Goal: Information Seeking & Learning: Compare options

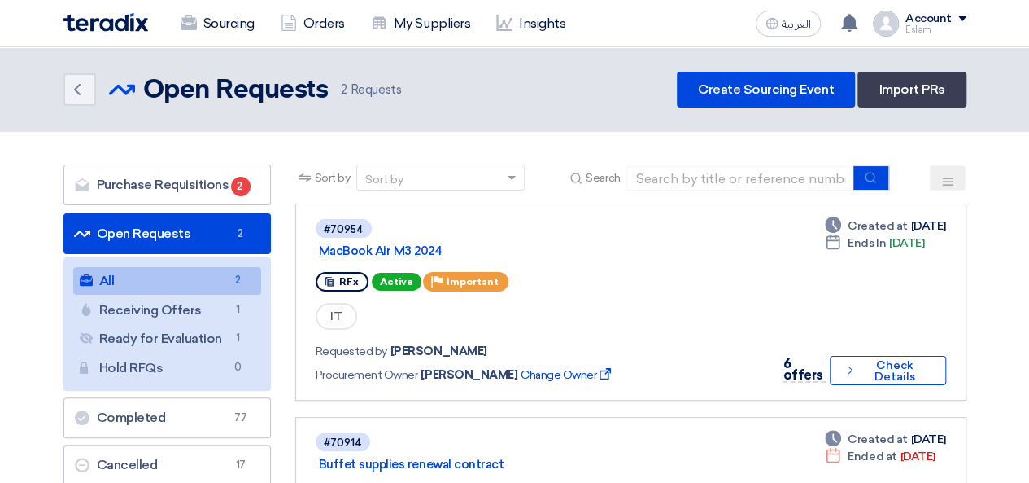
click at [309, 36] on link "Orders" at bounding box center [313, 24] width 90 height 36
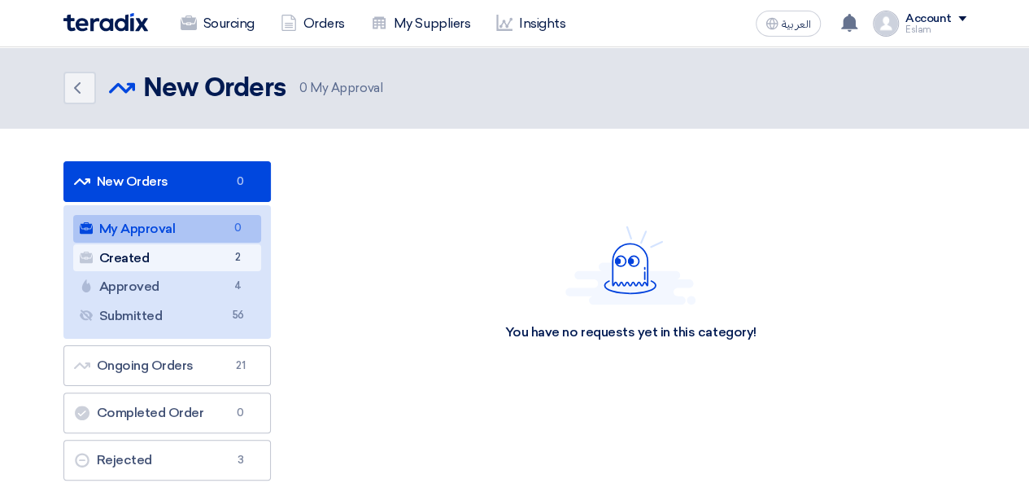
click at [229, 251] on span "2" at bounding box center [239, 257] width 20 height 17
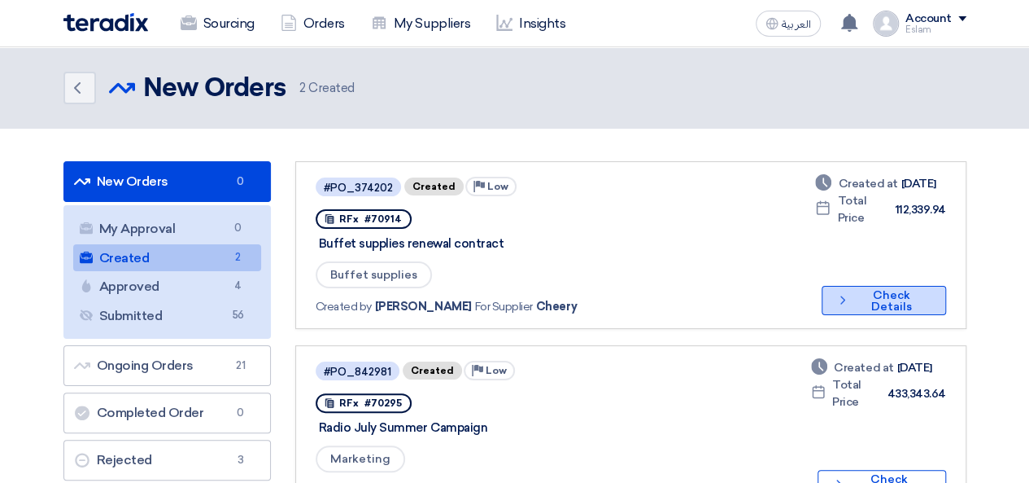
click at [862, 300] on button "Check details Check Details" at bounding box center [884, 300] width 124 height 29
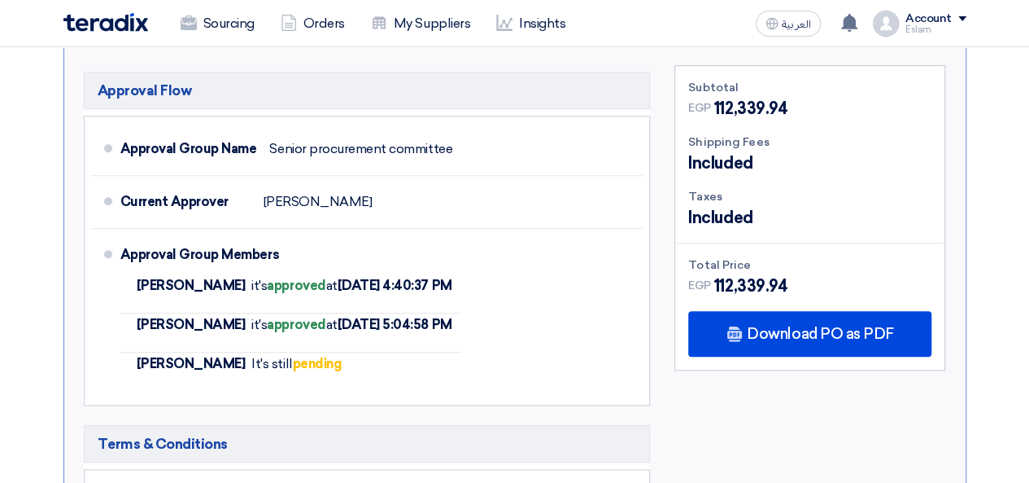
scroll to position [614, 0]
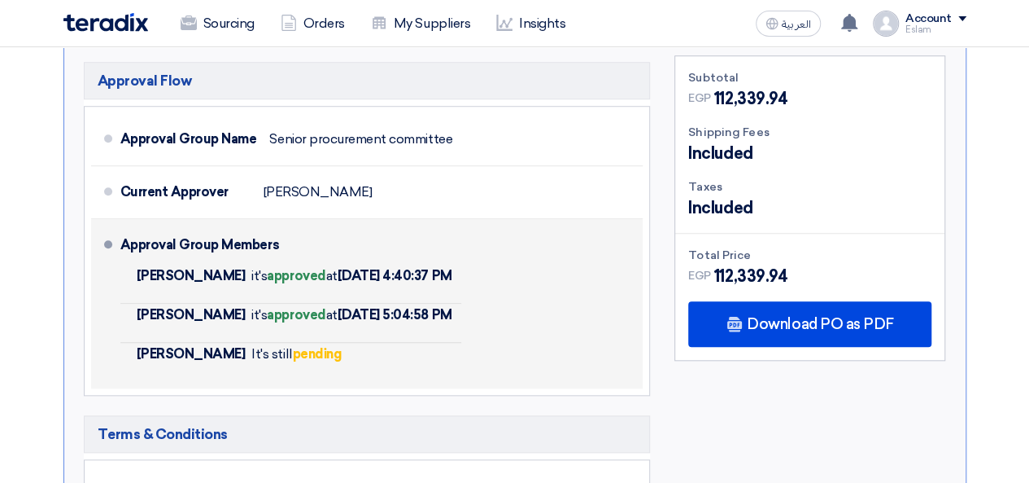
click at [290, 308] on b "approved" at bounding box center [296, 314] width 59 height 15
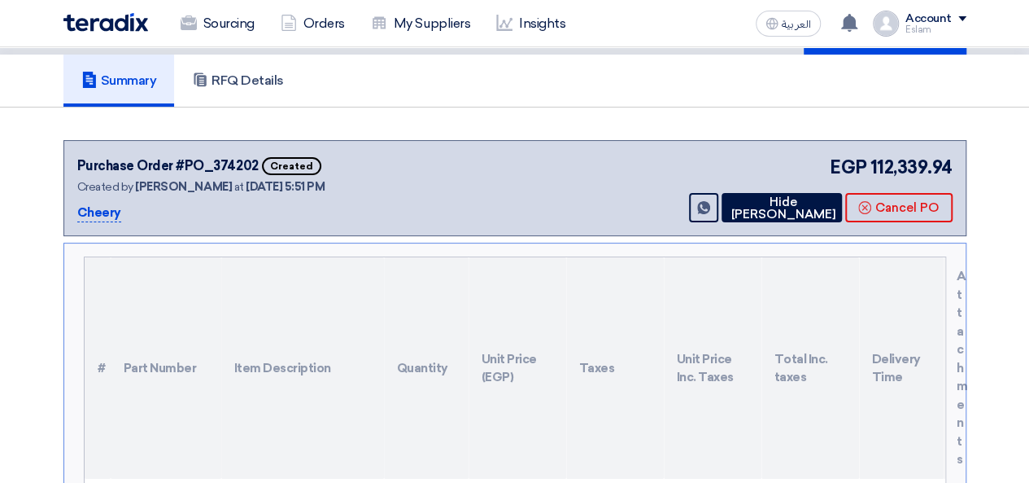
scroll to position [0, 0]
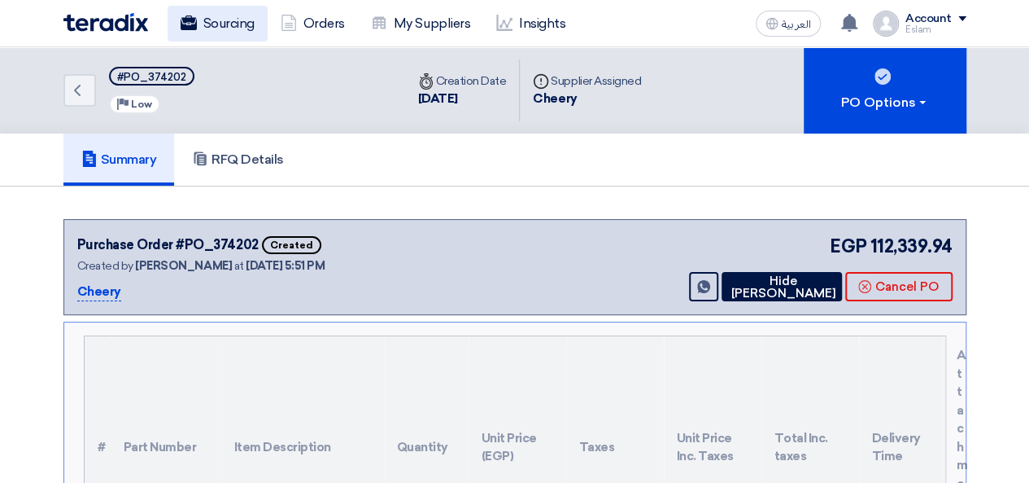
click at [208, 34] on link "Sourcing" at bounding box center [218, 24] width 100 height 36
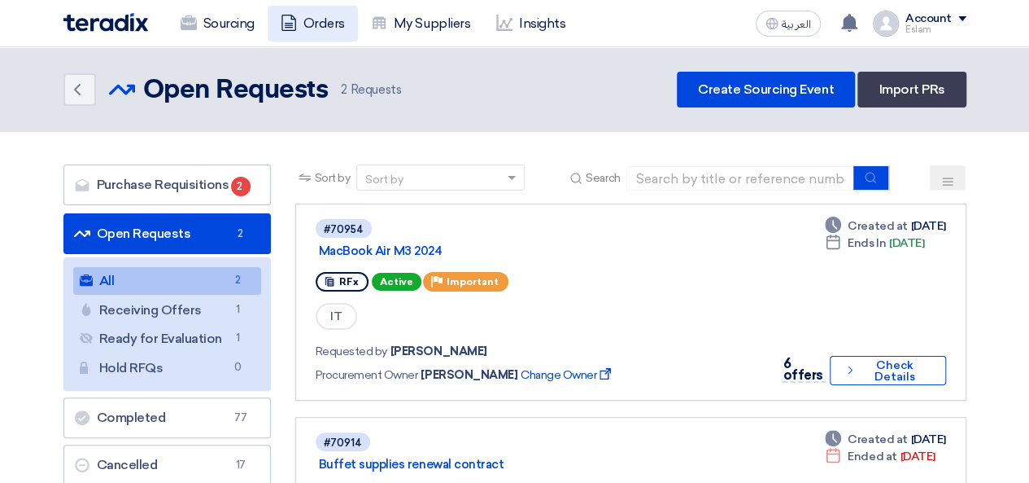
click at [304, 12] on link "Orders" at bounding box center [313, 24] width 90 height 36
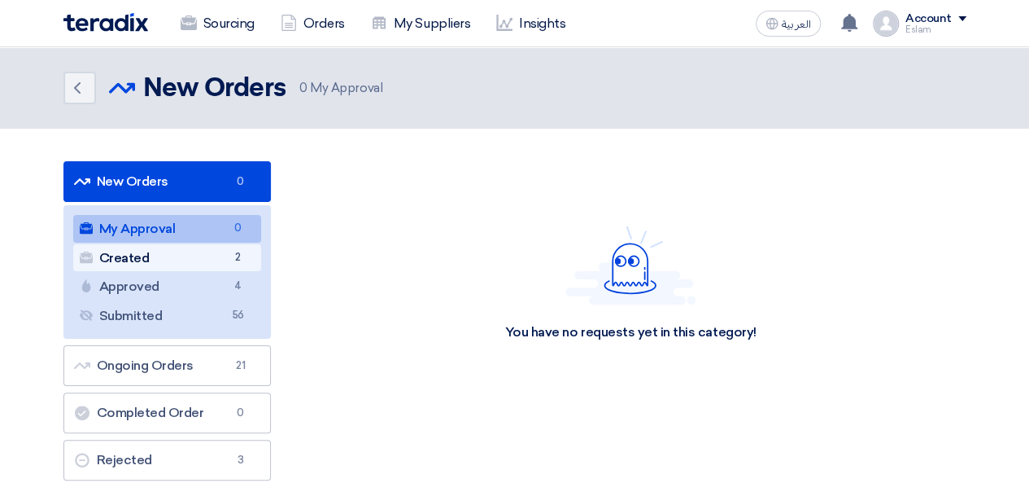
click at [239, 246] on link "Created Created 2" at bounding box center [167, 258] width 188 height 28
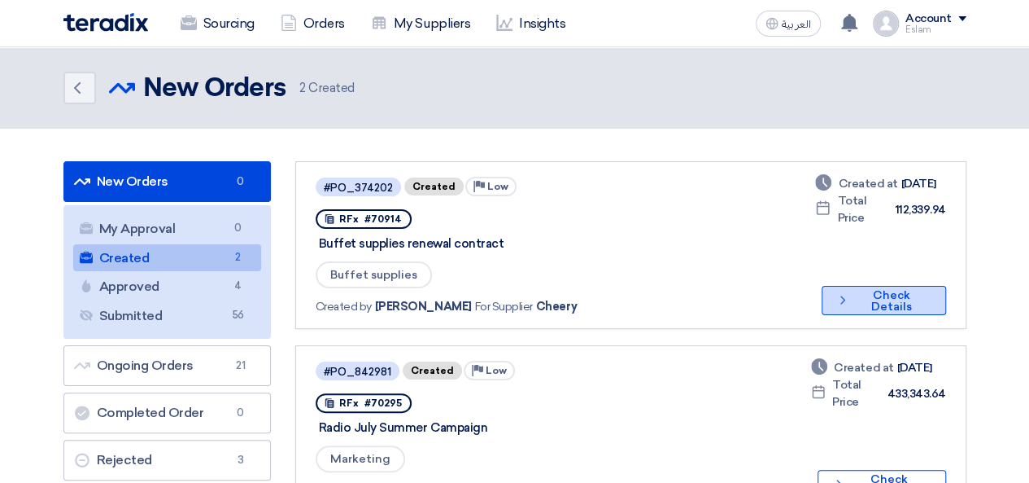
click at [889, 308] on button "Check details Check Details" at bounding box center [884, 300] width 124 height 29
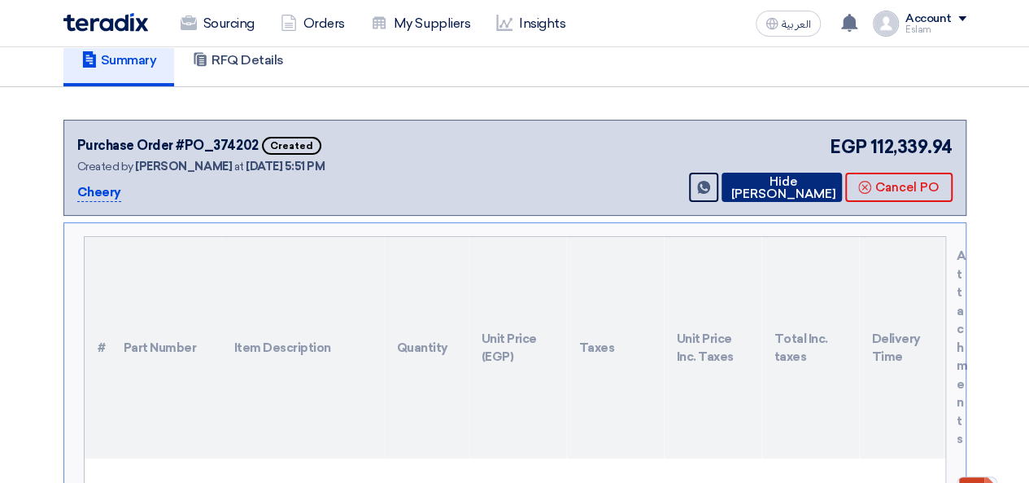
scroll to position [81, 0]
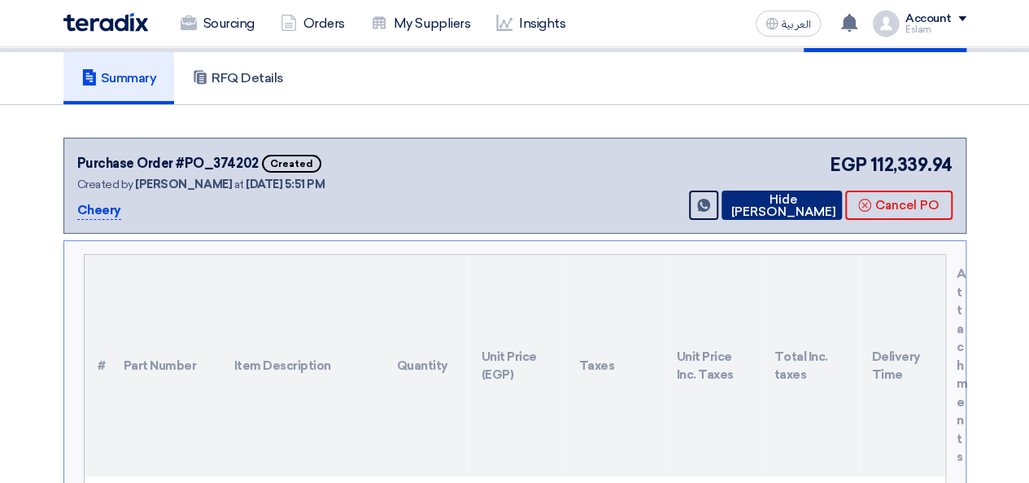
click at [771, 206] on button "Hide [PERSON_NAME]" at bounding box center [782, 204] width 120 height 29
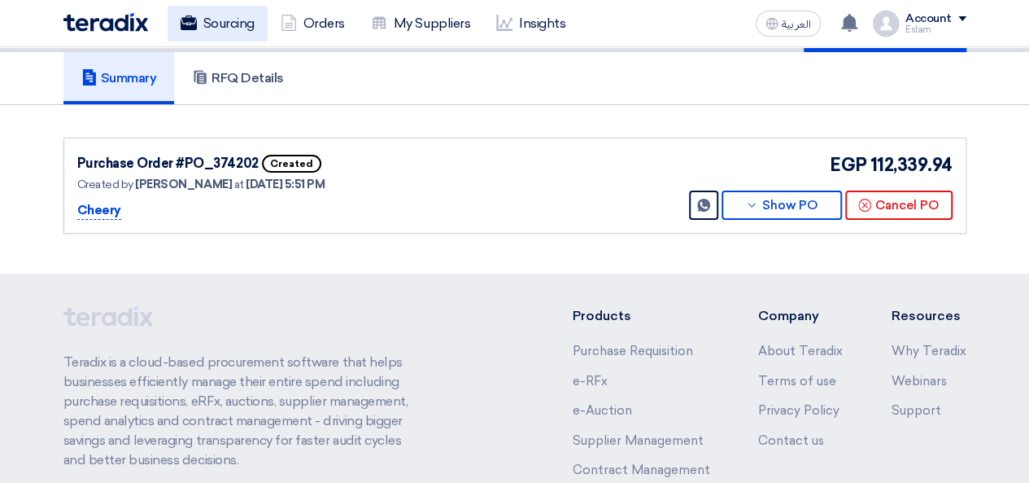
click at [215, 34] on link "Sourcing" at bounding box center [218, 24] width 100 height 36
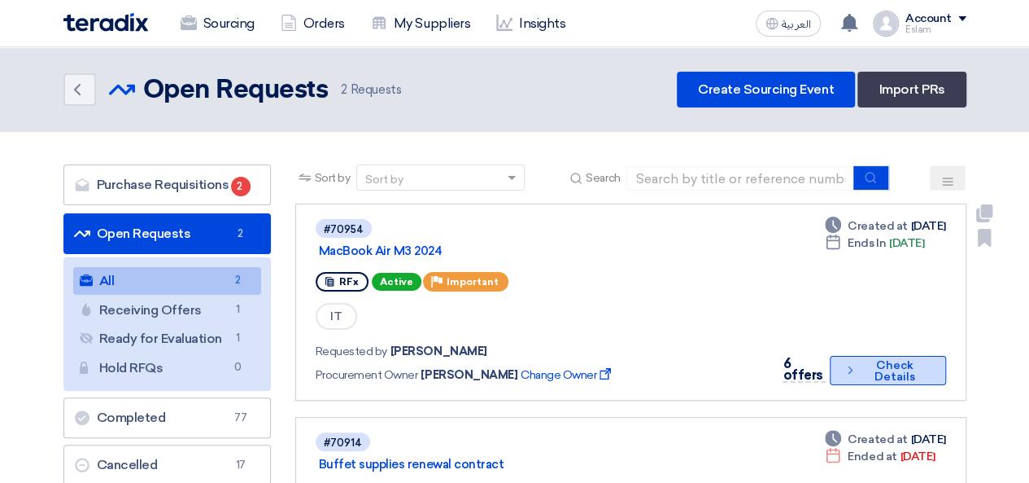
click at [893, 364] on button "Check details Check Details" at bounding box center [888, 370] width 116 height 29
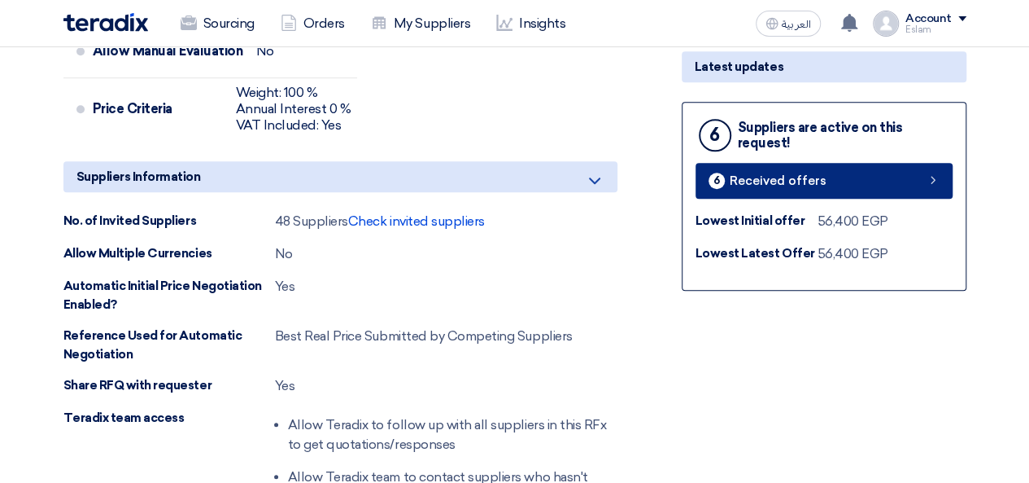
click at [798, 181] on span "Received offers" at bounding box center [778, 181] width 97 height 12
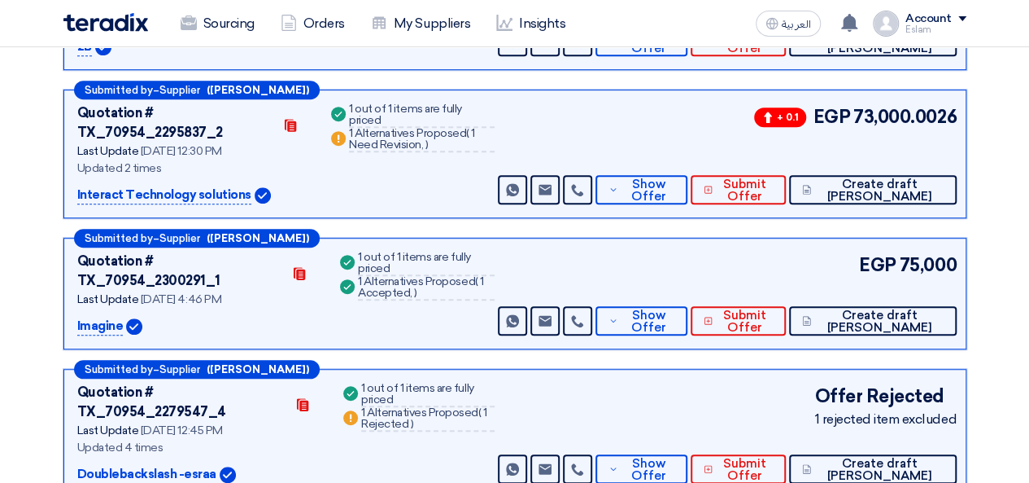
scroll to position [382, 0]
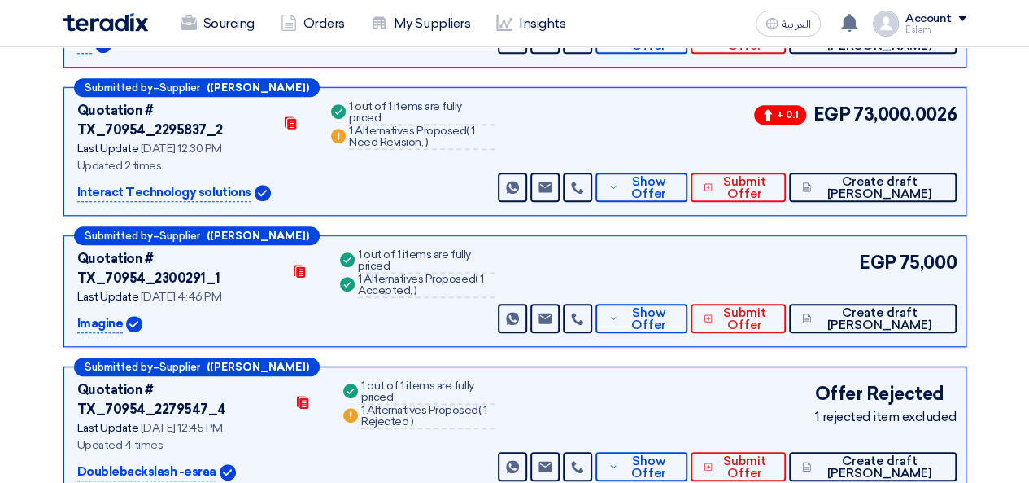
drag, startPoint x: 647, startPoint y: 249, endPoint x: 519, endPoint y: 154, distance: 159.3
click at [495, 154] on div "Success 1 out of 1 items are fully priced Warn 1 Alternatives Proposed ( 1 Need…" at bounding box center [411, 151] width 167 height 101
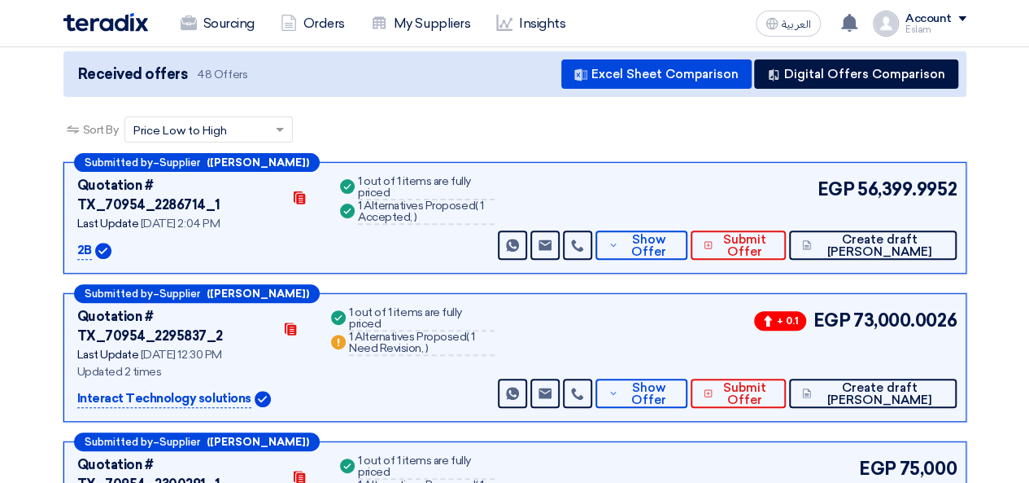
scroll to position [175, 0]
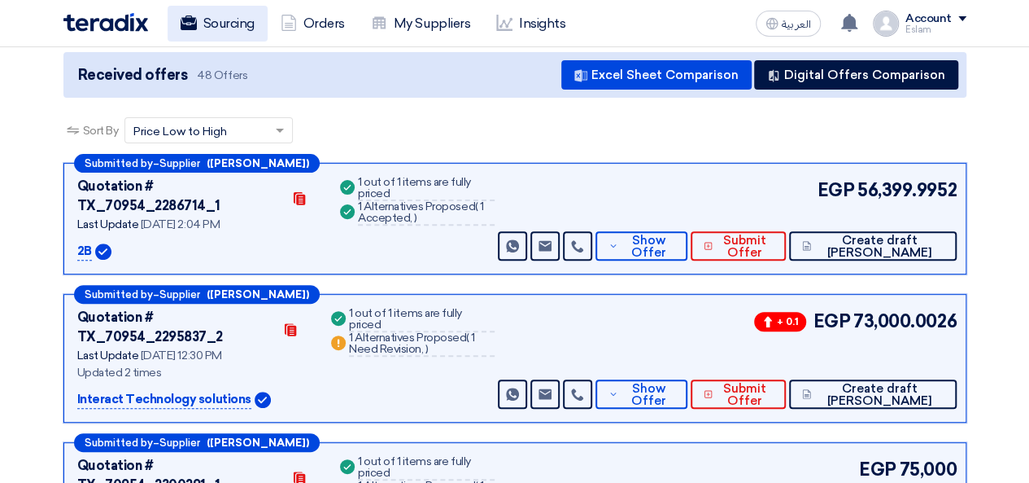
click at [211, 15] on link "Sourcing" at bounding box center [218, 24] width 100 height 36
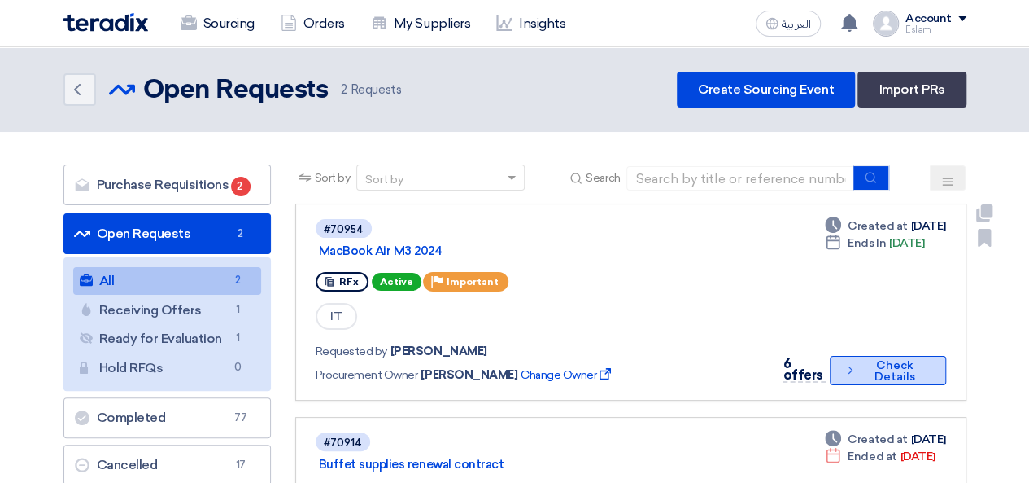
click at [848, 372] on icon "Check details" at bounding box center [851, 369] width 13 height 15
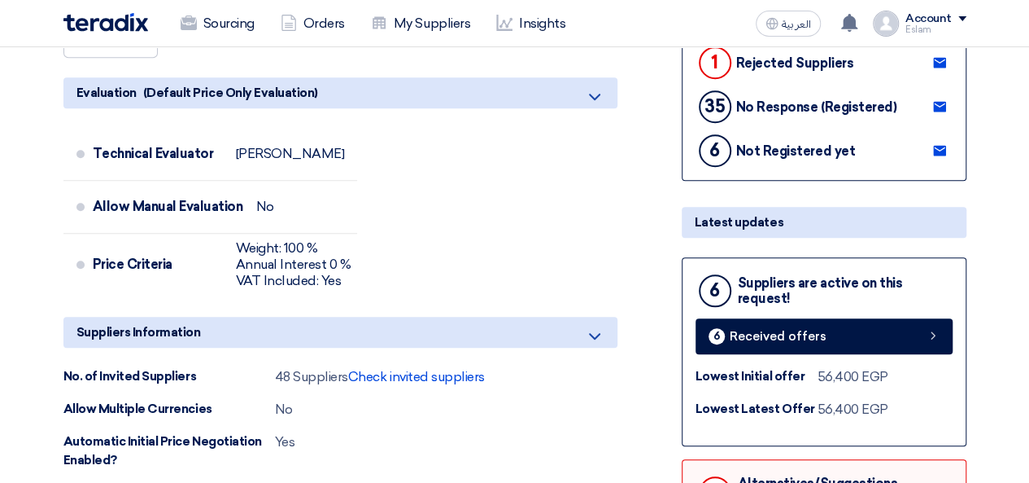
scroll to position [499, 0]
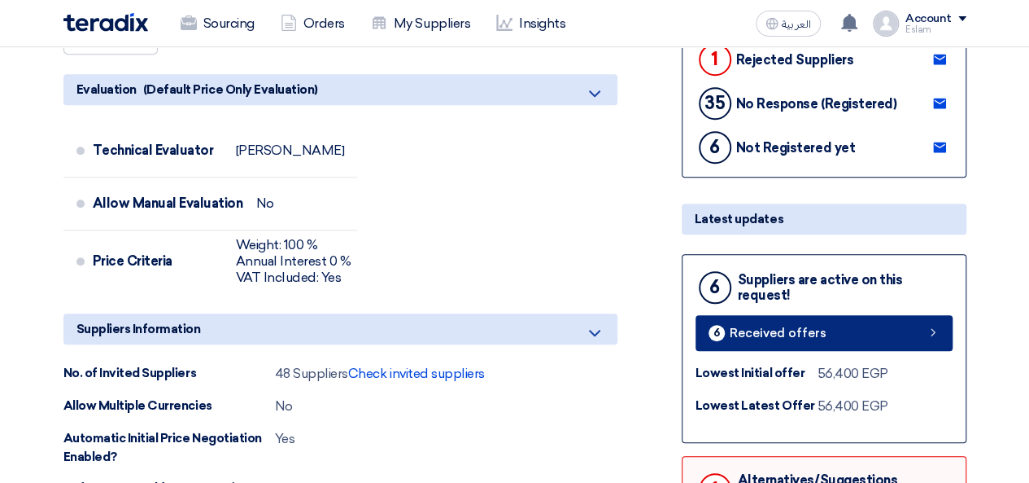
click at [756, 327] on span "Received offers" at bounding box center [778, 333] width 97 height 12
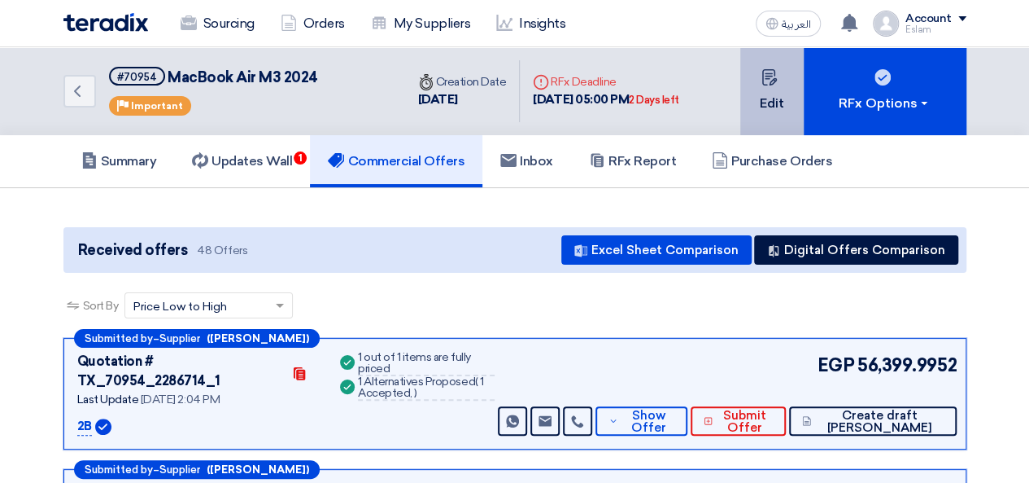
click at [781, 88] on button "Edit" at bounding box center [772, 91] width 63 height 88
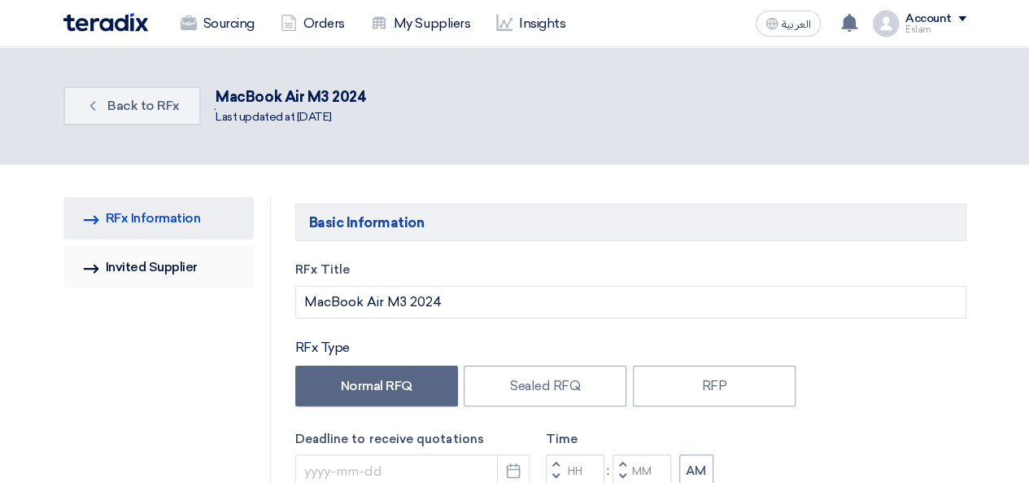
type input "8/14/2025"
type input "05"
type input "00"
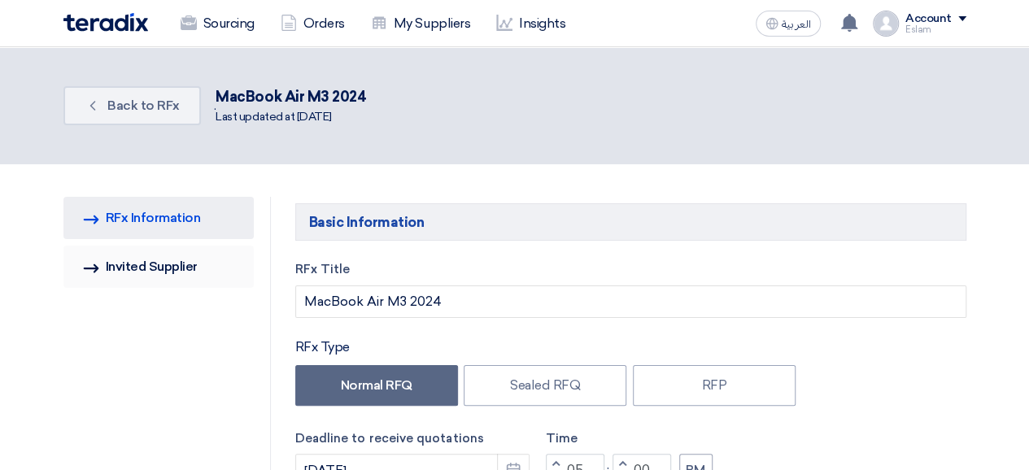
click at [153, 274] on link "Invited Suppliers Invited Supplier" at bounding box center [158, 267] width 190 height 42
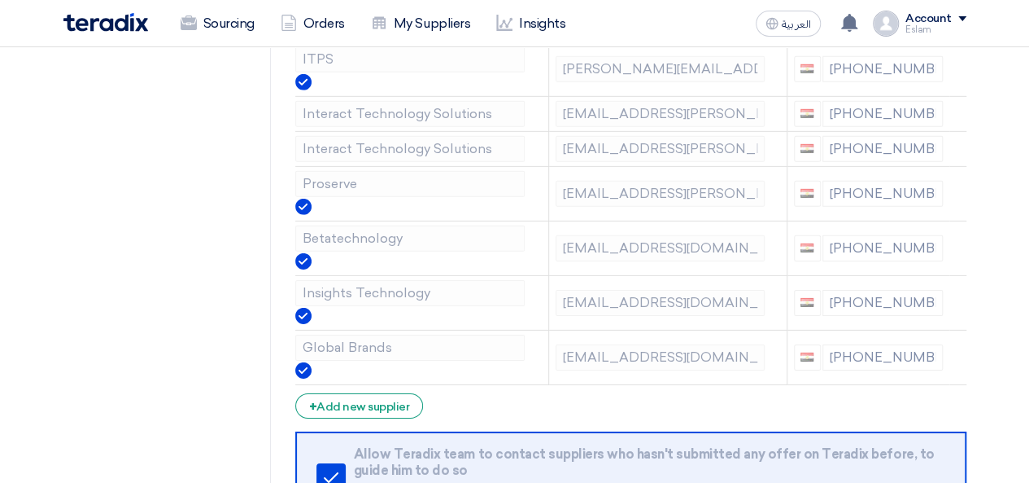
scroll to position [2607, 0]
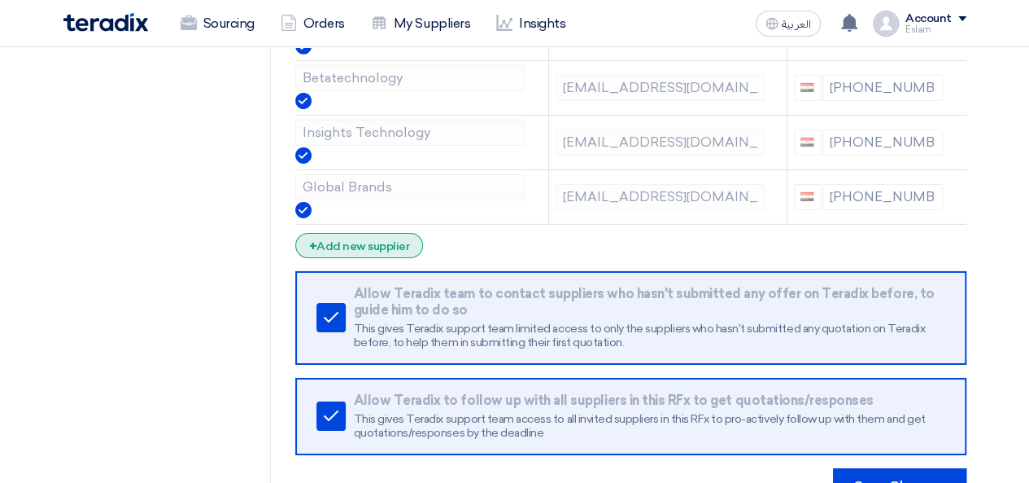
click at [331, 233] on div "+ Add new supplier" at bounding box center [359, 245] width 129 height 25
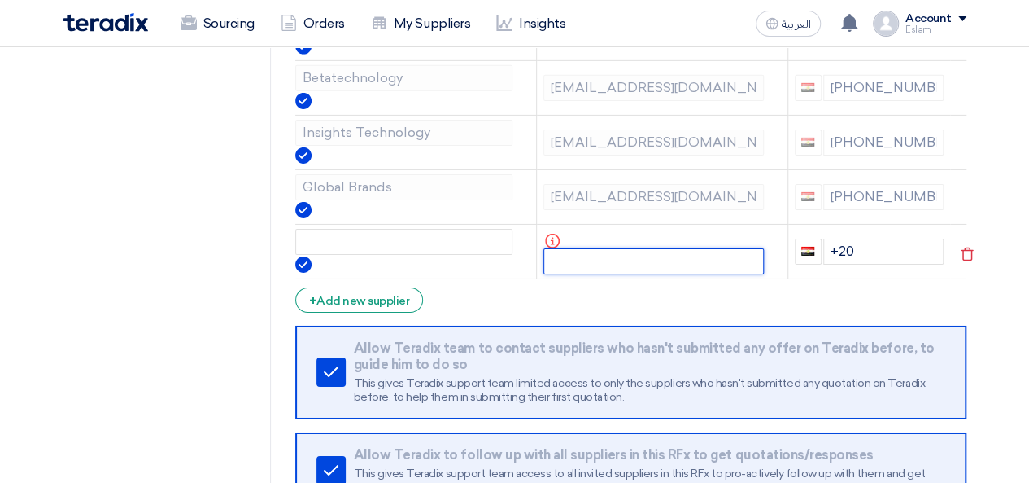
click at [672, 248] on input "text" at bounding box center [654, 261] width 221 height 26
paste input "s.ahmed@betateck-eg.com"
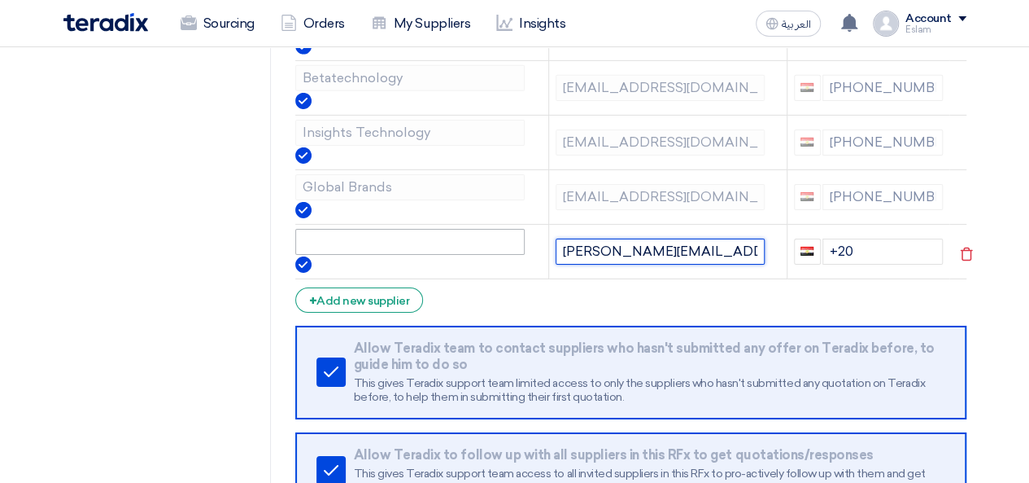
type input "s.ahmed@betateck-eg.com"
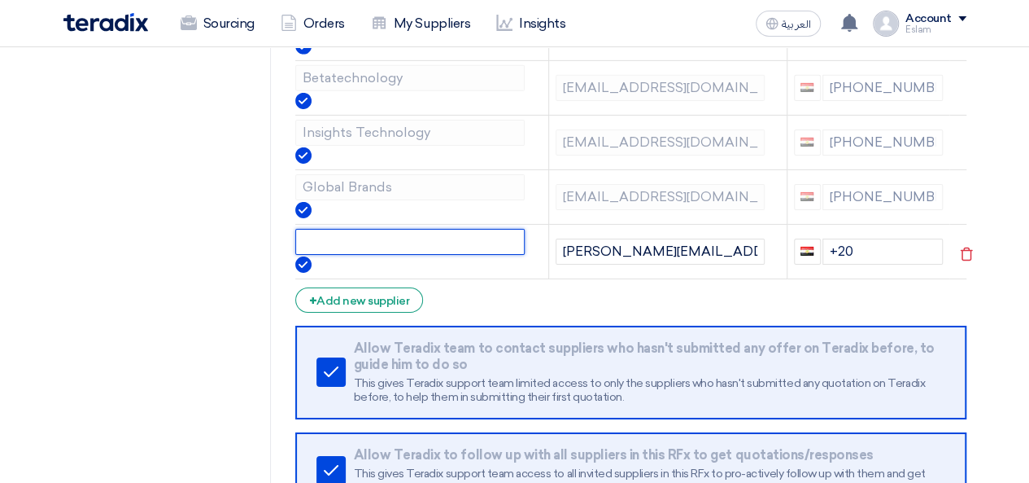
click at [444, 229] on input "text" at bounding box center [409, 242] width 229 height 26
type input "beta"
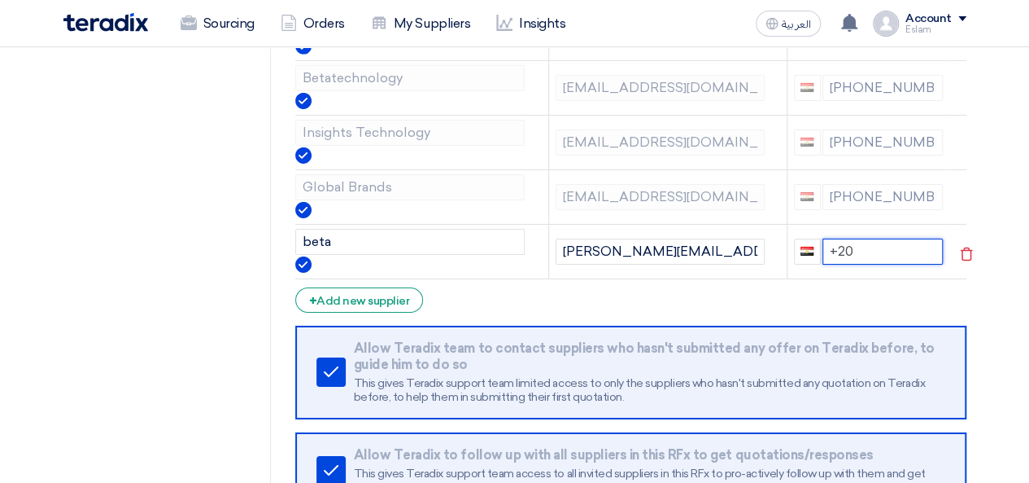
click at [880, 238] on input "+20" at bounding box center [883, 251] width 121 height 26
drag, startPoint x: 844, startPoint y: 238, endPoint x: 866, endPoint y: 235, distance: 22.1
click at [866, 238] on input "+20" at bounding box center [883, 251] width 121 height 26
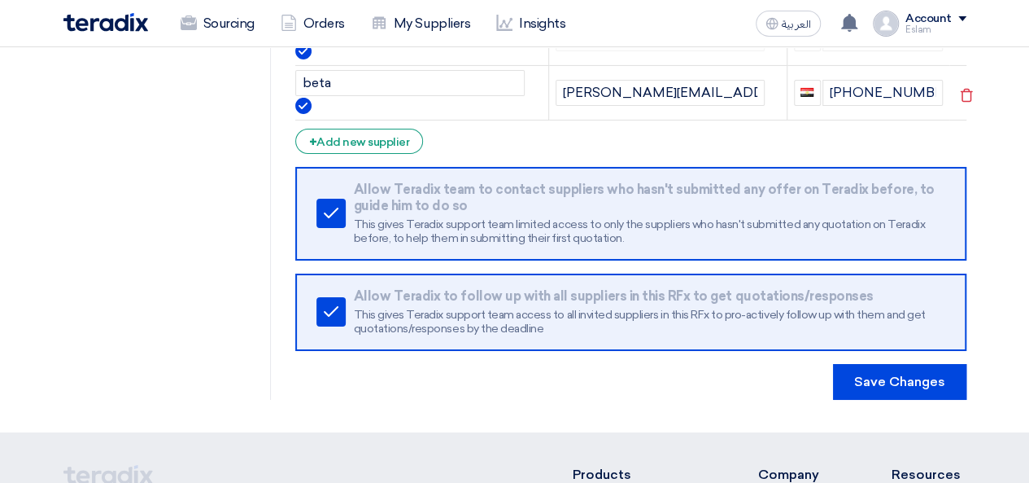
scroll to position [2769, 0]
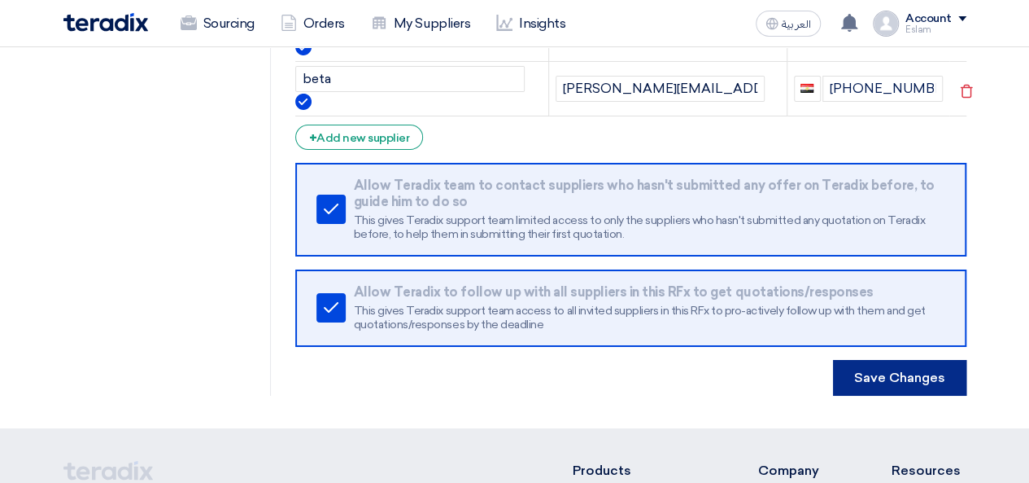
click at [891, 369] on button "Save Changes" at bounding box center [899, 378] width 133 height 36
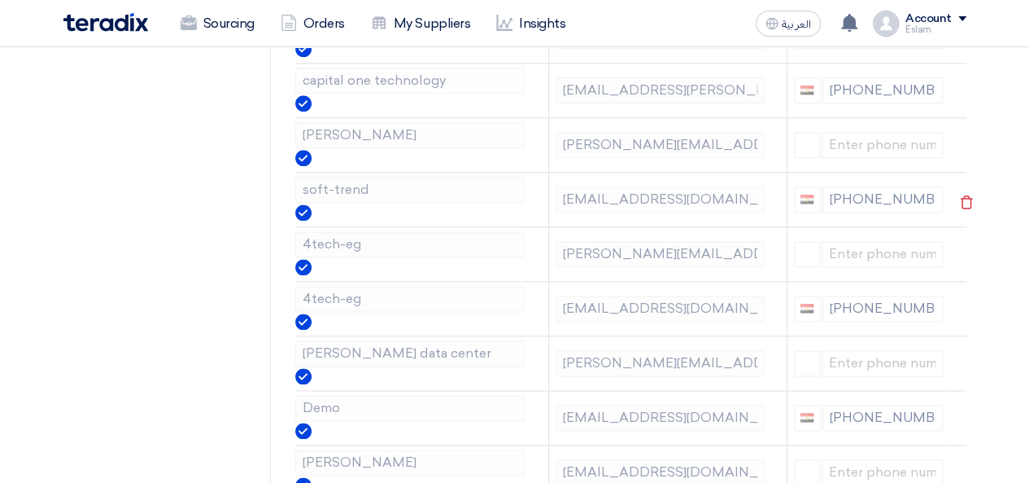
scroll to position [488, 0]
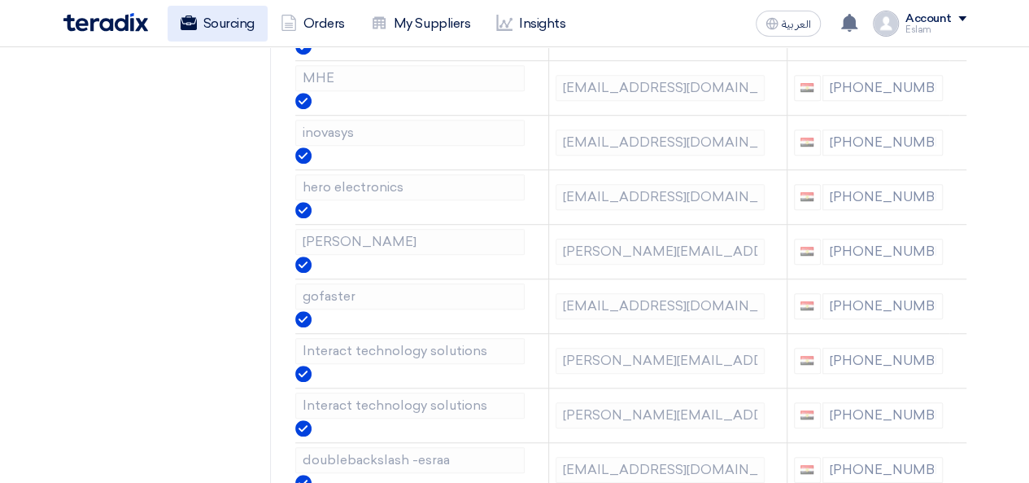
click at [187, 11] on link "Sourcing" at bounding box center [218, 24] width 100 height 36
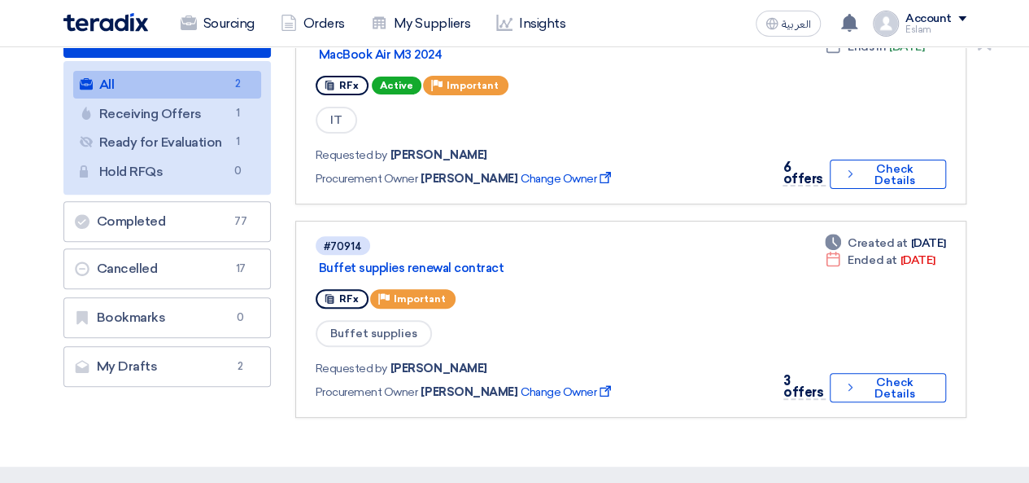
scroll to position [244, 0]
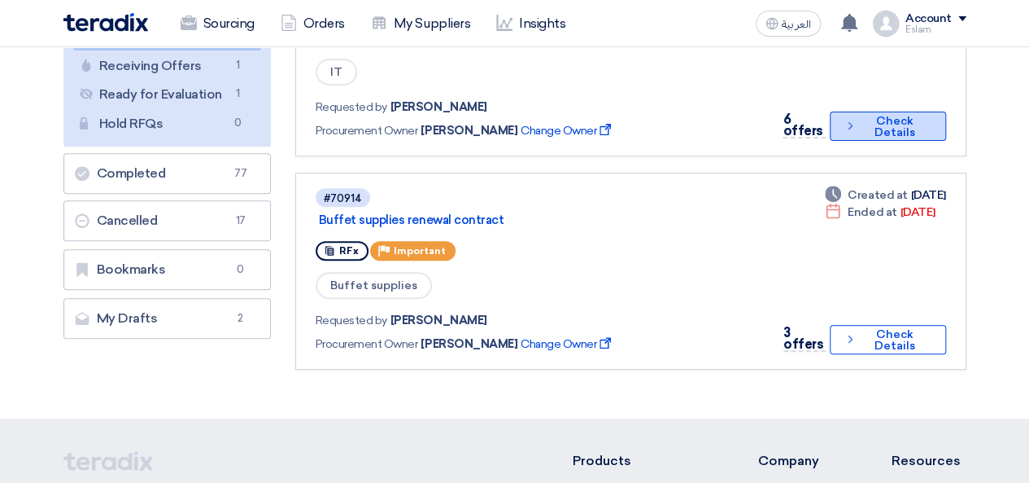
click at [863, 119] on button "Check details Check Details" at bounding box center [888, 125] width 116 height 29
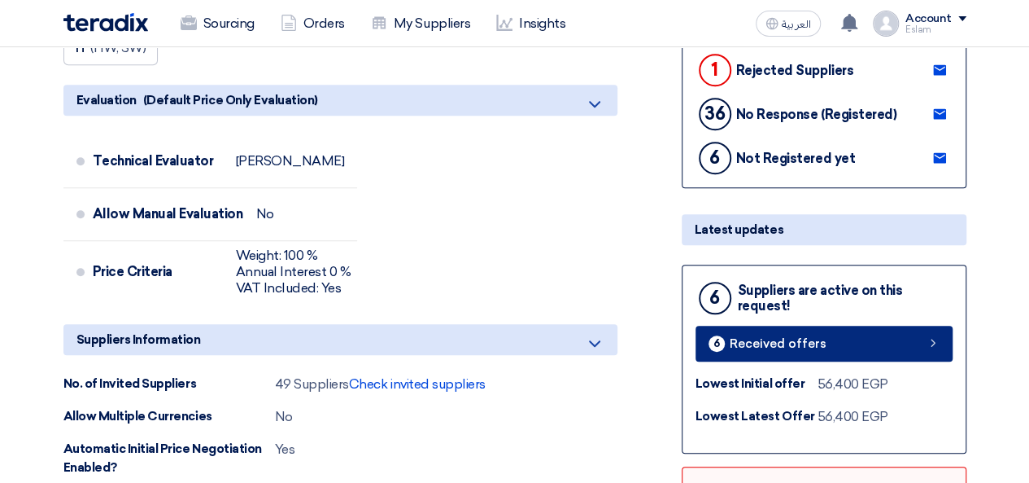
click at [771, 347] on span "Received offers" at bounding box center [778, 344] width 97 height 12
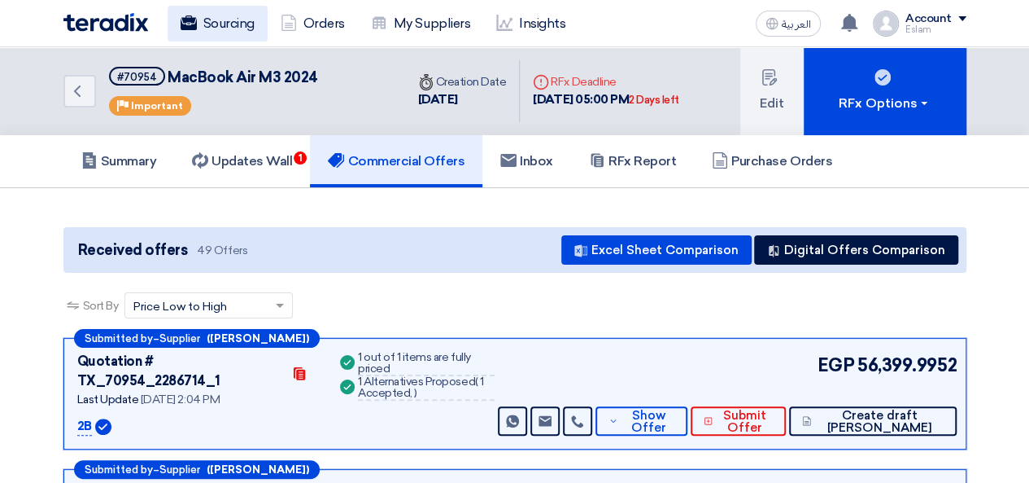
click at [207, 19] on link "Sourcing" at bounding box center [218, 24] width 100 height 36
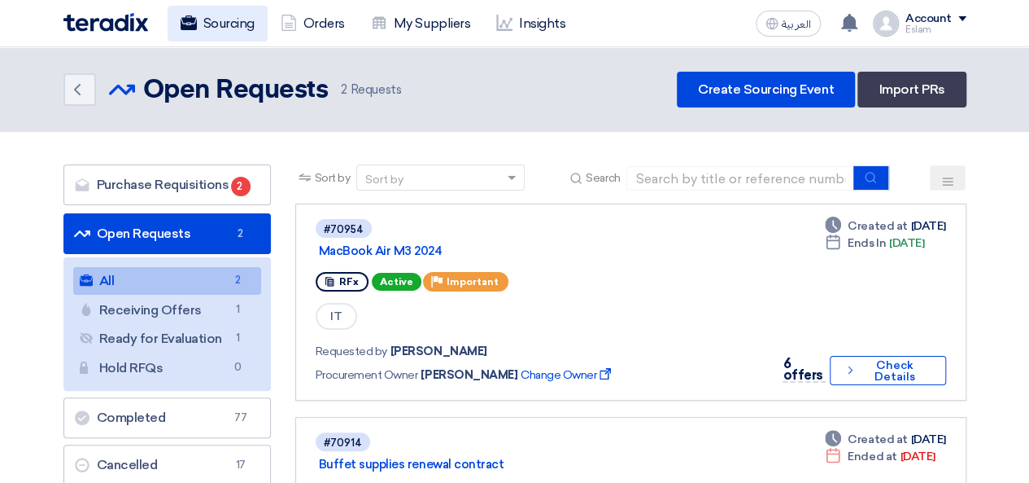
click at [243, 12] on link "Sourcing" at bounding box center [218, 24] width 100 height 36
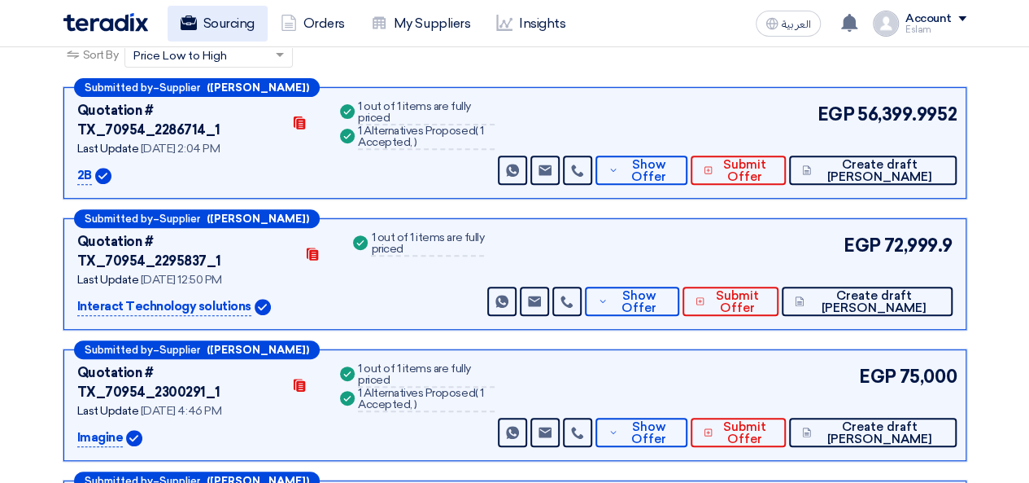
click at [244, 15] on link "Sourcing" at bounding box center [218, 24] width 100 height 36
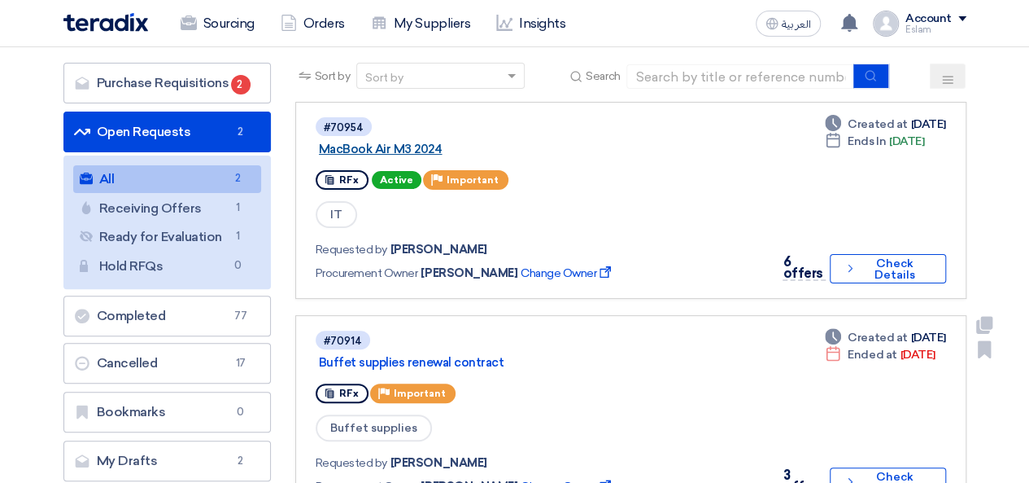
scroll to position [101, 0]
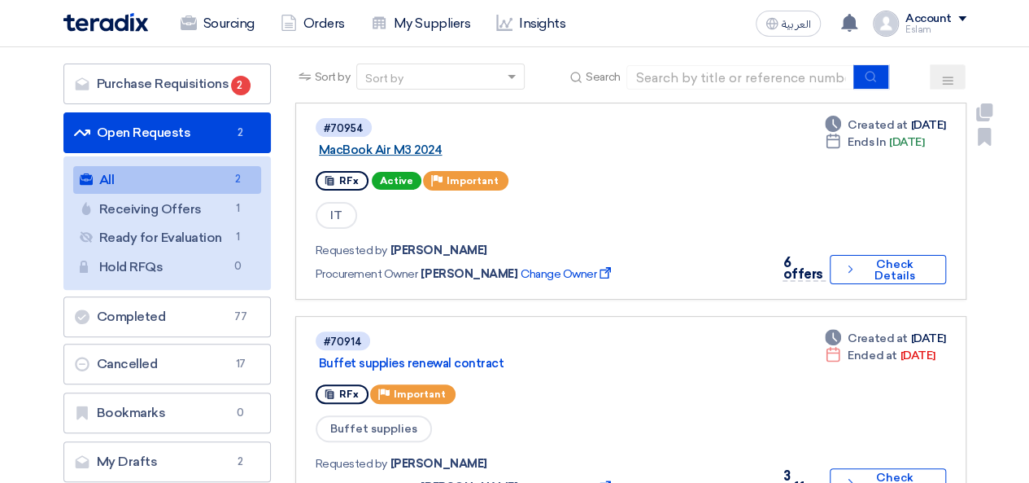
click at [509, 245] on div "Requested by Eslam Abdelnaby Procurement Owner Eslam Abdelnaby Change Owner Ext…" at bounding box center [536, 261] width 441 height 47
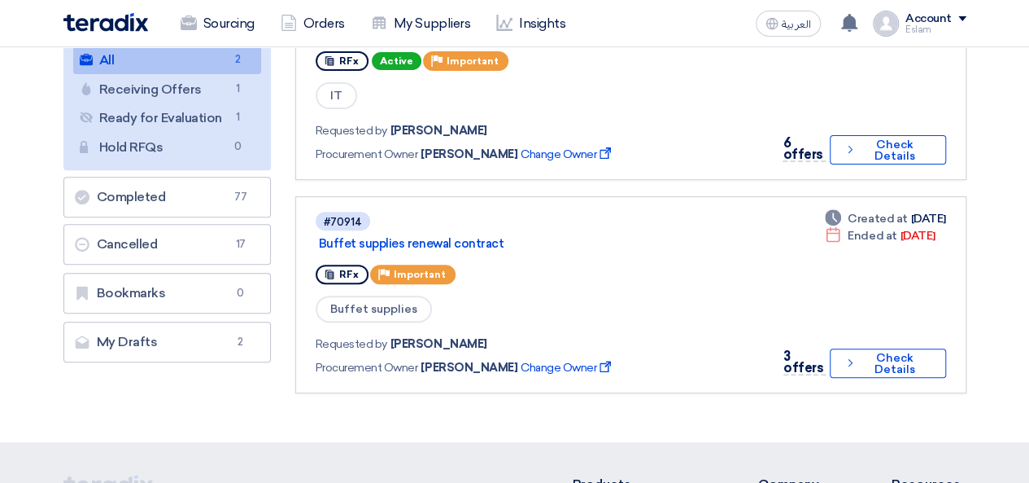
scroll to position [182, 0]
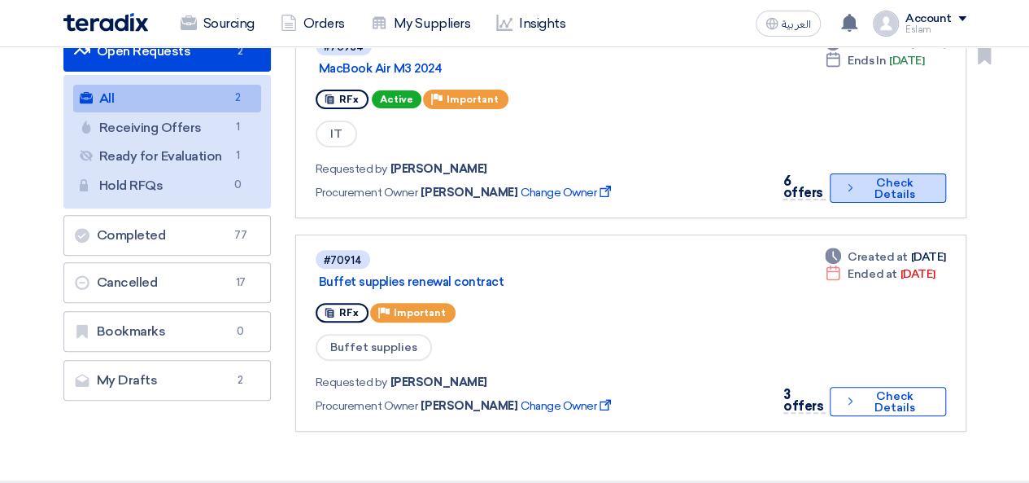
click at [898, 187] on button "Check details Check Details" at bounding box center [888, 187] width 116 height 29
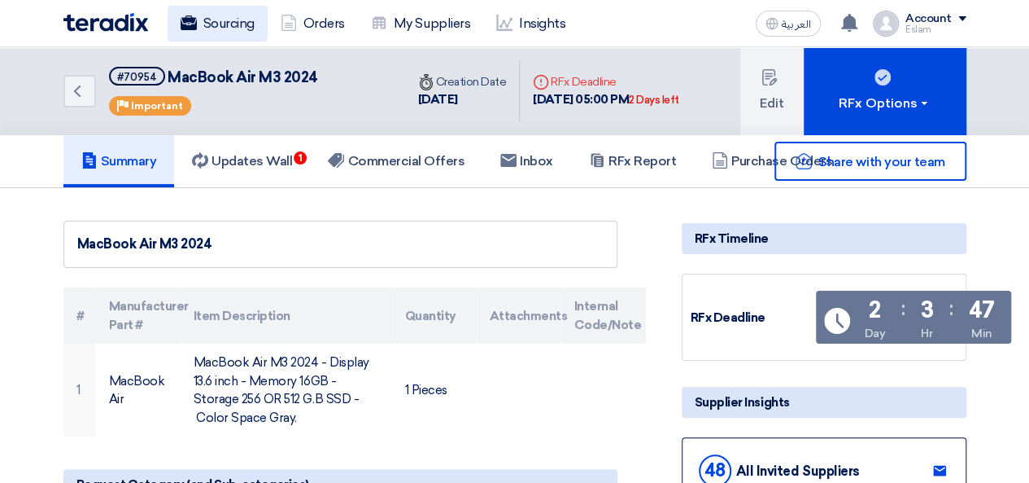
click at [220, 19] on link "Sourcing" at bounding box center [218, 24] width 100 height 36
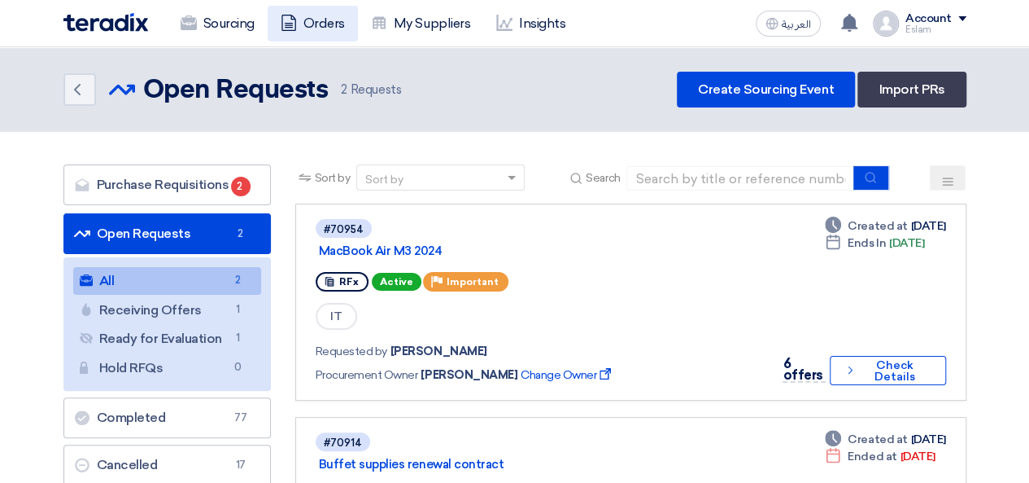
click at [348, 37] on link "Orders" at bounding box center [313, 24] width 90 height 36
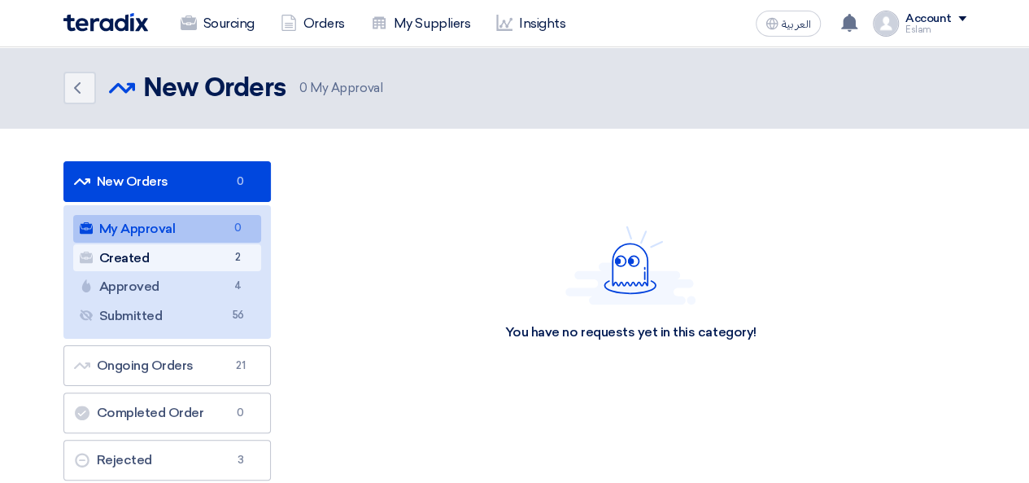
click at [226, 260] on link "Created Created 2" at bounding box center [167, 258] width 188 height 28
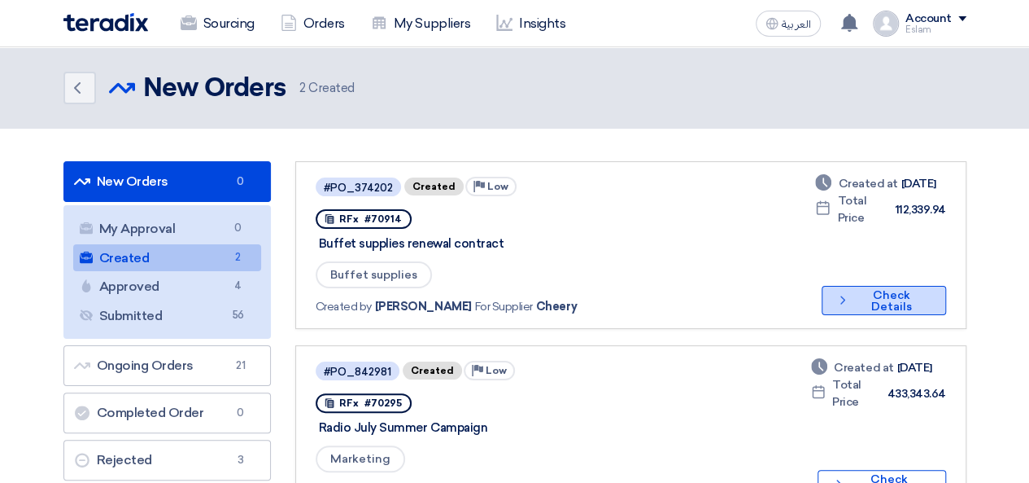
click at [864, 300] on button "Check details Check Details" at bounding box center [884, 300] width 124 height 29
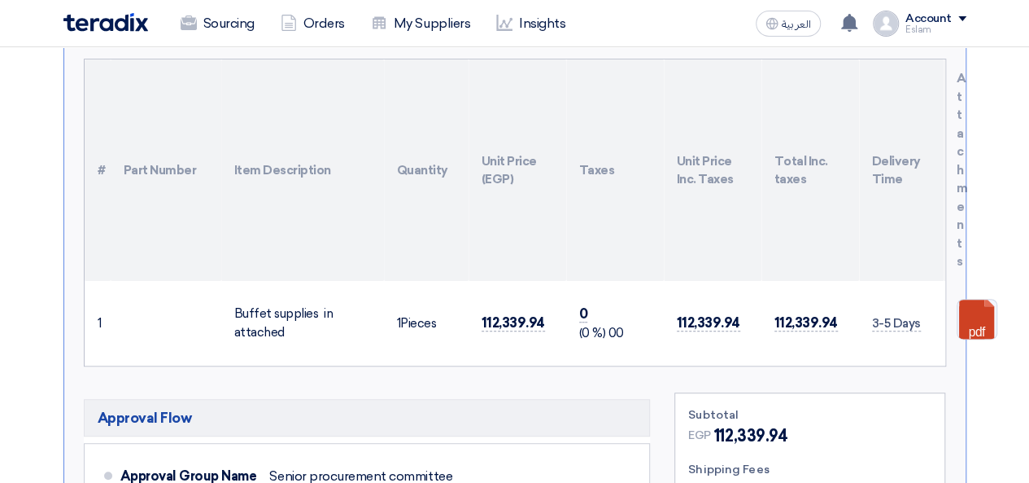
scroll to position [81, 0]
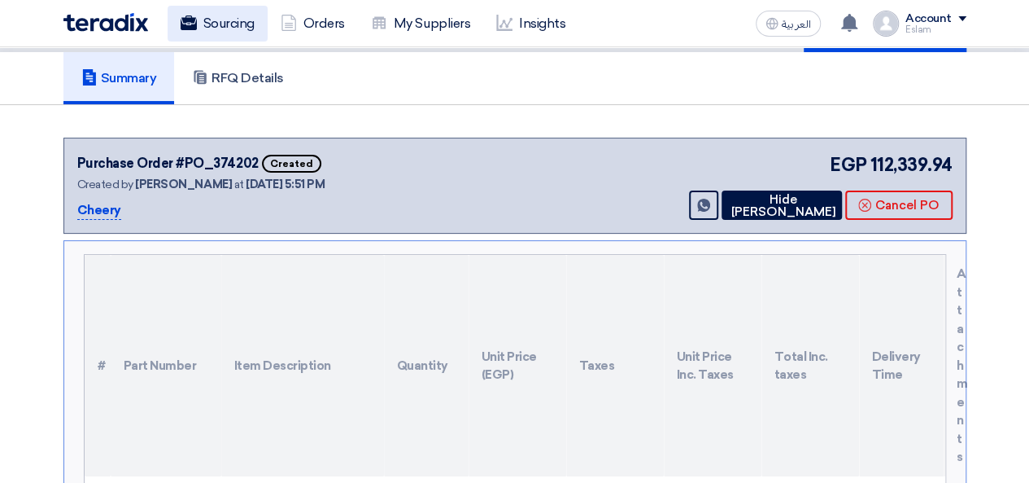
click at [244, 30] on link "Sourcing" at bounding box center [218, 24] width 100 height 36
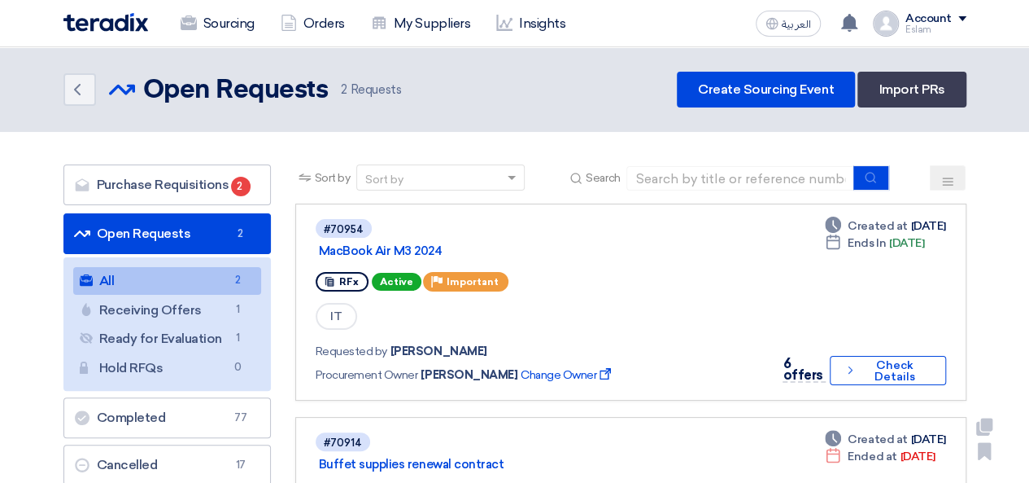
click at [562, 455] on div "#70914 Buffet supplies renewal contract" at bounding box center [538, 451] width 444 height 43
click at [870, 378] on button "Check details Check Details" at bounding box center [888, 370] width 116 height 29
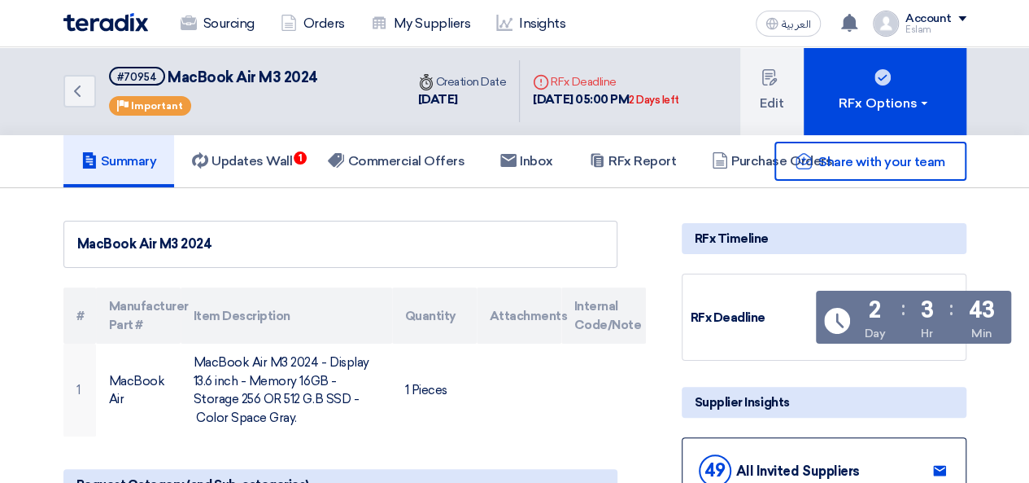
click at [583, 225] on div "MacBook Air M3 2024" at bounding box center [340, 244] width 554 height 47
click at [307, 154] on span "1" at bounding box center [300, 157] width 13 height 13
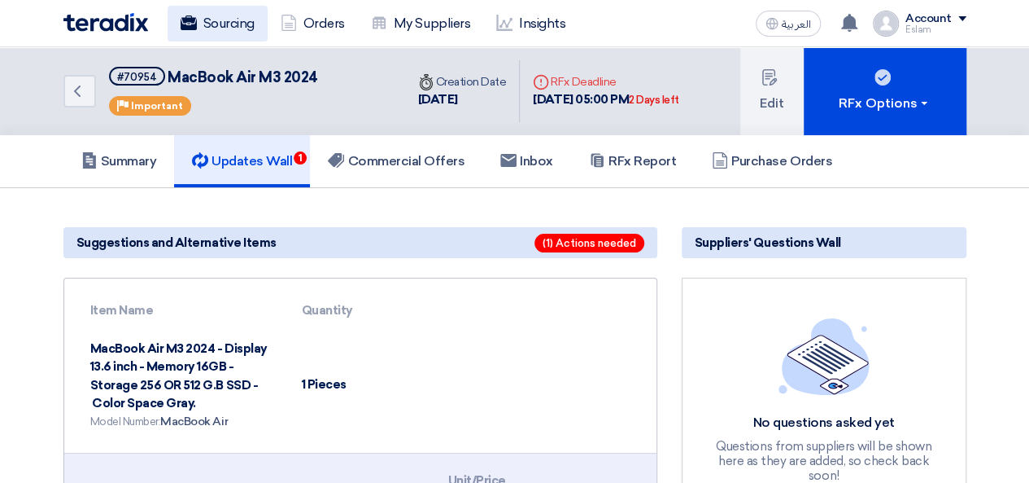
click at [199, 37] on link "Sourcing" at bounding box center [218, 24] width 100 height 36
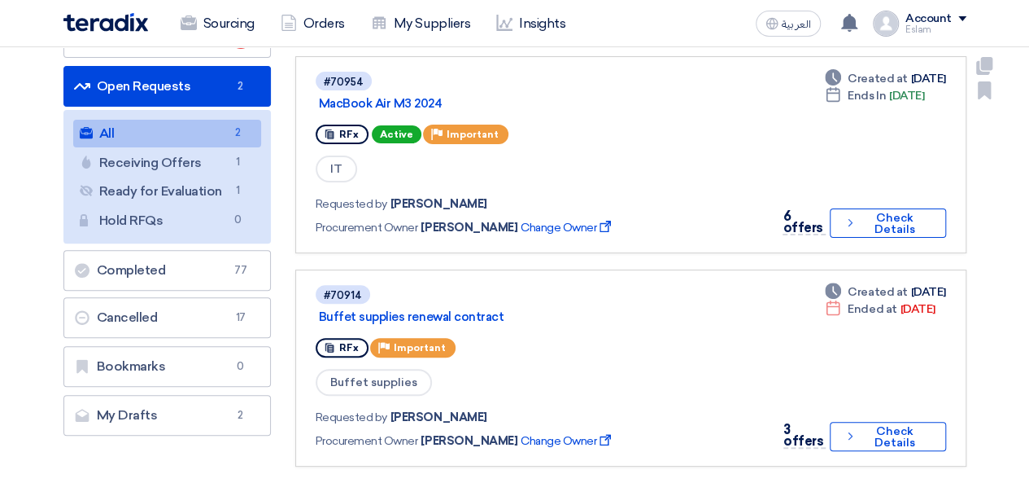
scroll to position [163, 0]
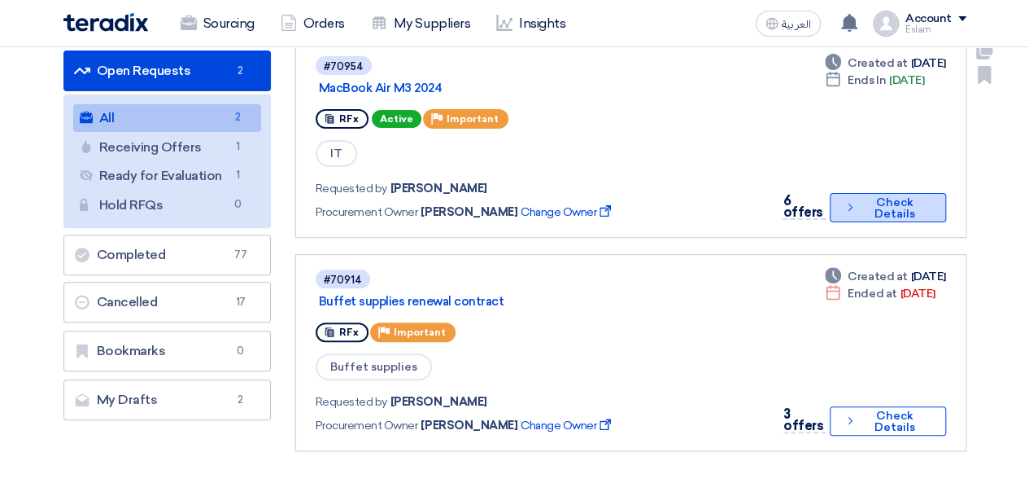
click at [869, 193] on button "Check details Check Details" at bounding box center [888, 207] width 116 height 29
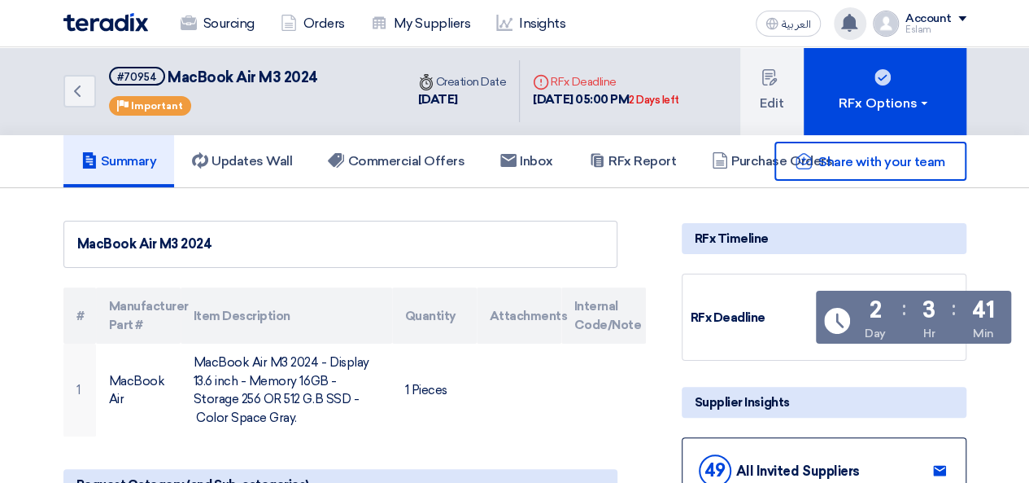
click at [856, 24] on use at bounding box center [849, 23] width 16 height 18
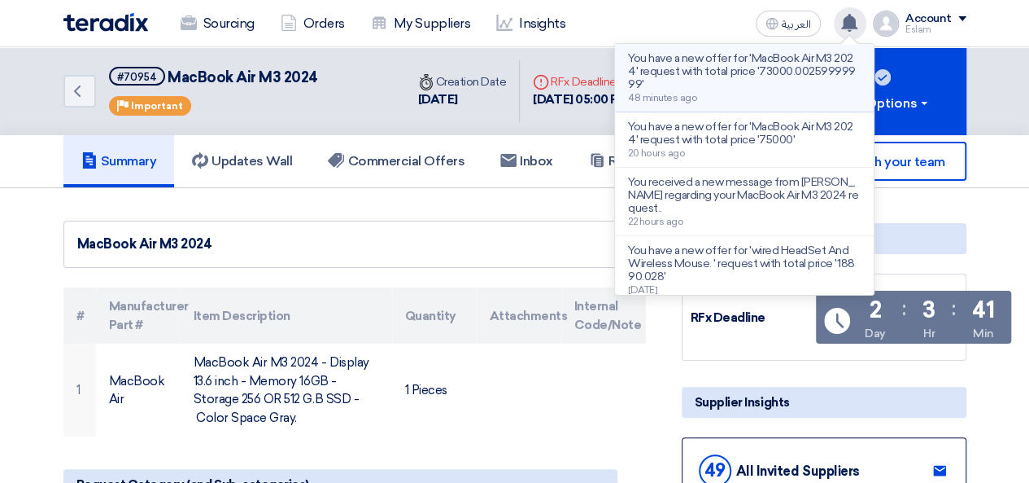
click at [786, 71] on p "You have a new offer for 'MacBook Air M3 2024' request with total price '73000.…" at bounding box center [744, 71] width 233 height 39
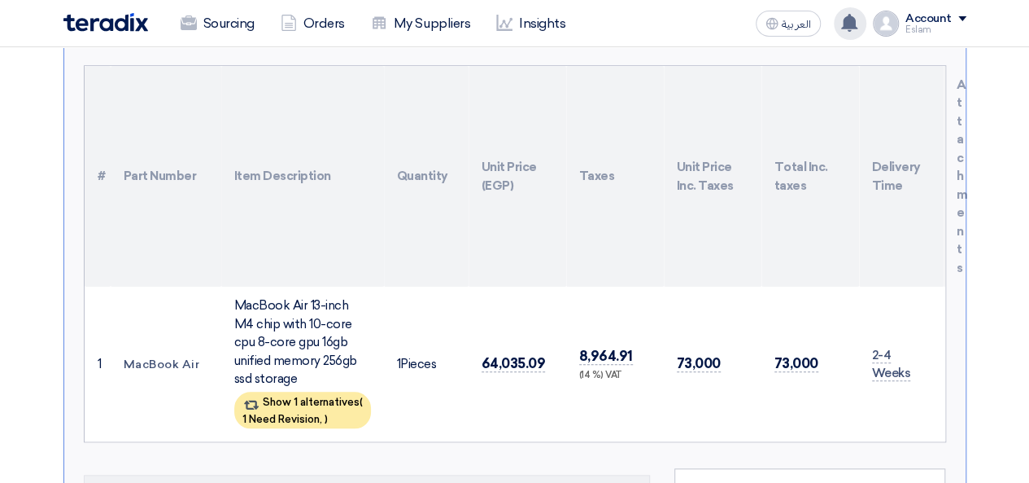
scroll to position [692, 0]
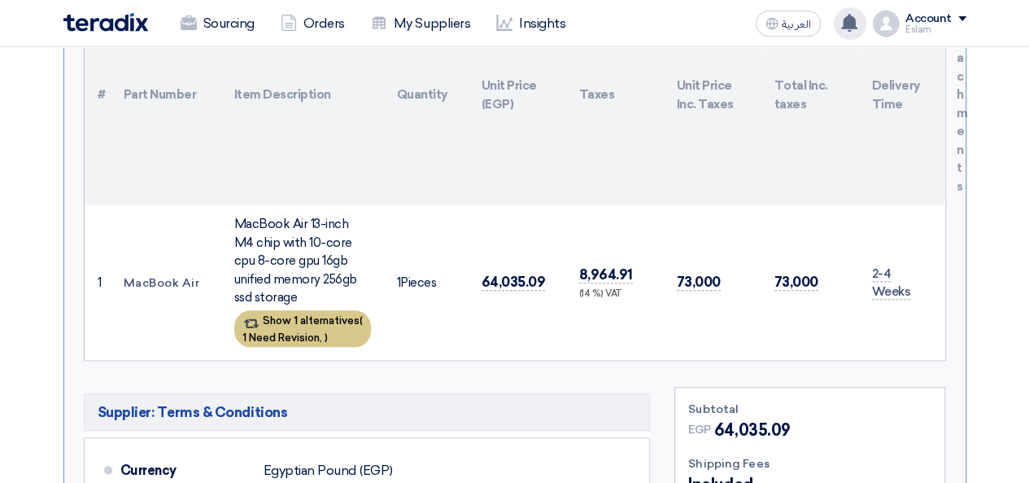
click at [340, 310] on div "Show 1 alternatives ( 1 Need Revision, )" at bounding box center [302, 328] width 137 height 37
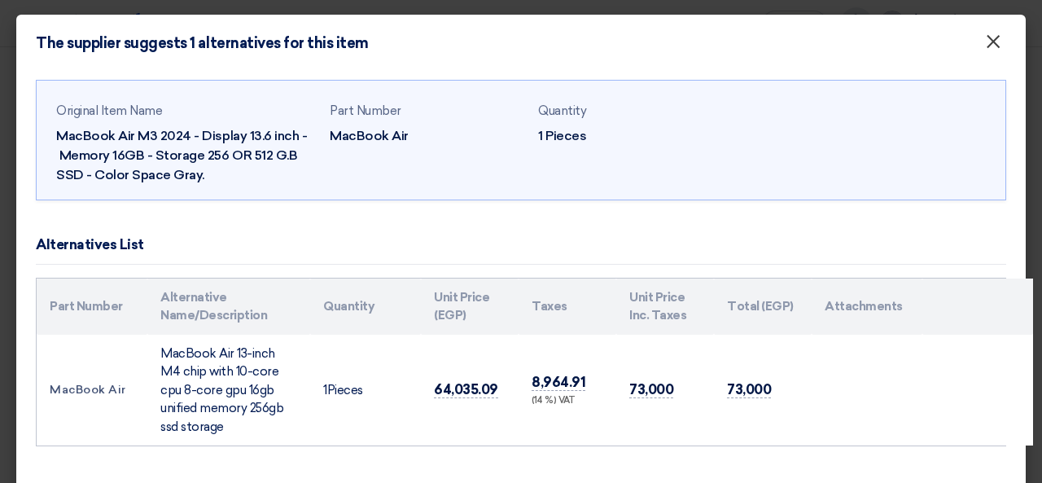
click at [994, 35] on button "×" at bounding box center [993, 42] width 42 height 33
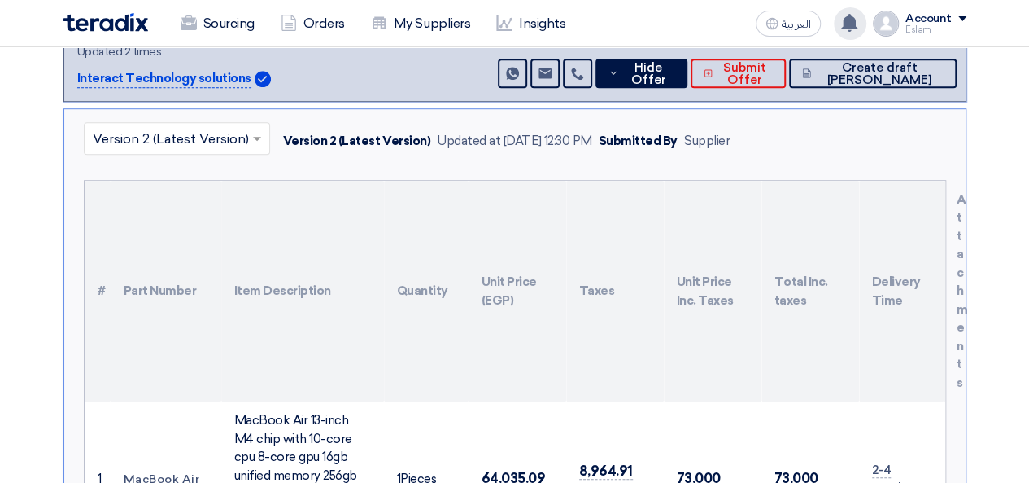
scroll to position [366, 0]
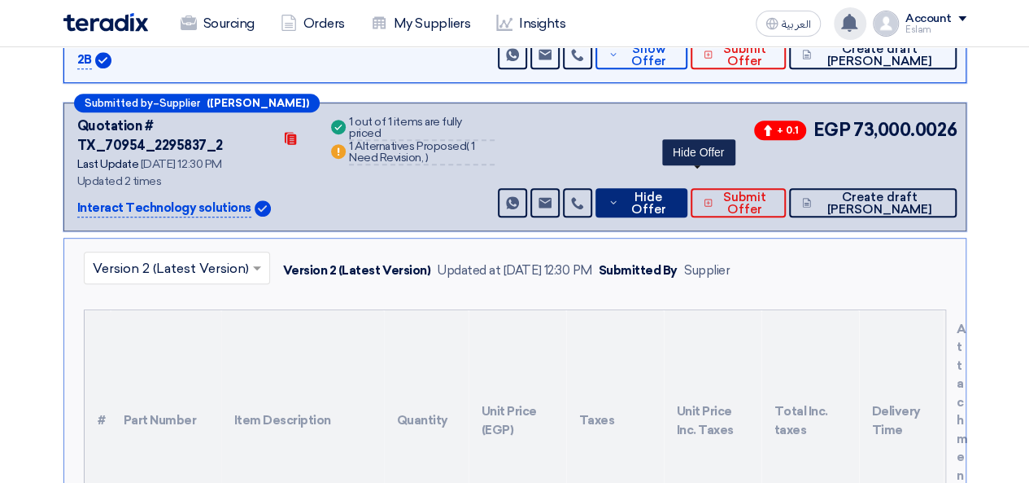
click at [675, 191] on span "Hide Offer" at bounding box center [649, 203] width 52 height 24
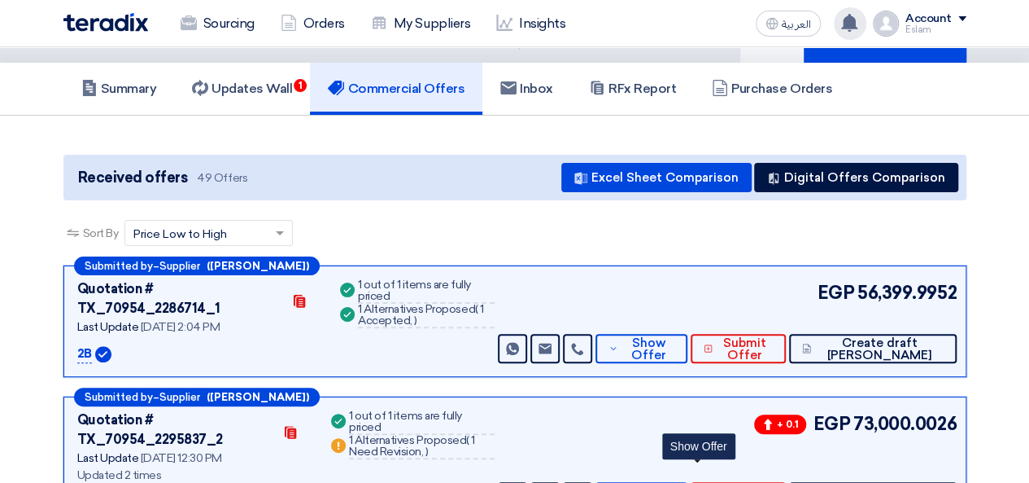
scroll to position [0, 0]
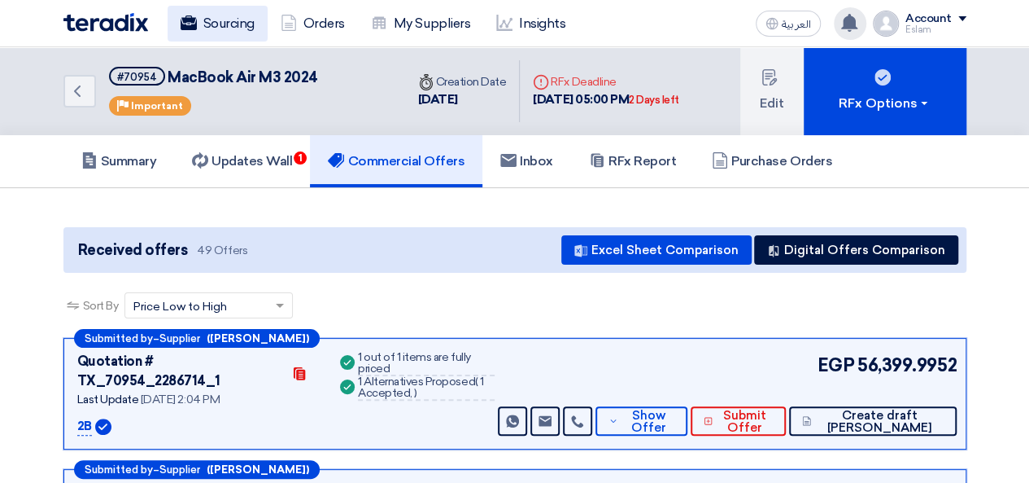
click at [204, 19] on link "Sourcing" at bounding box center [218, 24] width 100 height 36
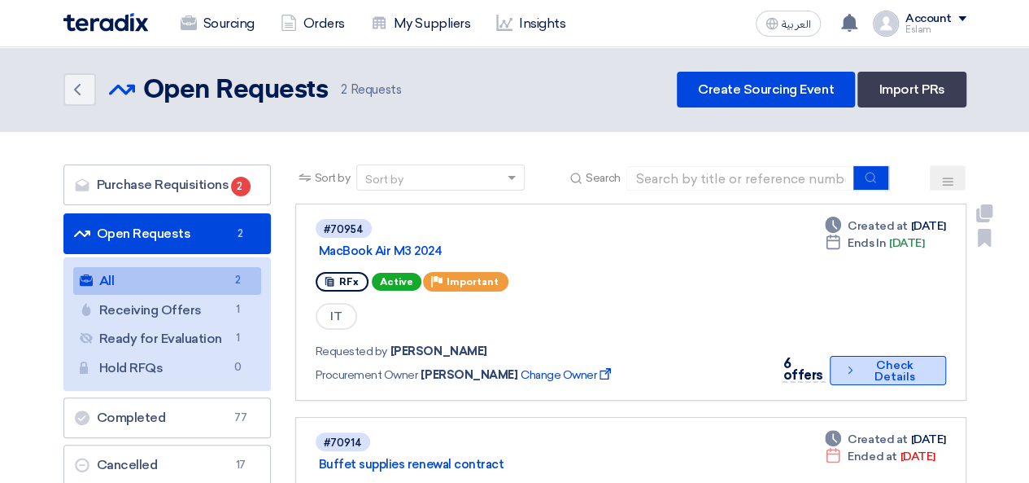
click at [871, 371] on button "Check details Check Details" at bounding box center [888, 370] width 116 height 29
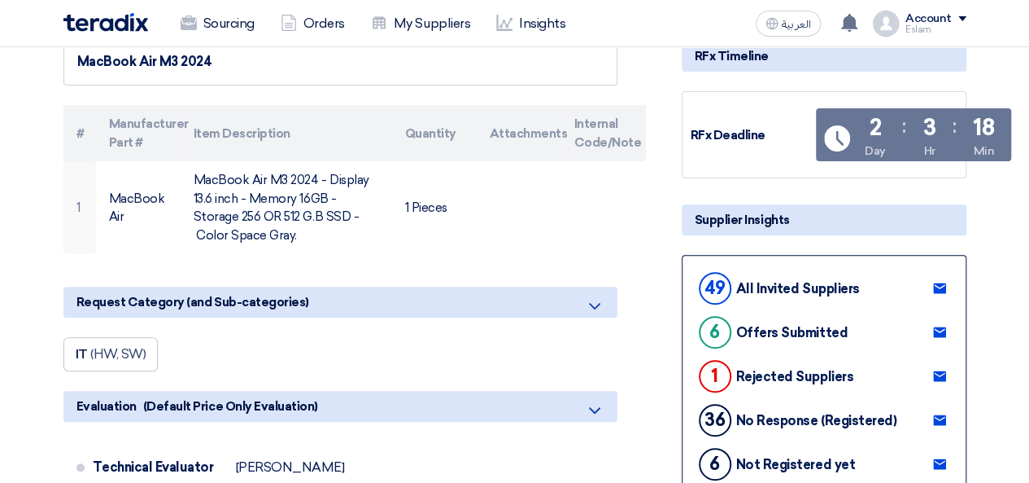
scroll to position [407, 0]
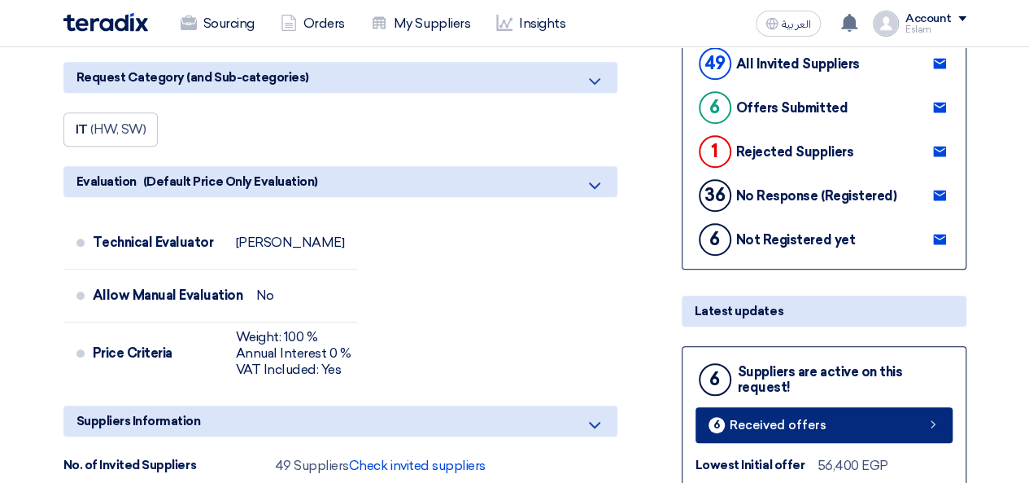
click at [799, 419] on span "Received offers" at bounding box center [778, 425] width 97 height 12
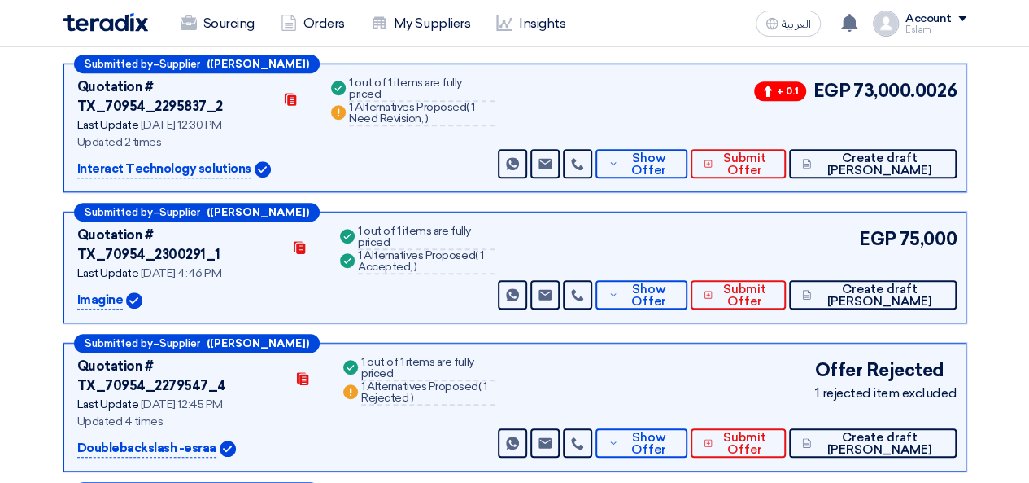
scroll to position [407, 0]
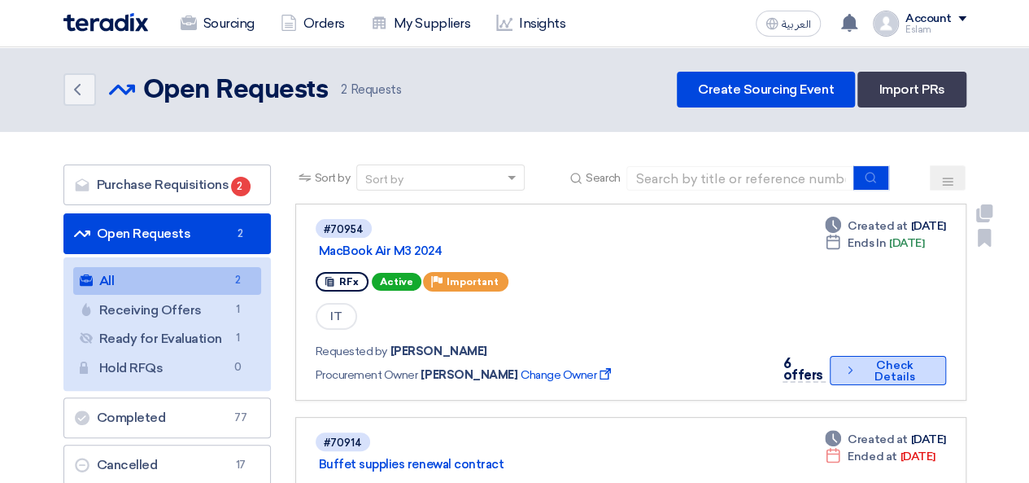
click at [886, 378] on button "Check details Check Details" at bounding box center [888, 370] width 116 height 29
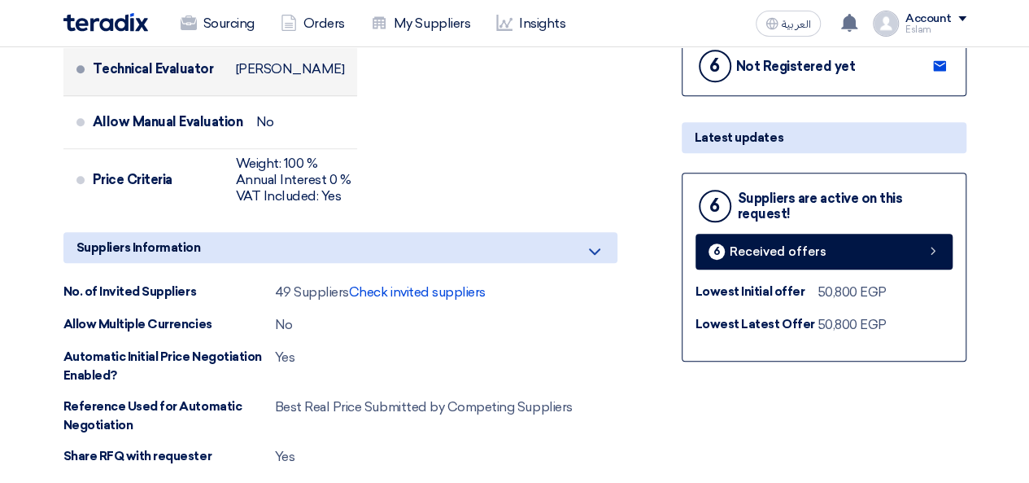
scroll to position [570, 0]
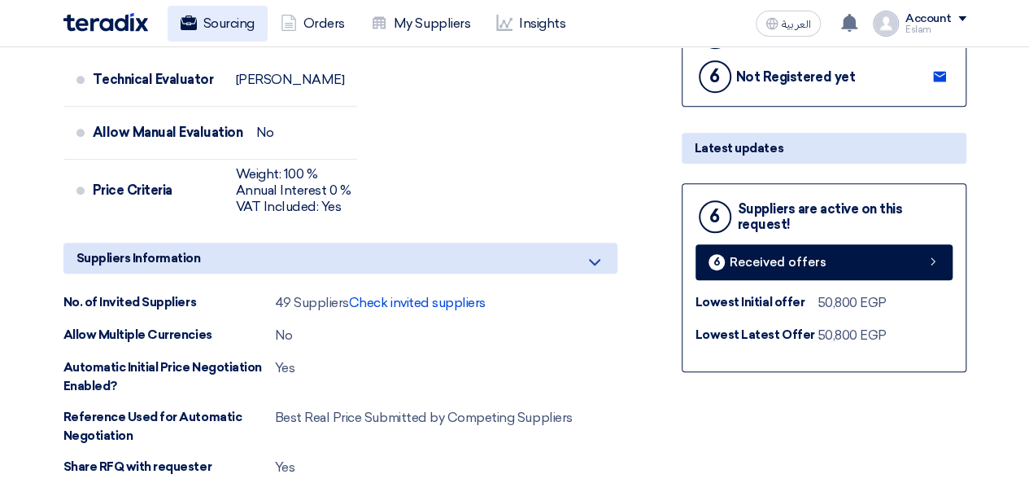
click at [239, 32] on link "Sourcing" at bounding box center [218, 24] width 100 height 36
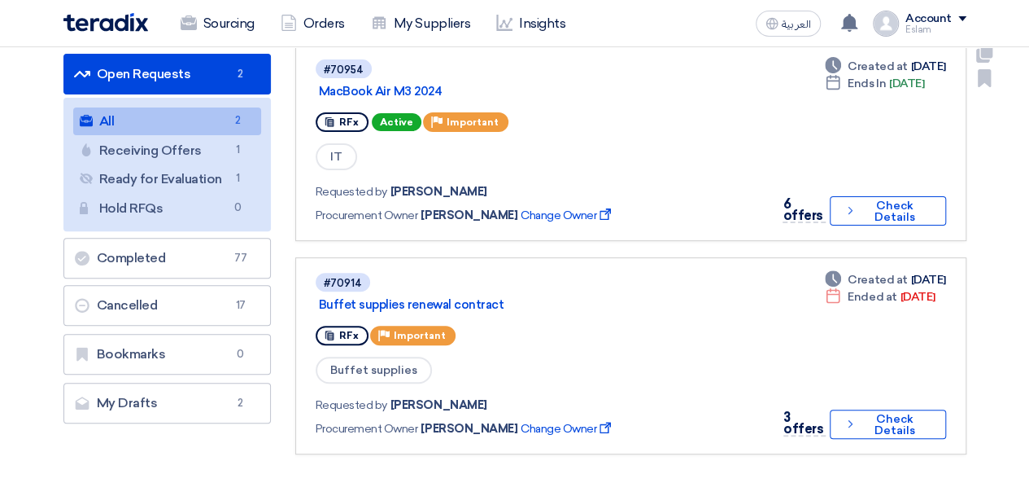
scroll to position [163, 0]
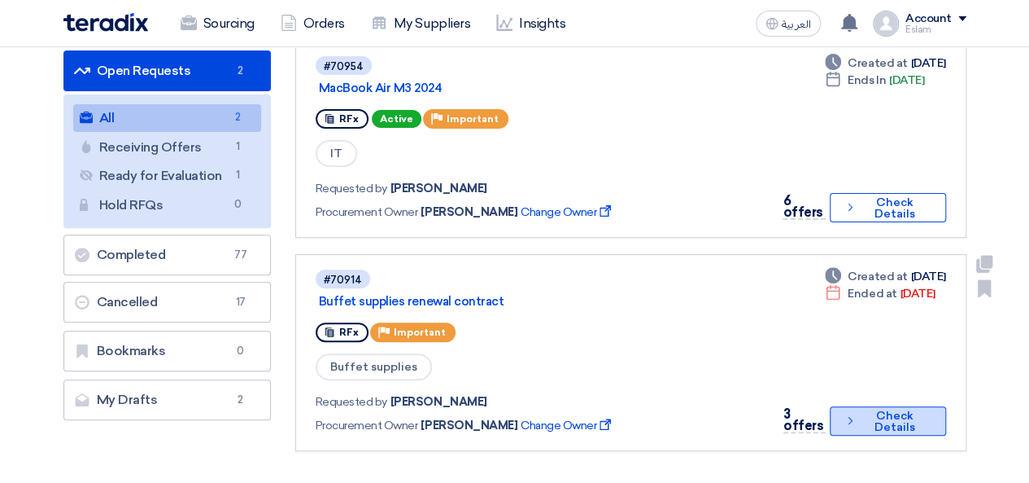
click at [854, 413] on icon "Check details" at bounding box center [850, 420] width 13 height 15
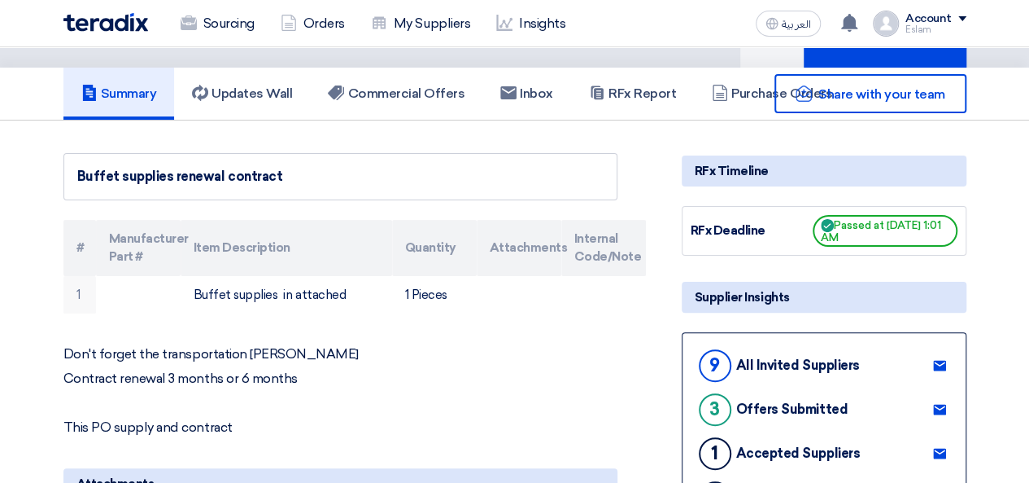
scroll to position [81, 0]
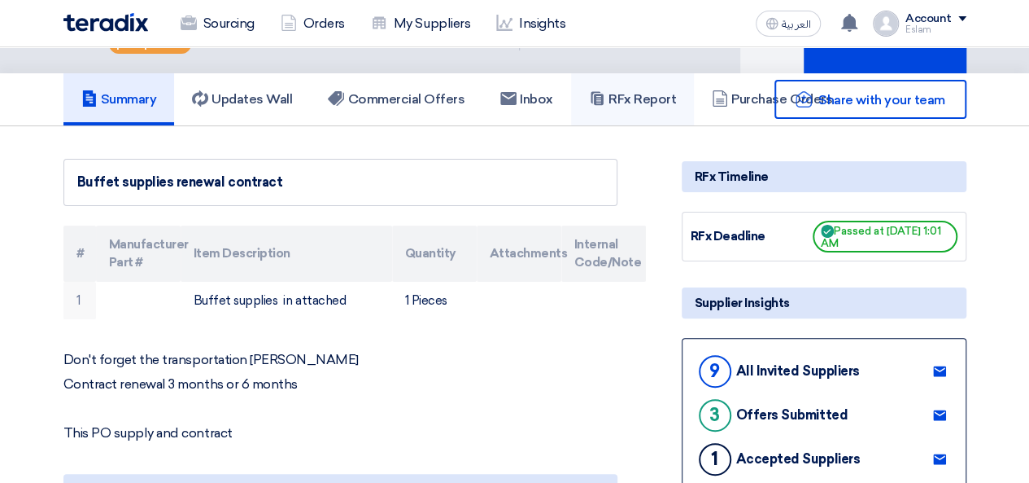
click at [623, 91] on h5 "RFx Report" at bounding box center [632, 99] width 87 height 16
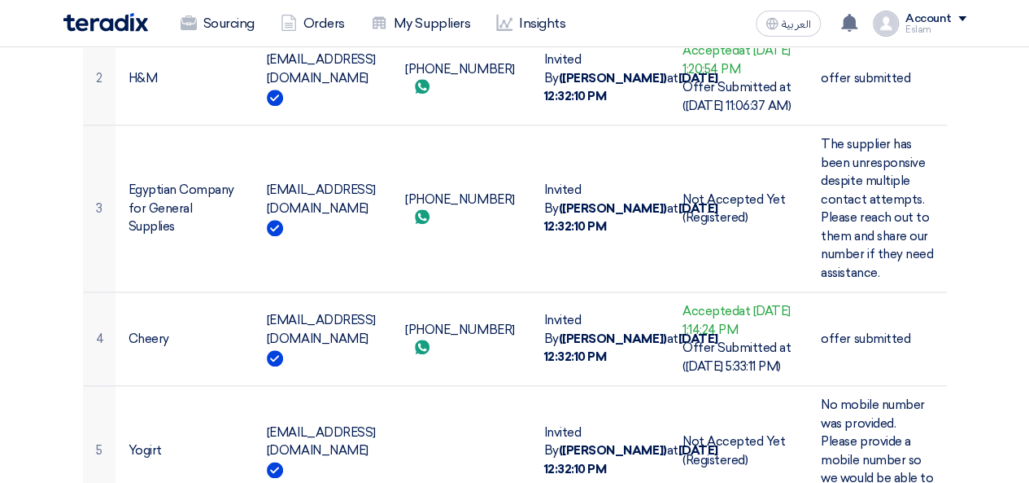
scroll to position [1270, 0]
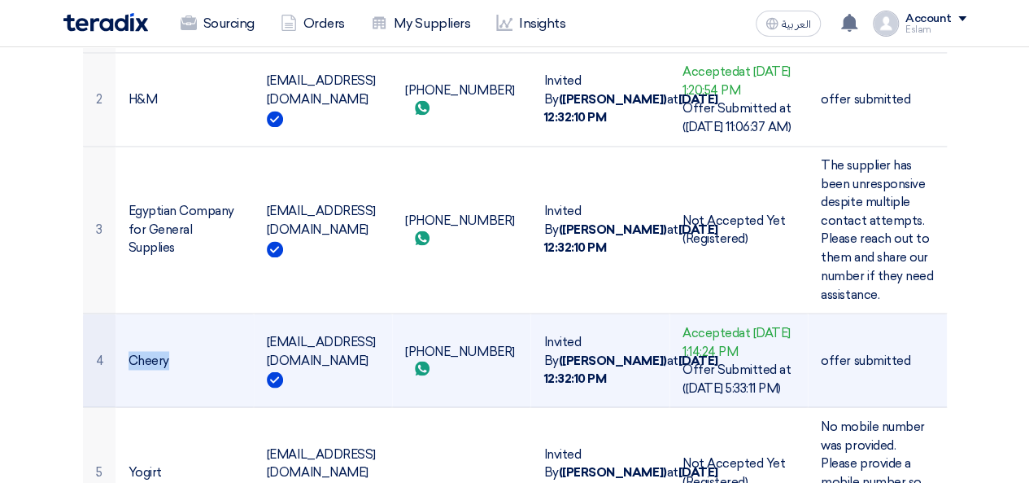
drag, startPoint x: 124, startPoint y: 346, endPoint x: 179, endPoint y: 349, distance: 55.4
click at [179, 349] on td "Cheery" at bounding box center [185, 360] width 138 height 94
copy td "Cheery"
drag, startPoint x: 264, startPoint y: 336, endPoint x: 418, endPoint y: 334, distance: 154.6
click at [392, 334] on td "[EMAIL_ADDRESS][DOMAIN_NAME]" at bounding box center [323, 360] width 138 height 94
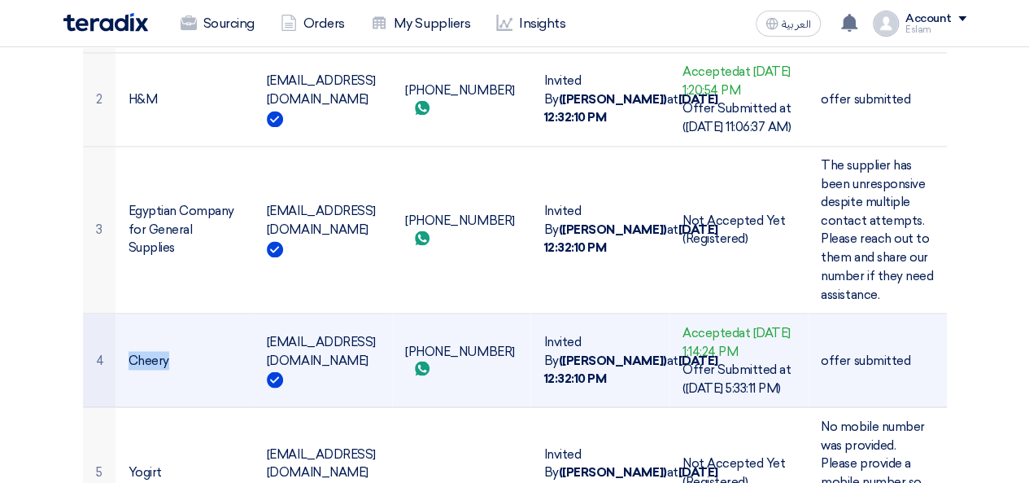
copy td "[EMAIL_ADDRESS][DOMAIN_NAME]"
drag, startPoint x: 477, startPoint y: 342, endPoint x: 420, endPoint y: 345, distance: 57.1
click at [420, 345] on td "[PHONE_NUMBER] Send whatsApp message" at bounding box center [461, 360] width 138 height 94
copy td "01111075155"
drag, startPoint x: 269, startPoint y: 337, endPoint x: 302, endPoint y: 339, distance: 33.5
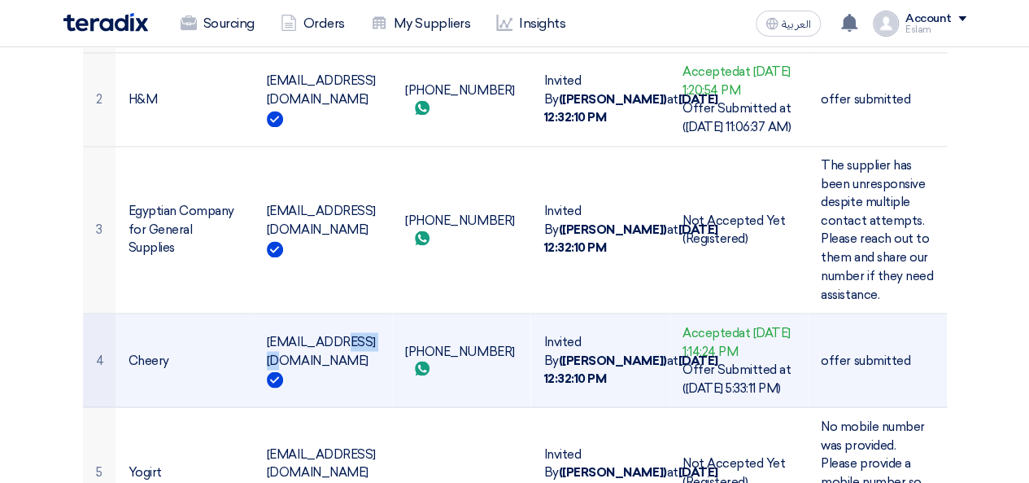
click at [302, 339] on td "[EMAIL_ADDRESS][DOMAIN_NAME]" at bounding box center [323, 360] width 138 height 94
copy td "khaled"
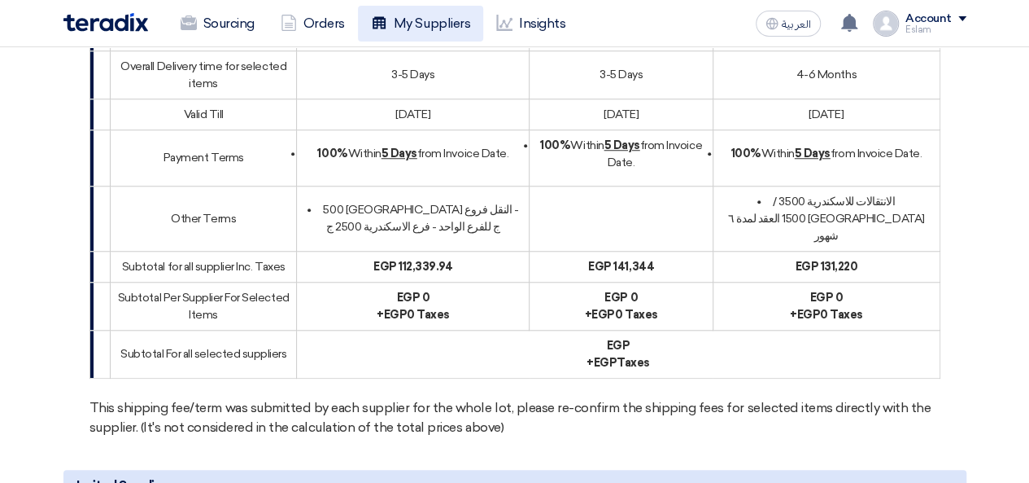
scroll to position [457, 0]
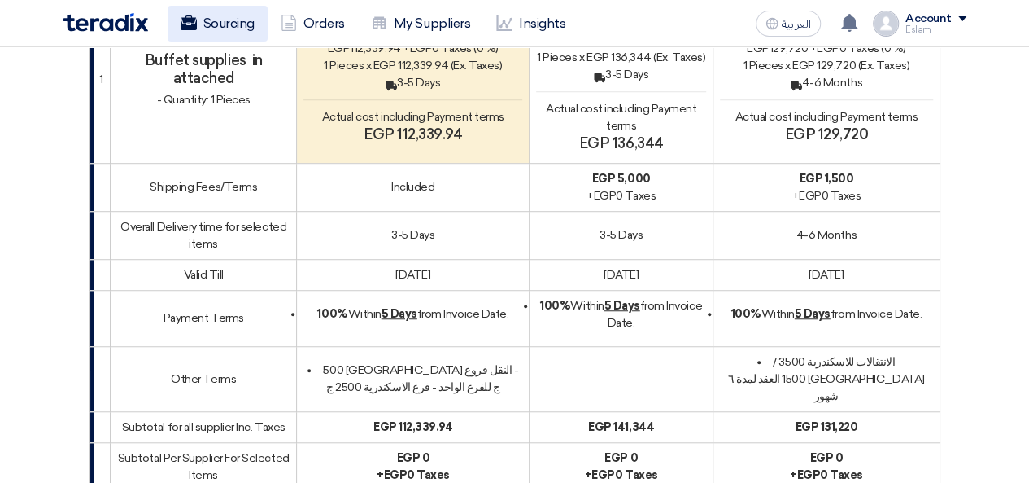
click at [243, 13] on link "Sourcing" at bounding box center [218, 24] width 100 height 36
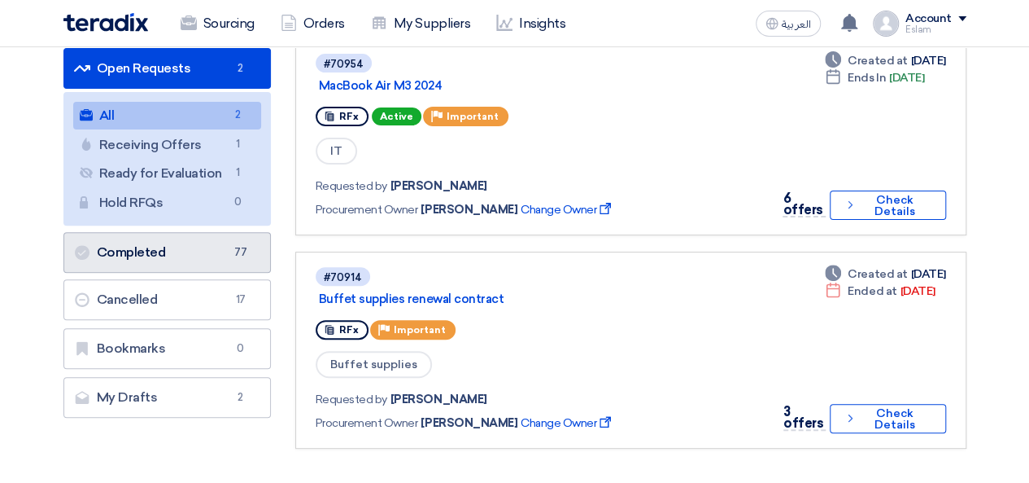
scroll to position [163, 0]
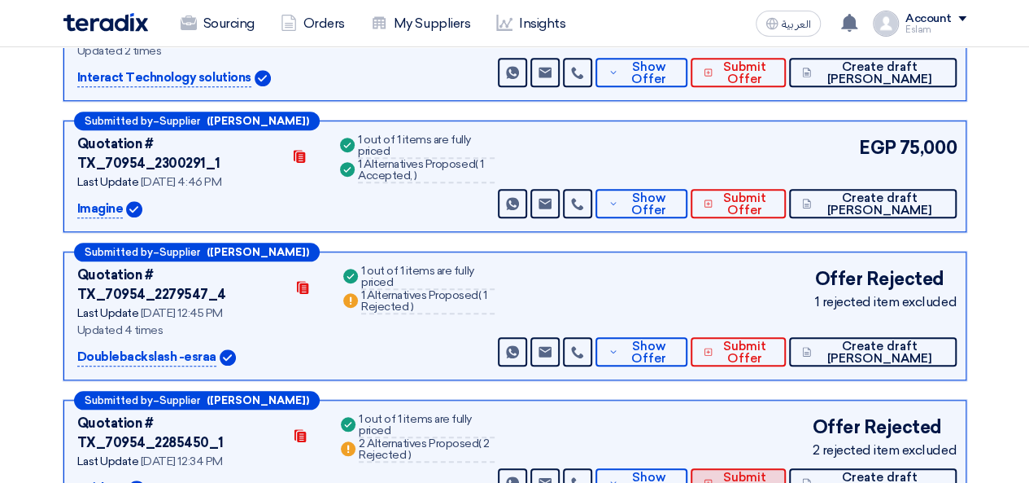
scroll to position [496, 0]
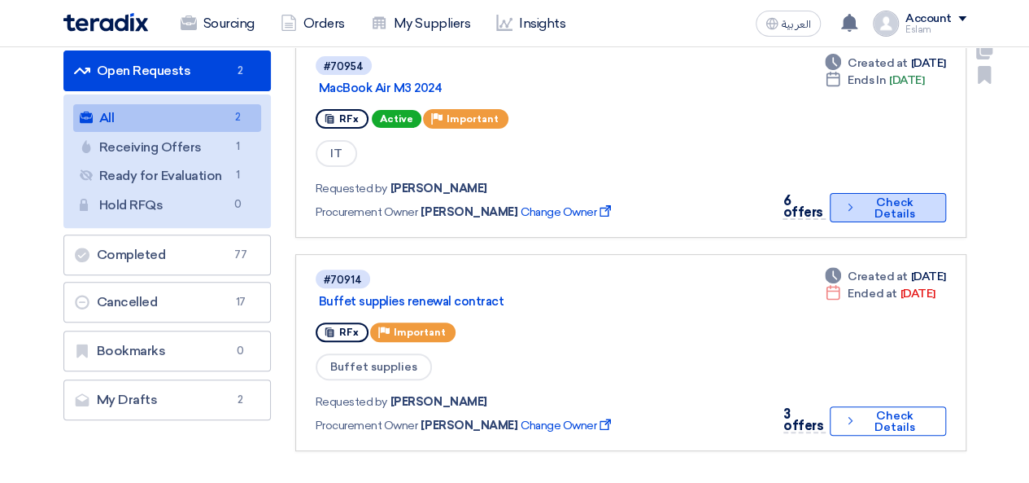
click at [869, 218] on button "Check details Check Details" at bounding box center [888, 207] width 116 height 29
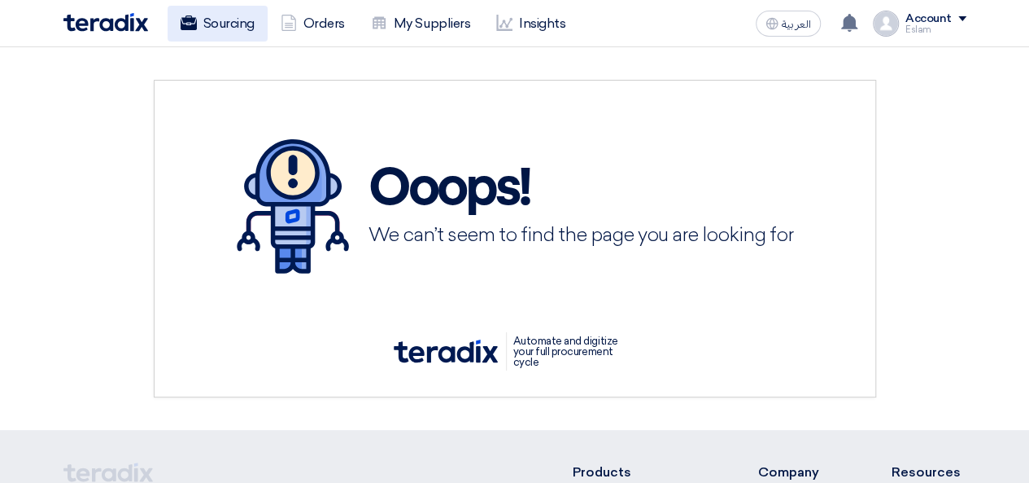
click at [229, 12] on link "Sourcing" at bounding box center [218, 24] width 100 height 36
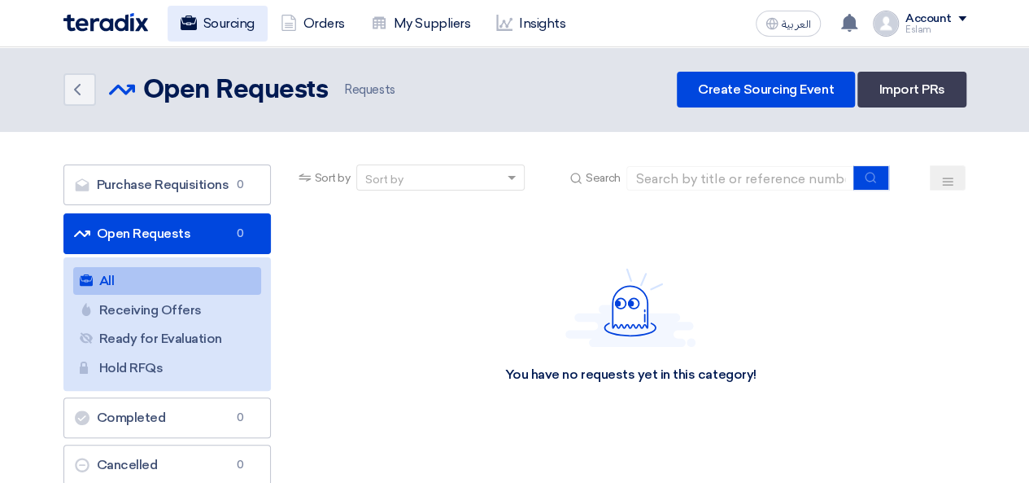
click at [254, 14] on link "Sourcing" at bounding box center [218, 24] width 100 height 36
click at [199, 28] on link "Sourcing" at bounding box center [218, 24] width 100 height 36
click at [199, 19] on link "Sourcing" at bounding box center [218, 24] width 100 height 36
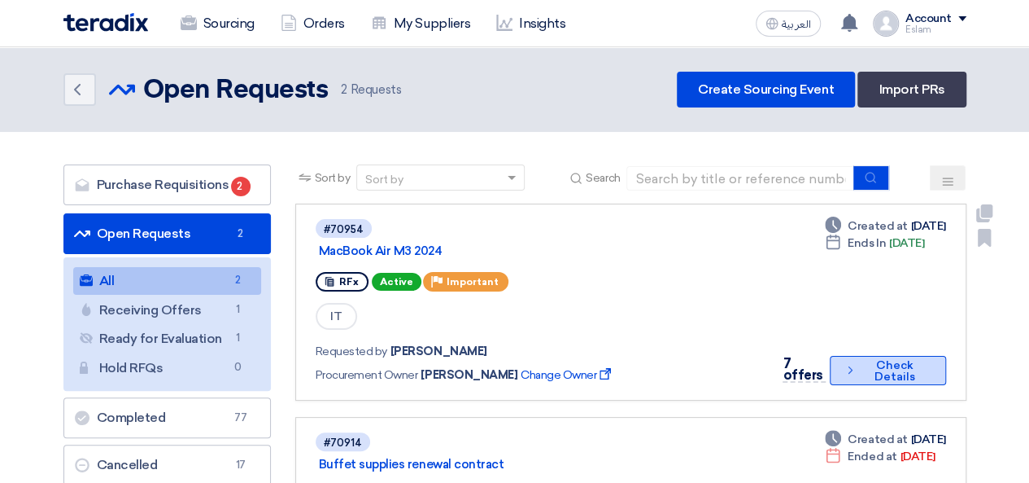
click at [923, 363] on button "Check details Check Details" at bounding box center [888, 370] width 116 height 29
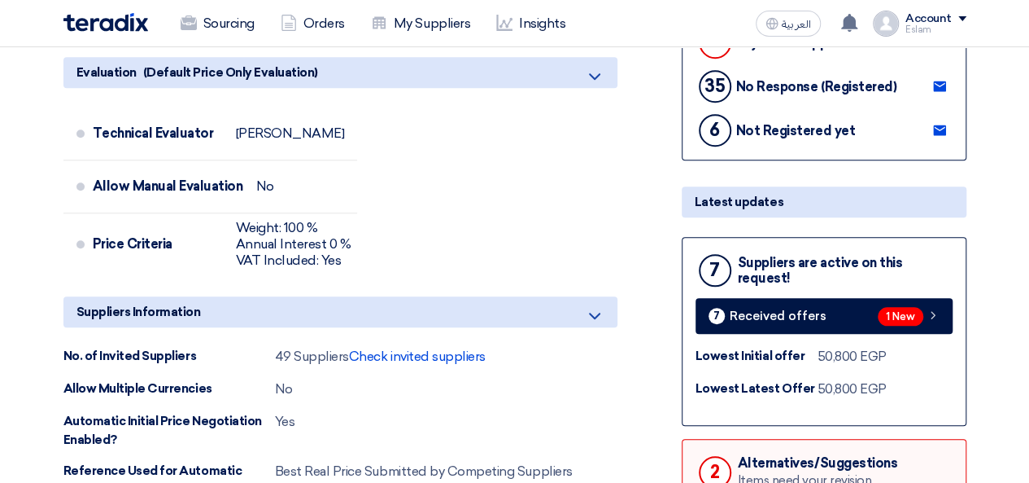
scroll to position [519, 0]
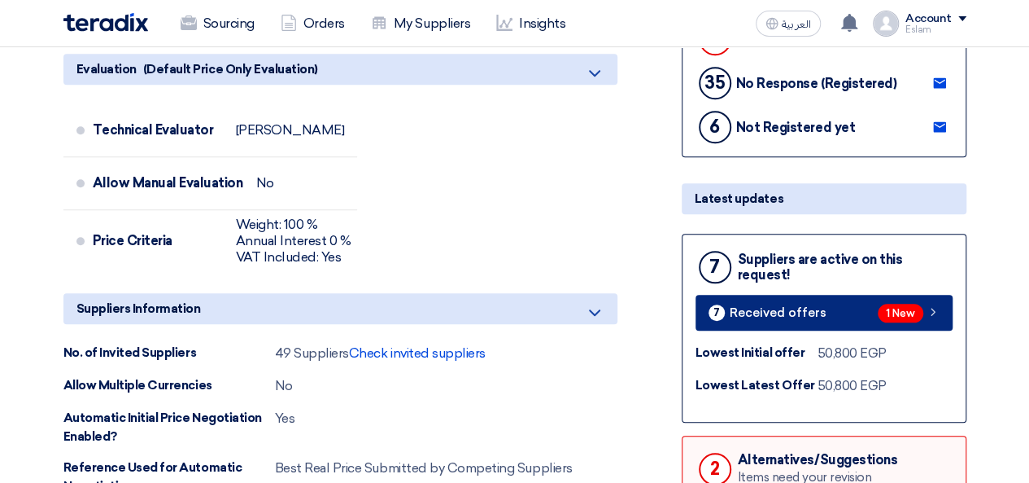
click at [865, 302] on link "7 Received offers 1 New" at bounding box center [824, 313] width 257 height 36
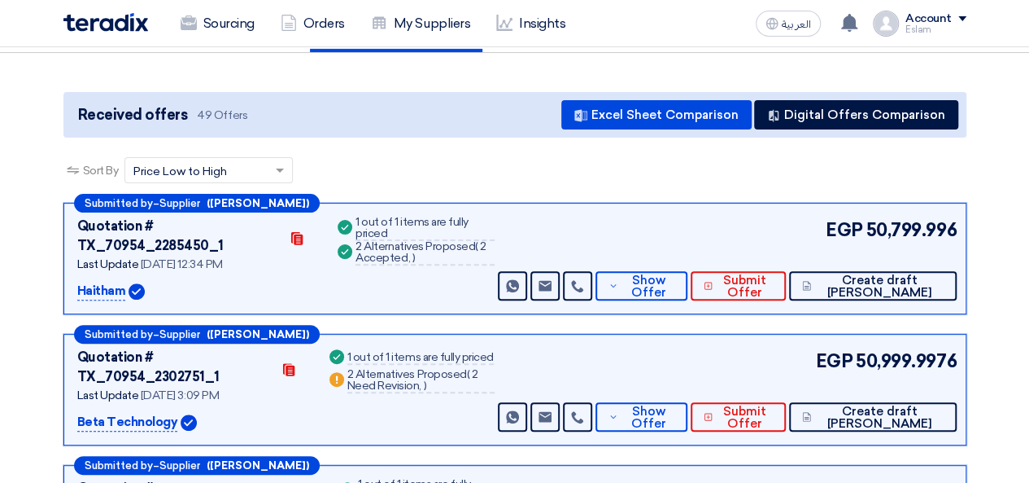
scroll to position [179, 0]
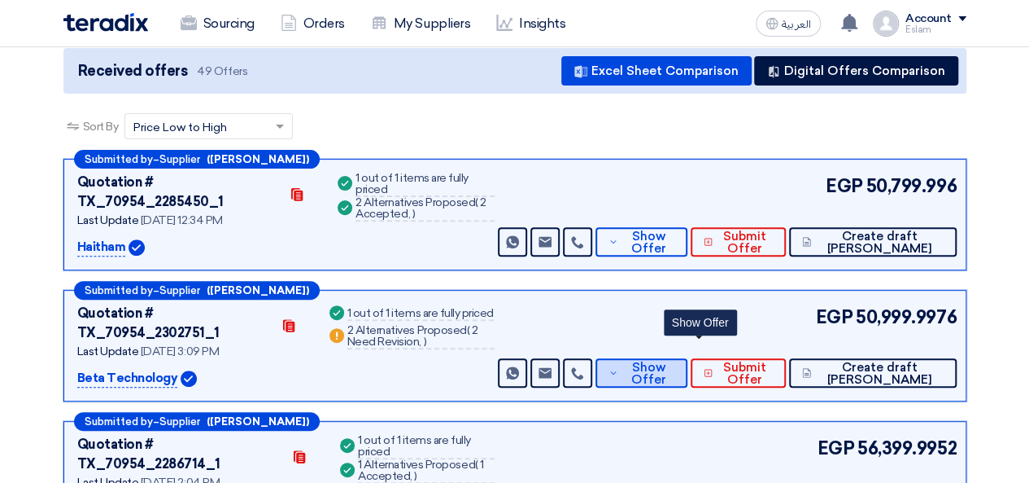
click at [686, 358] on button "Show Offer" at bounding box center [642, 372] width 92 height 29
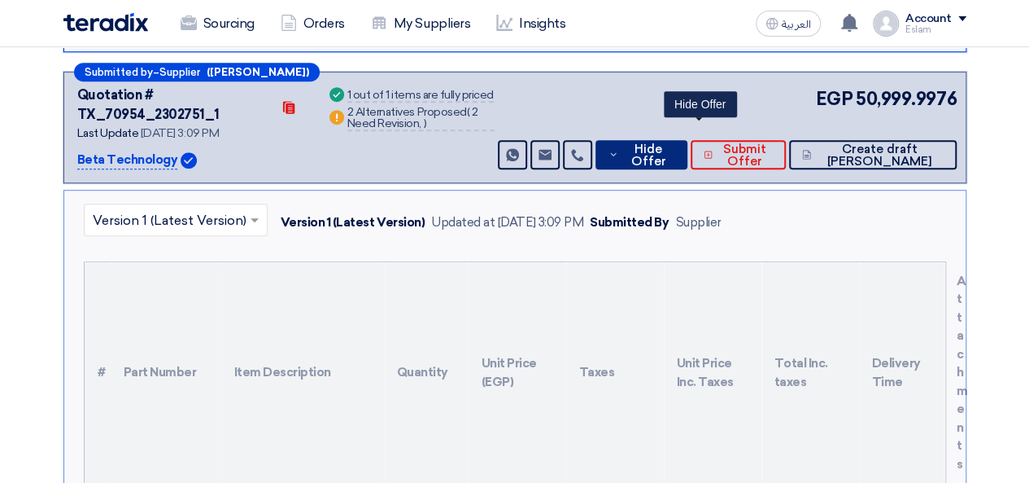
scroll to position [423, 0]
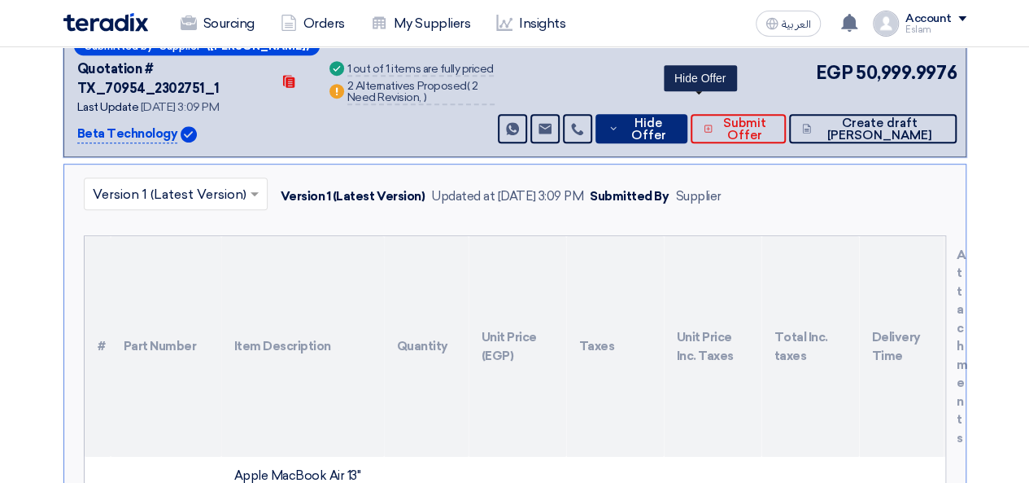
click at [688, 114] on button "Hide Offer" at bounding box center [642, 128] width 92 height 29
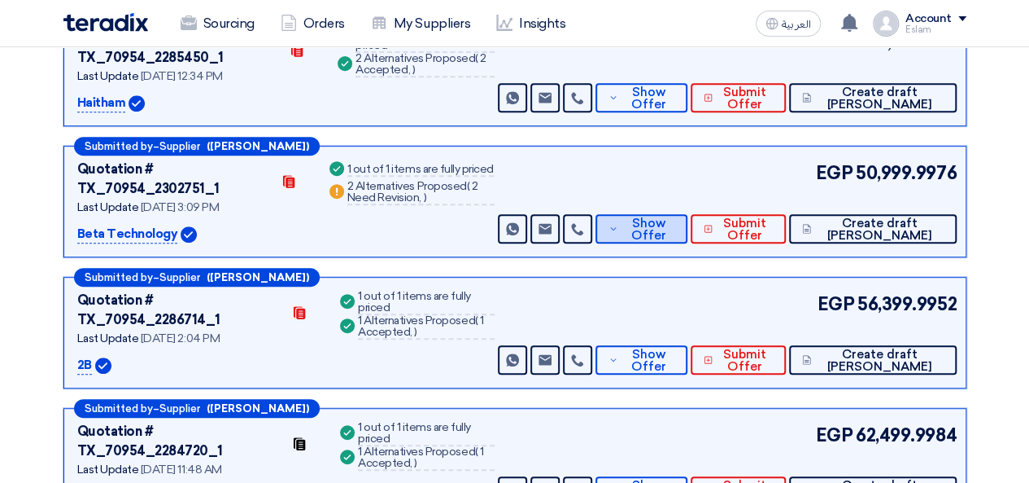
scroll to position [260, 0]
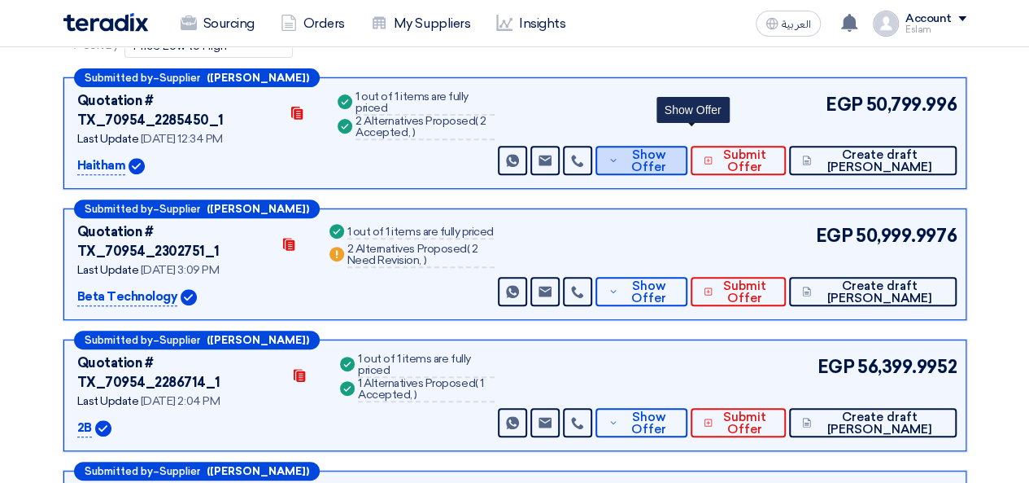
click at [616, 159] on use at bounding box center [613, 160] width 6 height 3
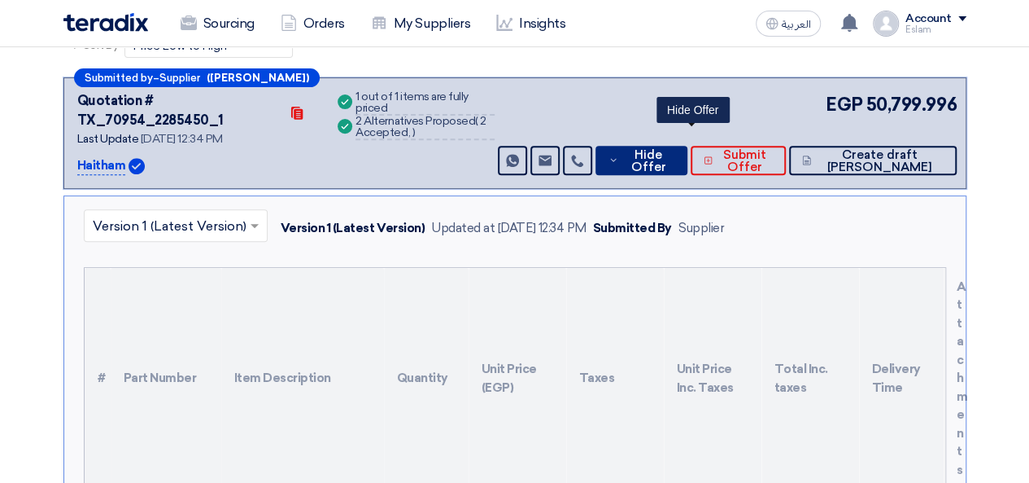
click at [675, 149] on span "Hide Offer" at bounding box center [649, 161] width 52 height 24
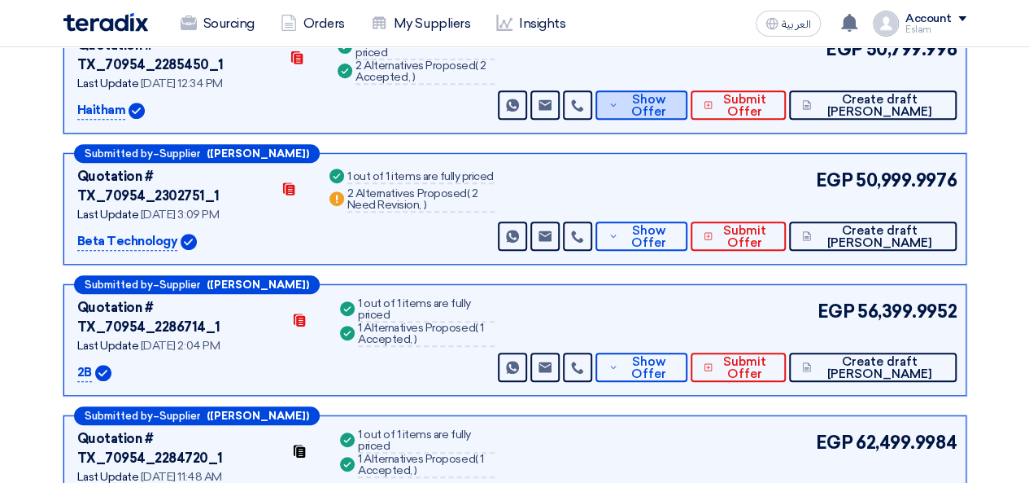
scroll to position [342, 0]
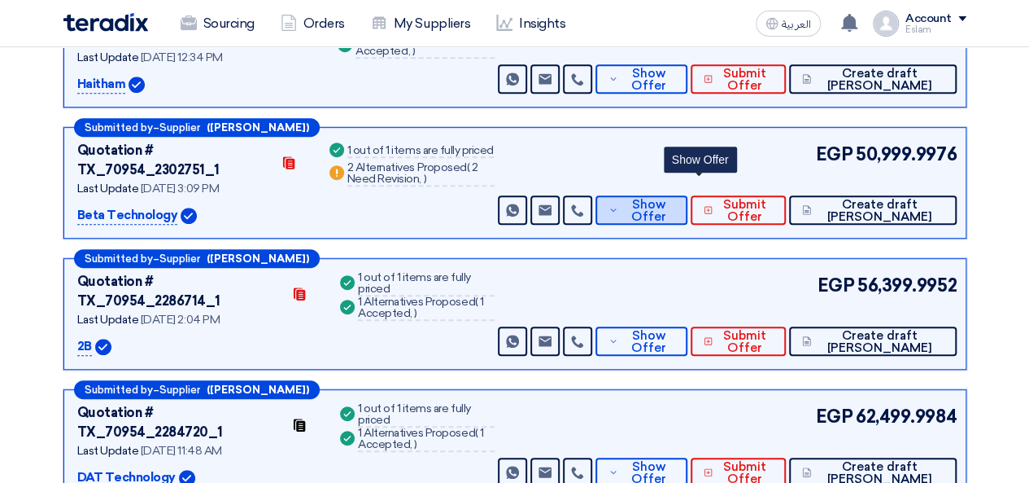
click at [675, 199] on span "Show Offer" at bounding box center [649, 211] width 53 height 24
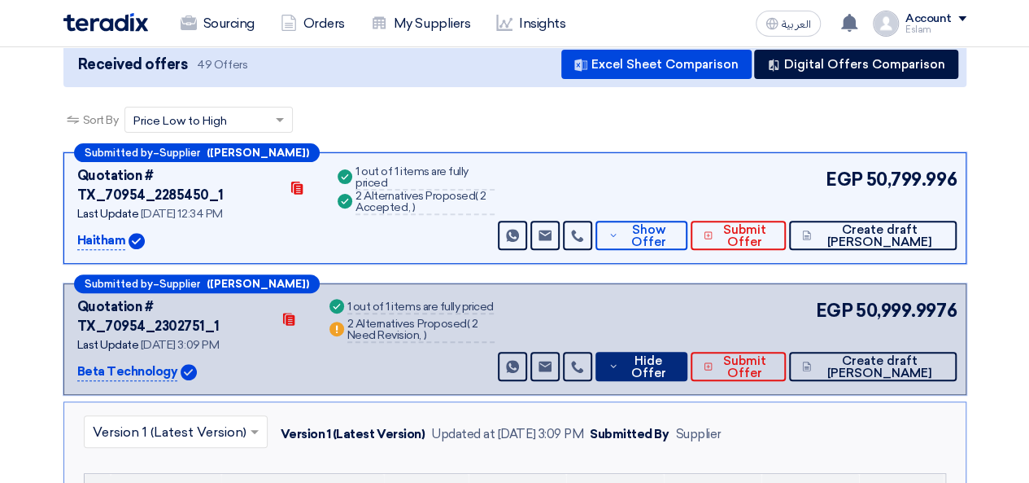
scroll to position [179, 0]
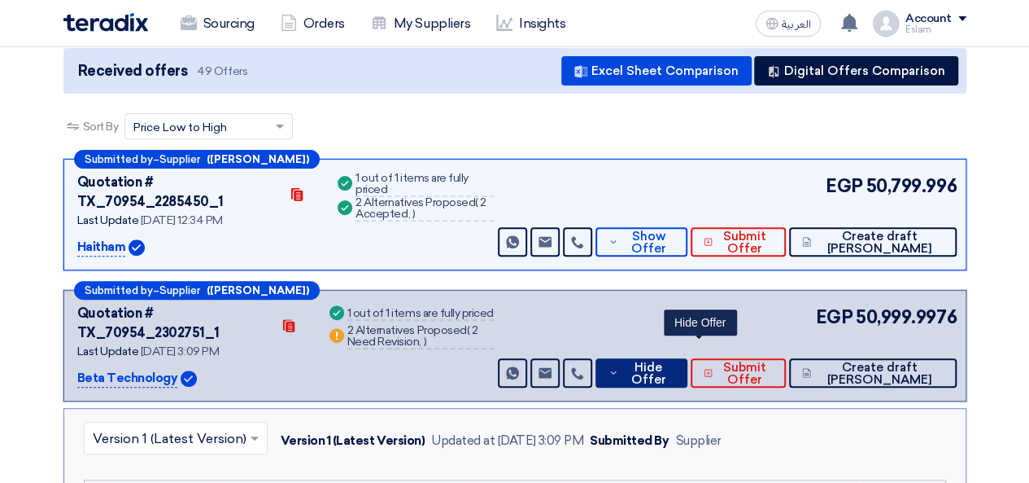
click at [675, 361] on span "Hide Offer" at bounding box center [649, 373] width 52 height 24
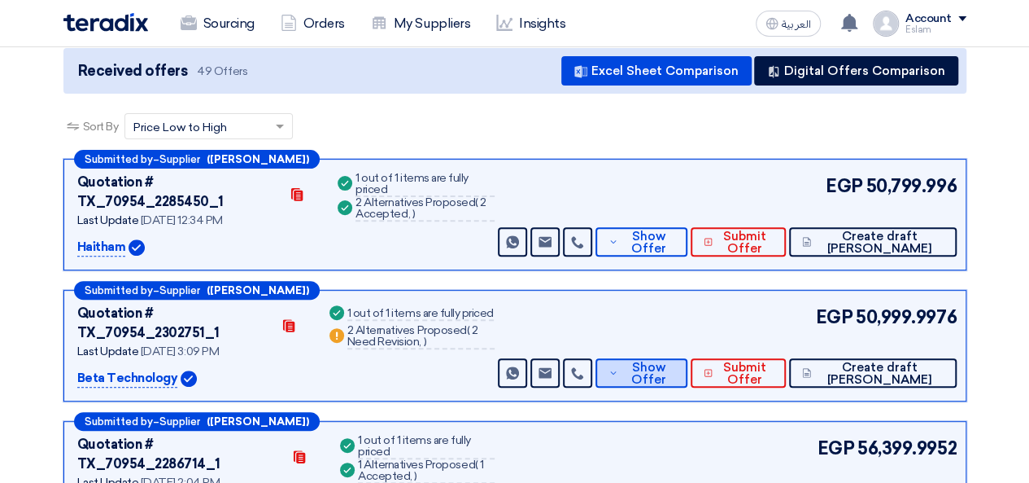
scroll to position [342, 0]
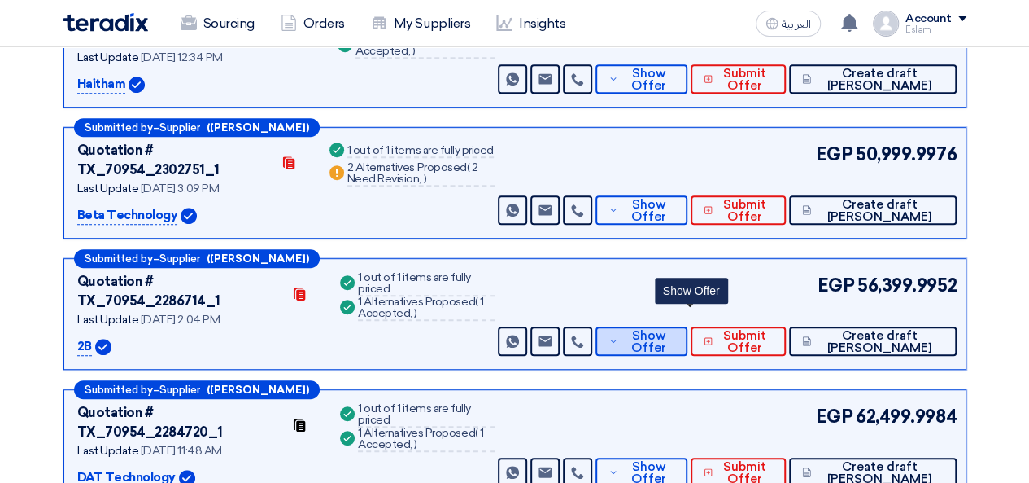
click at [675, 330] on span "Show Offer" at bounding box center [649, 342] width 53 height 24
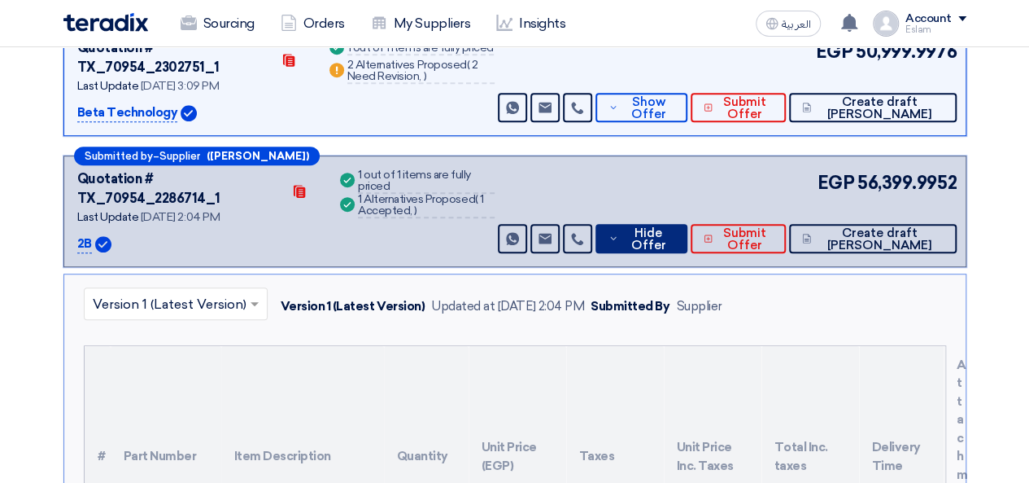
scroll to position [423, 0]
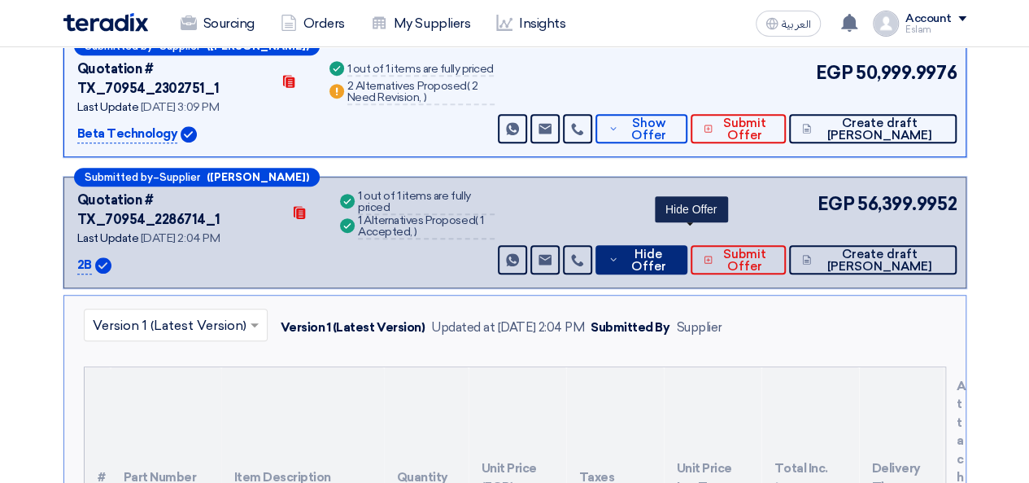
click at [674, 248] on span "Hide Offer" at bounding box center [649, 260] width 52 height 24
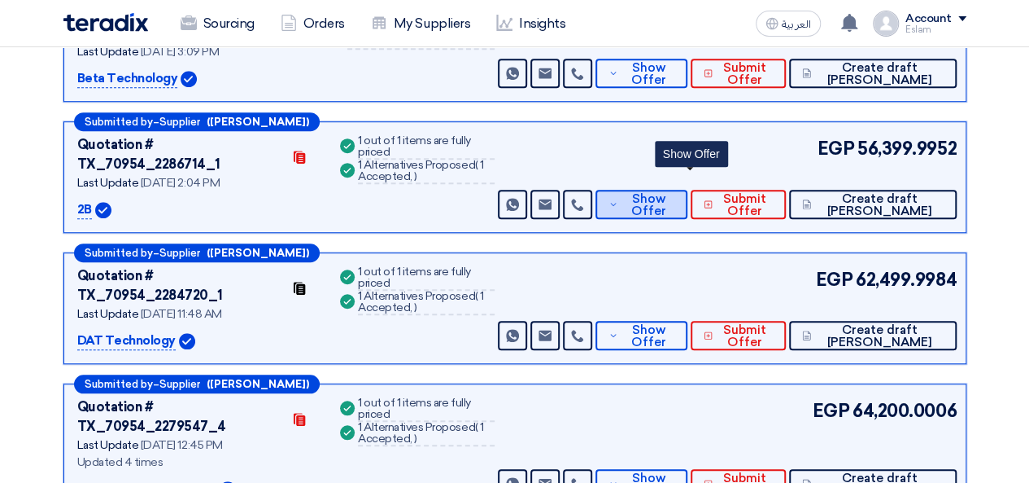
scroll to position [505, 0]
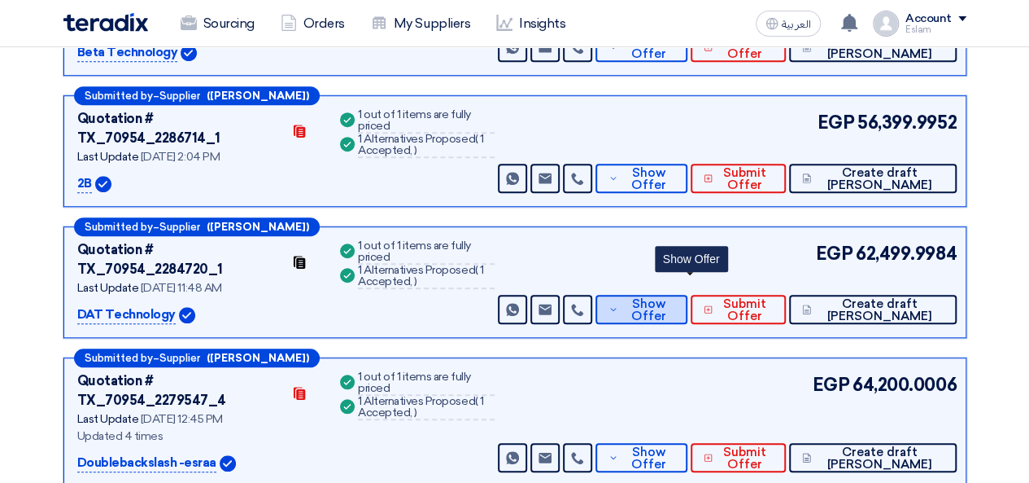
click at [675, 298] on span "Show Offer" at bounding box center [649, 310] width 53 height 24
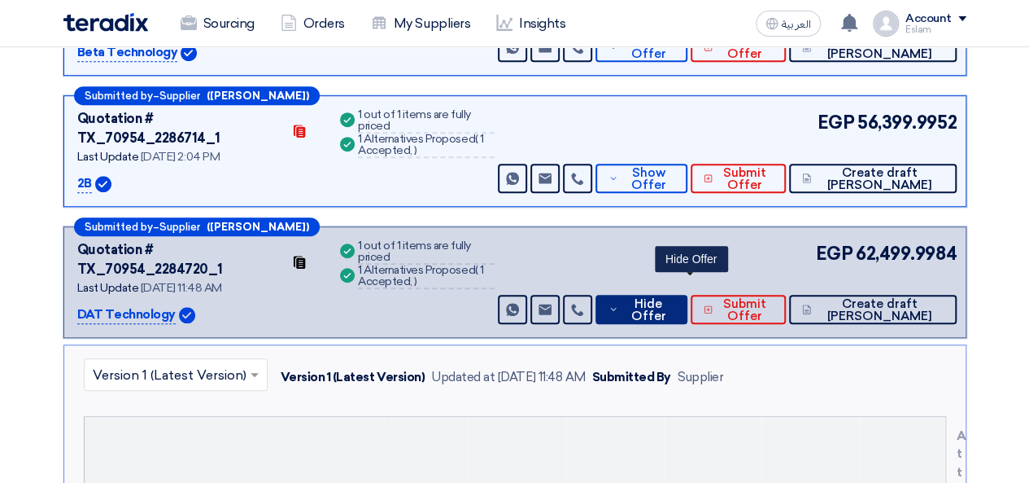
click at [675, 298] on span "Hide Offer" at bounding box center [649, 310] width 52 height 24
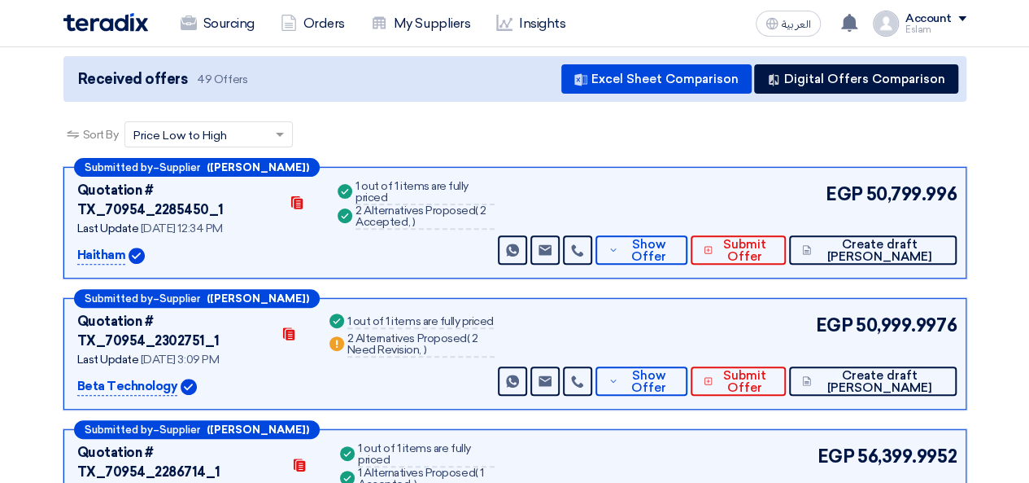
scroll to position [0, 0]
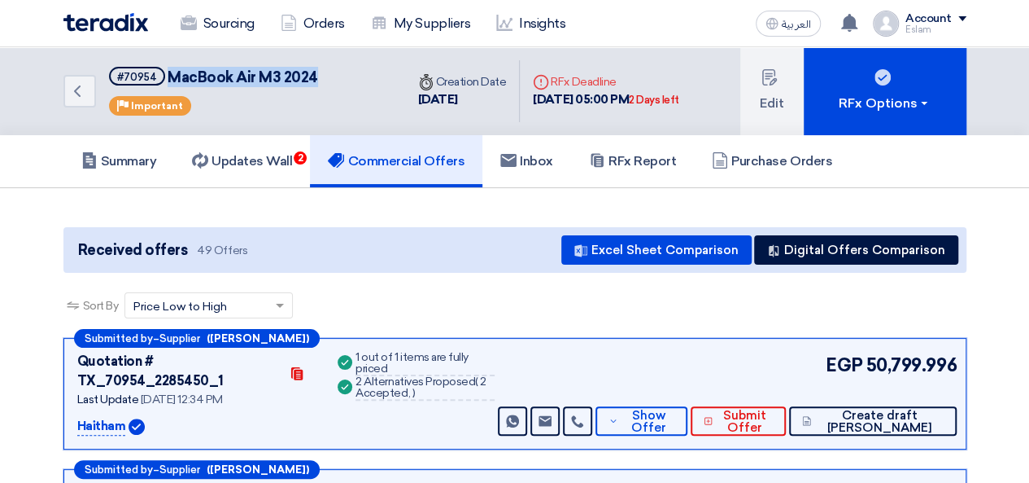
drag, startPoint x: 168, startPoint y: 71, endPoint x: 345, endPoint y: 69, distance: 176.6
click at [345, 69] on div "Back #70954 MacBook Air M3 2024 Priority Important" at bounding box center [234, 91] width 342 height 88
copy span "MacBook Air M3 2024"
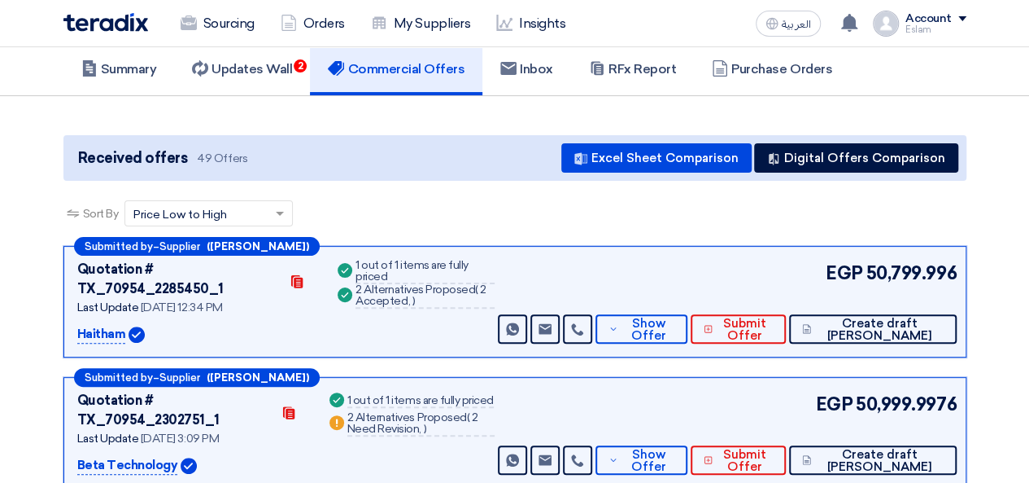
scroll to position [133, 0]
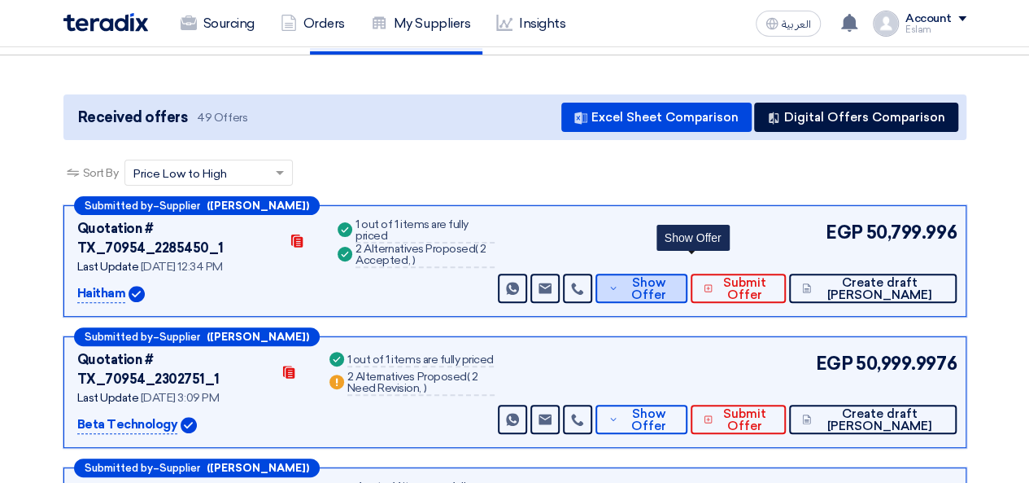
click at [675, 277] on span "Show Offer" at bounding box center [649, 289] width 53 height 24
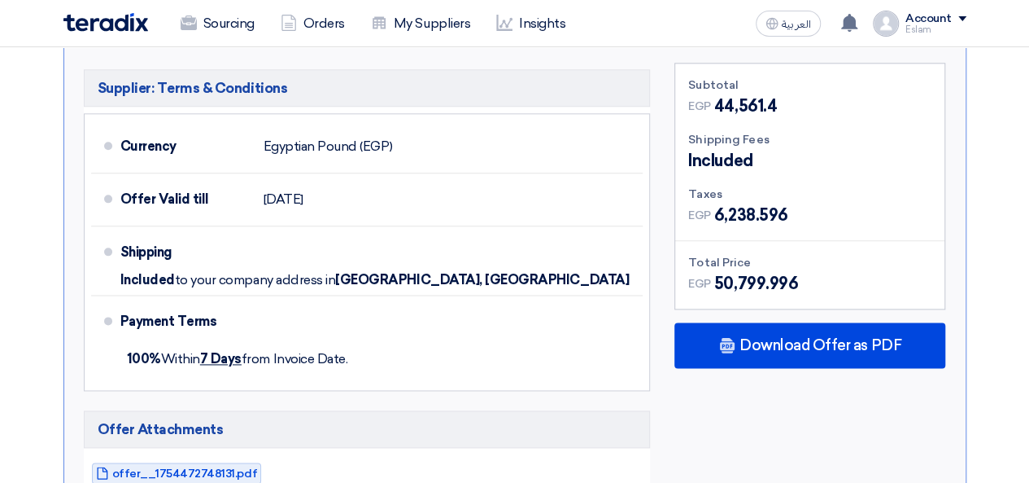
scroll to position [895, 0]
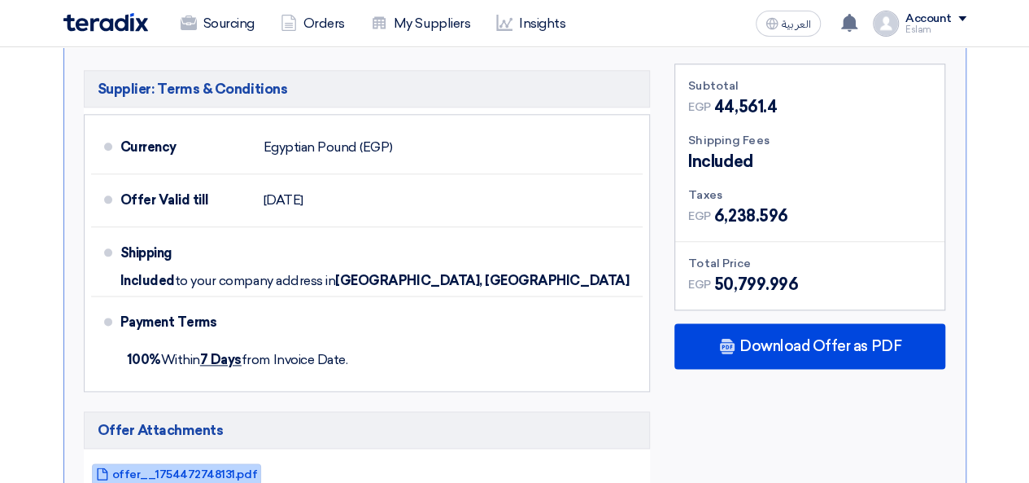
click at [205, 468] on span "offer__1754472748131.pdf" at bounding box center [184, 474] width 145 height 12
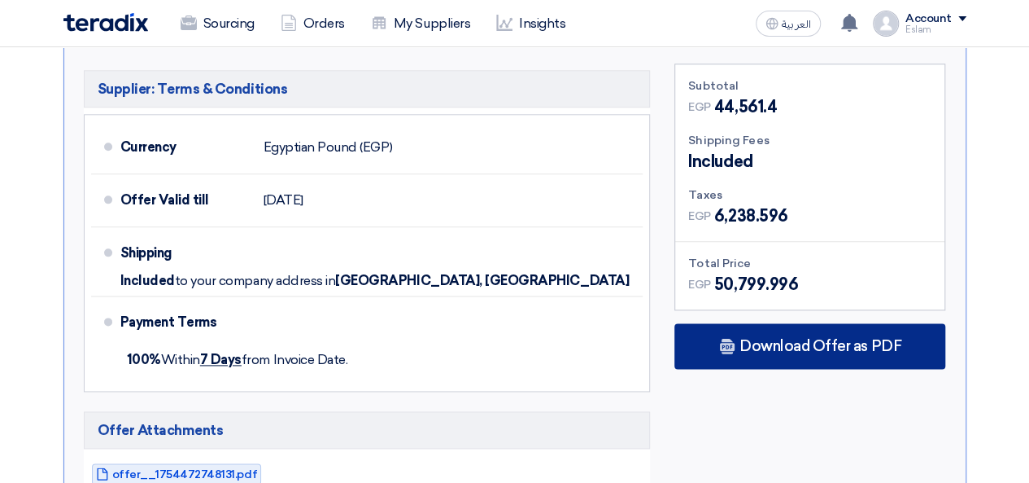
click at [764, 339] on span "Download Offer as PDF" at bounding box center [821, 346] width 162 height 15
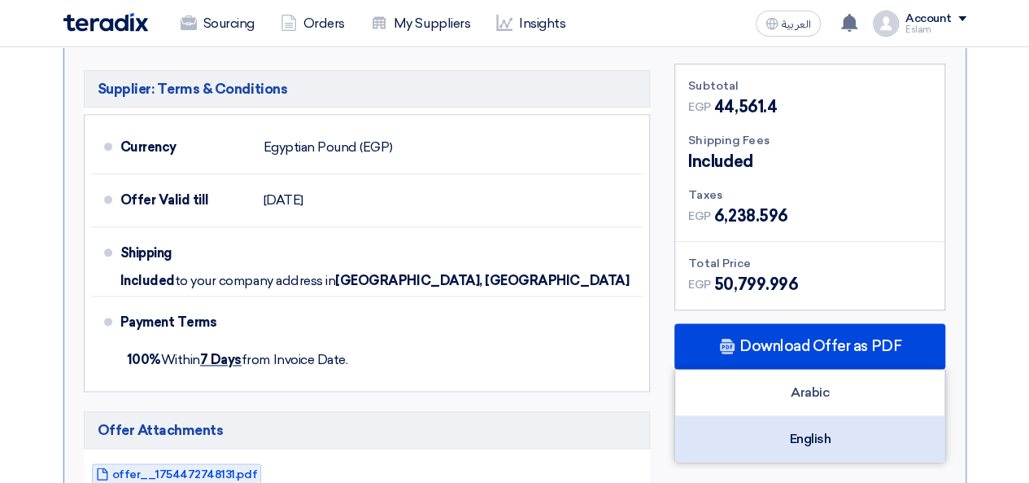
click at [837, 416] on div "English" at bounding box center [809, 439] width 269 height 46
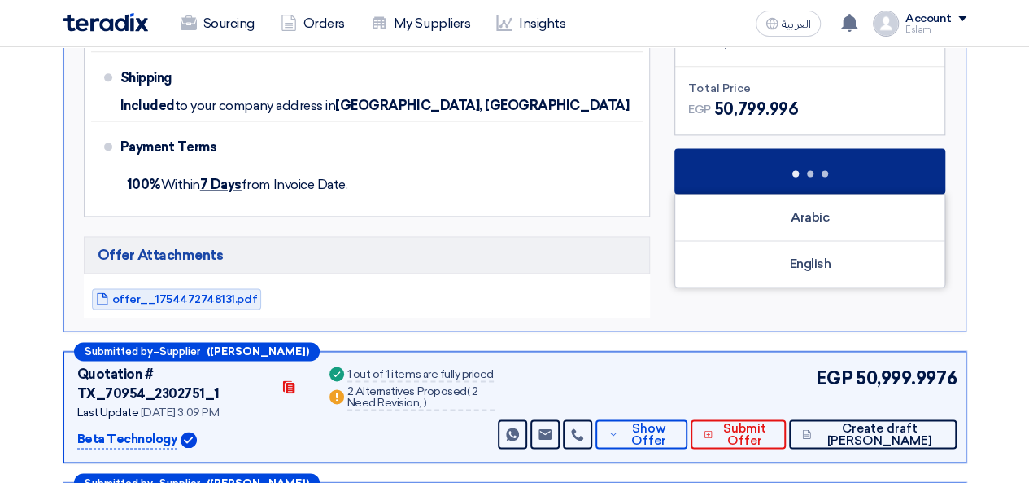
scroll to position [1029, 0]
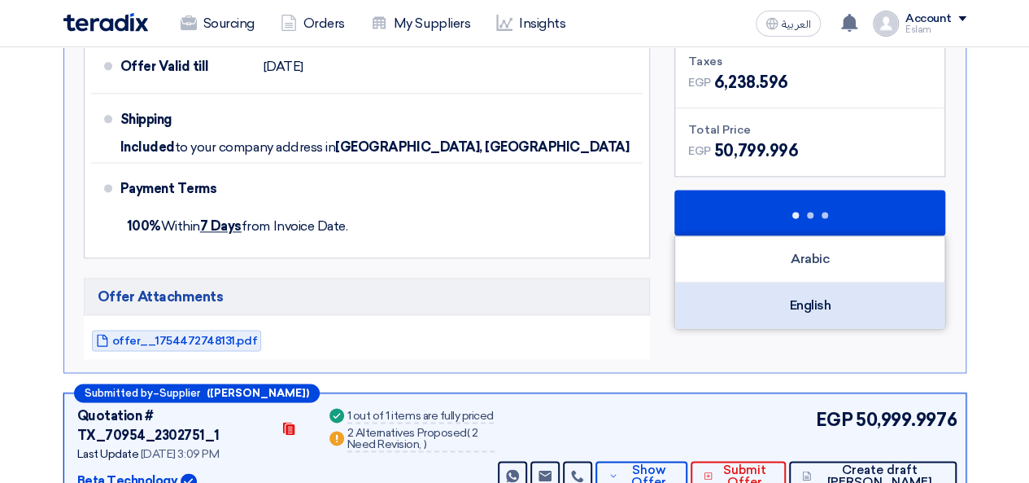
click at [815, 282] on div "English" at bounding box center [809, 305] width 269 height 46
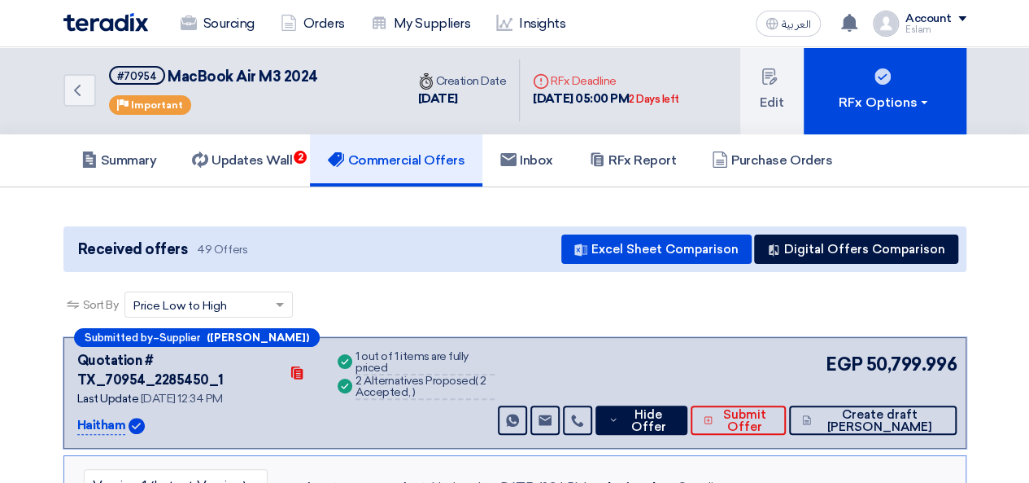
scroll to position [0, 0]
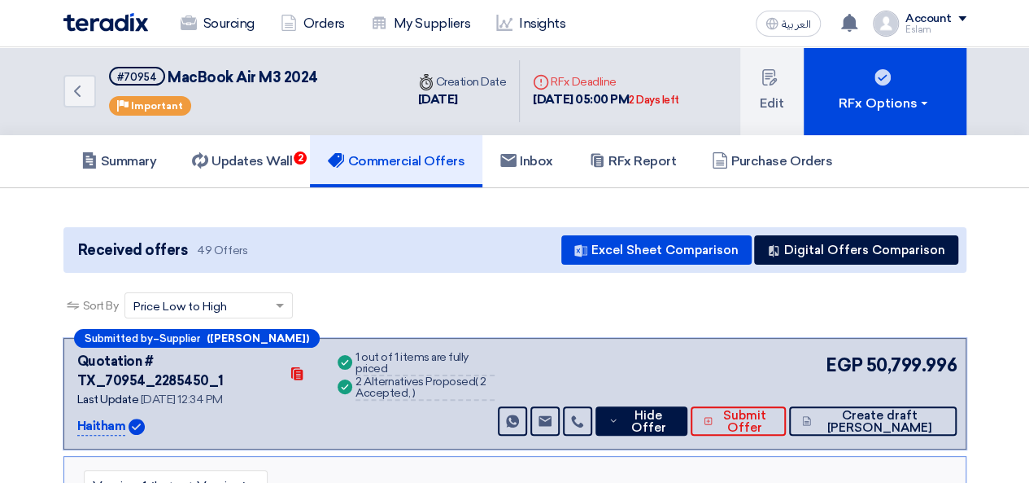
click at [518, 300] on div "Sort By Sort by × Price Low to High ×" at bounding box center [514, 315] width 903 height 46
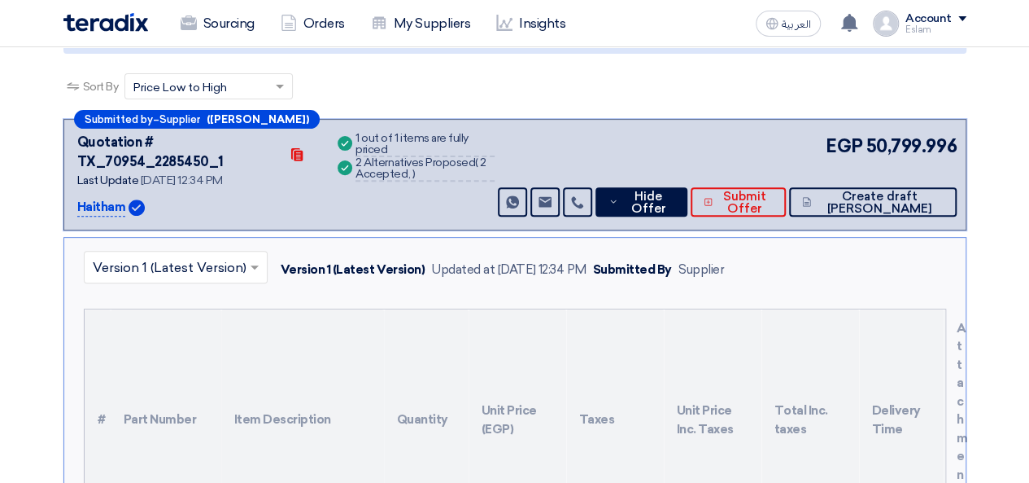
scroll to position [213, 0]
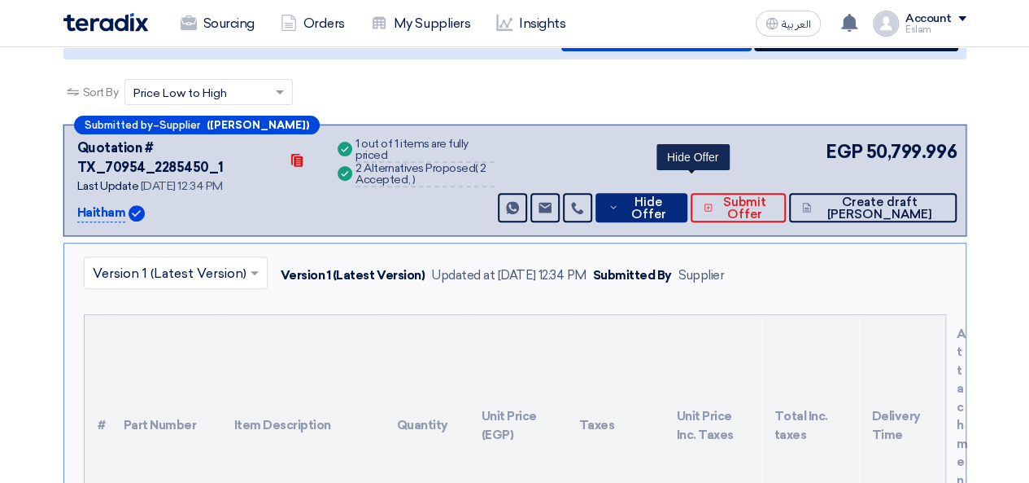
click at [675, 196] on span "Hide Offer" at bounding box center [649, 208] width 52 height 24
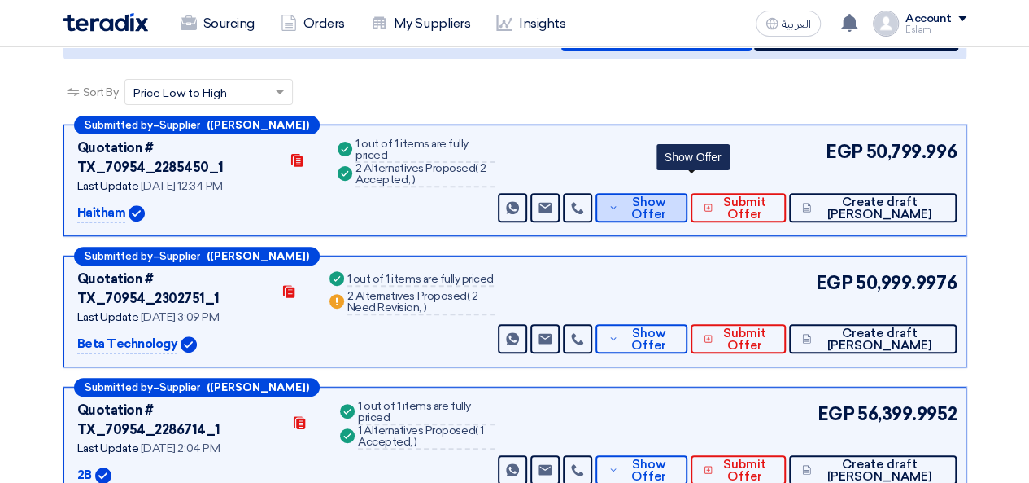
click at [675, 196] on span "Show Offer" at bounding box center [649, 208] width 53 height 24
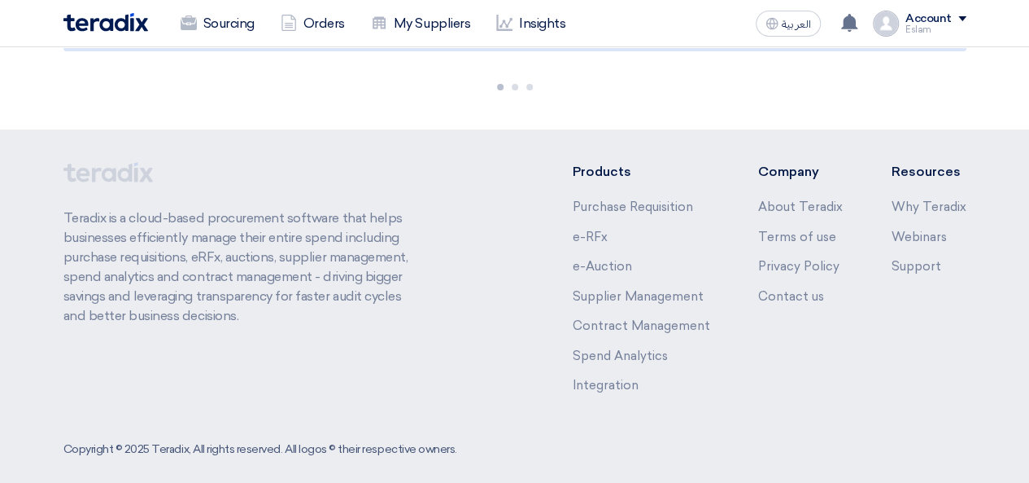
scroll to position [213, 0]
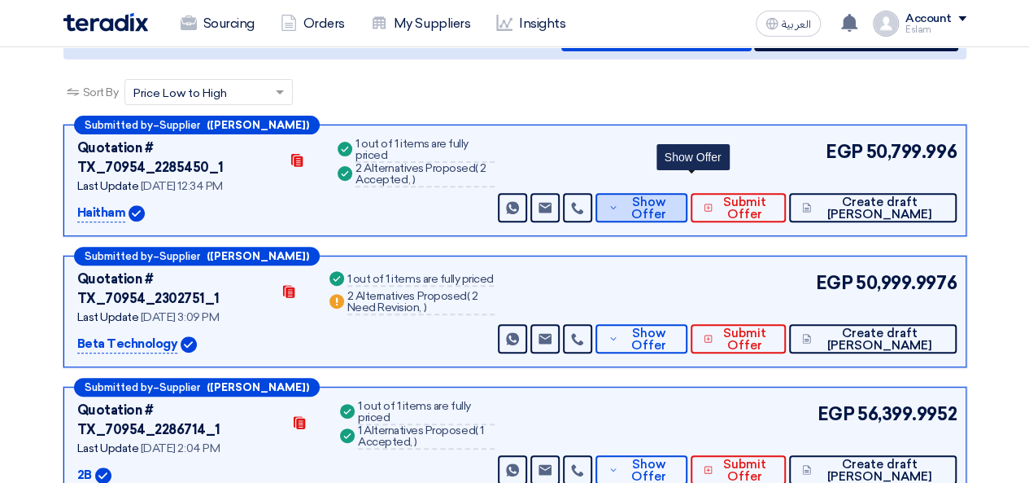
click at [668, 193] on button "Show Offer" at bounding box center [642, 207] width 92 height 29
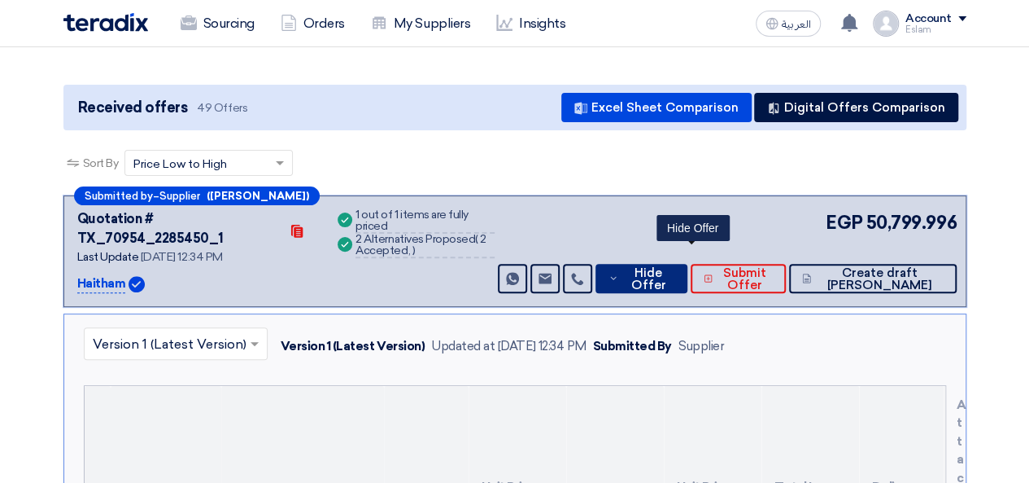
scroll to position [132, 0]
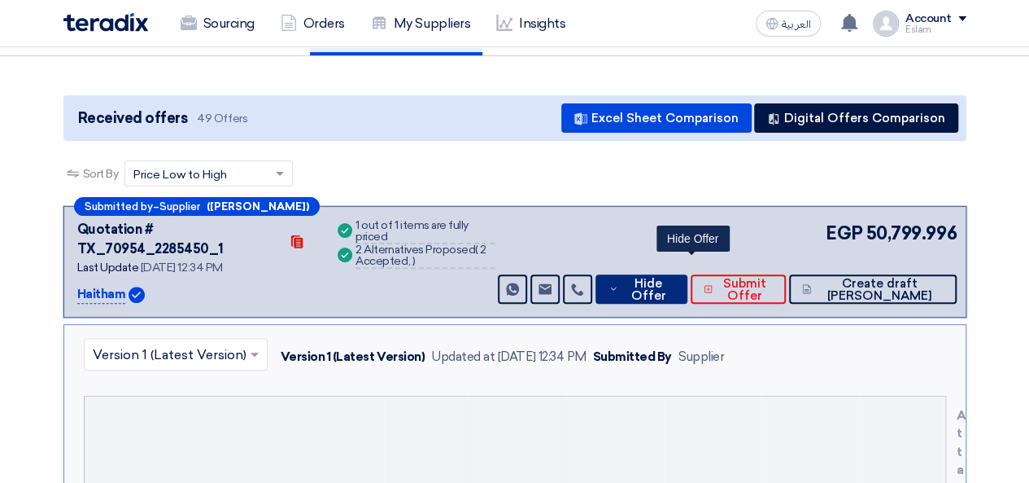
click at [675, 278] on span "Hide Offer" at bounding box center [649, 290] width 52 height 24
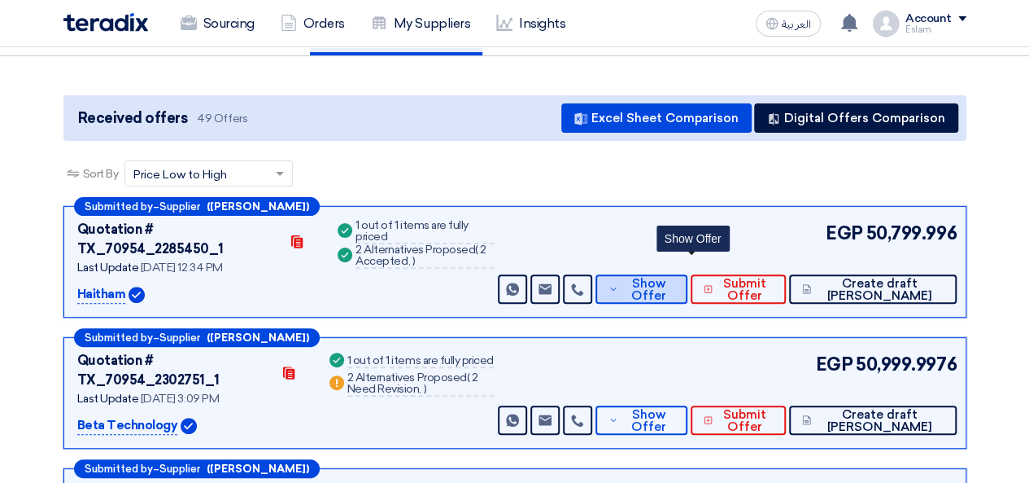
click at [675, 278] on span "Show Offer" at bounding box center [649, 290] width 53 height 24
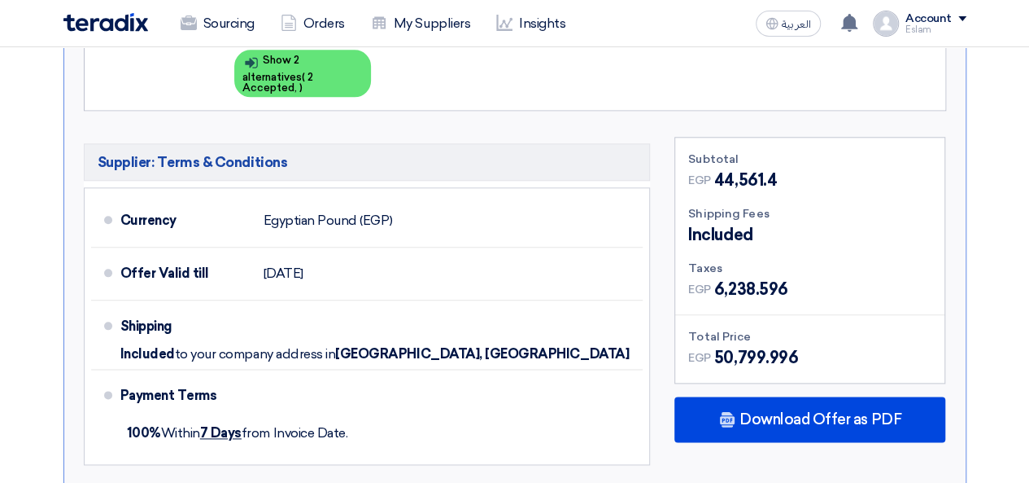
scroll to position [946, 0]
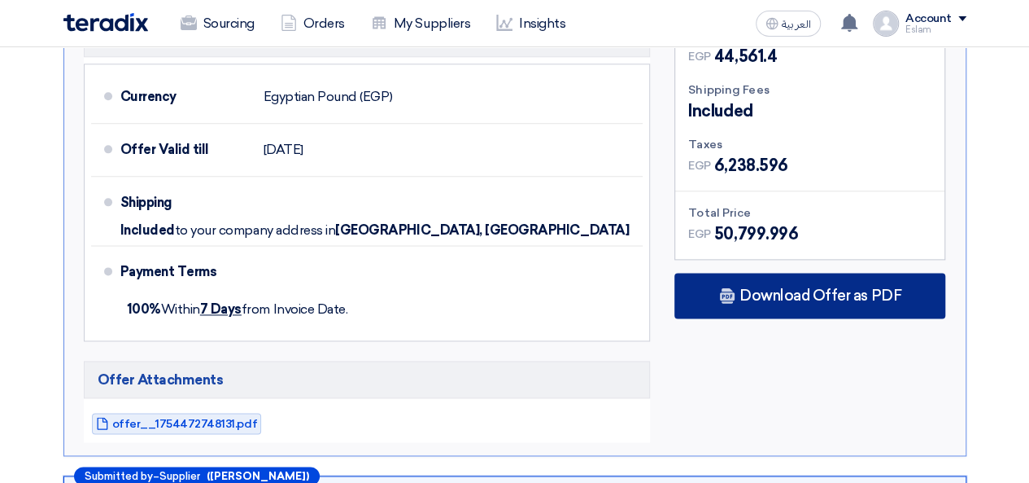
click at [753, 288] on span "Download Offer as PDF" at bounding box center [821, 295] width 162 height 15
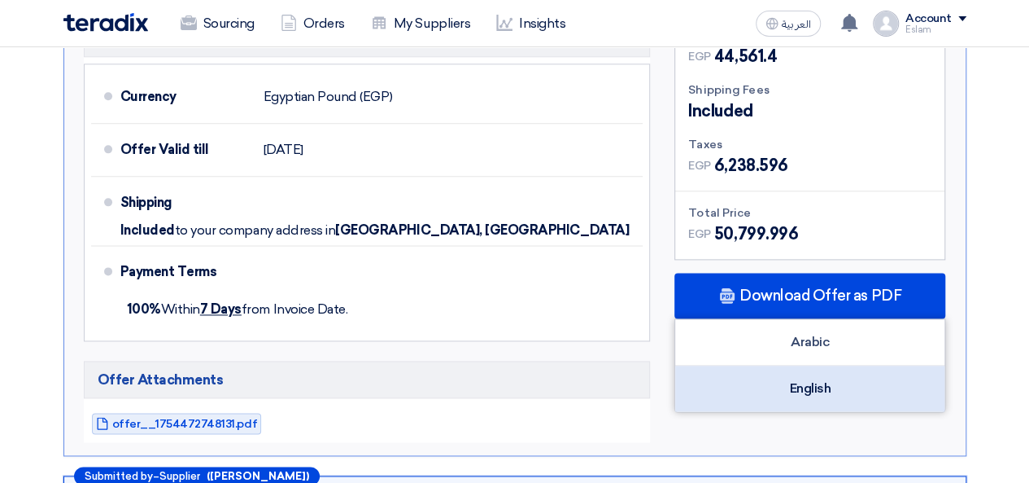
click at [847, 365] on div "English" at bounding box center [809, 388] width 269 height 46
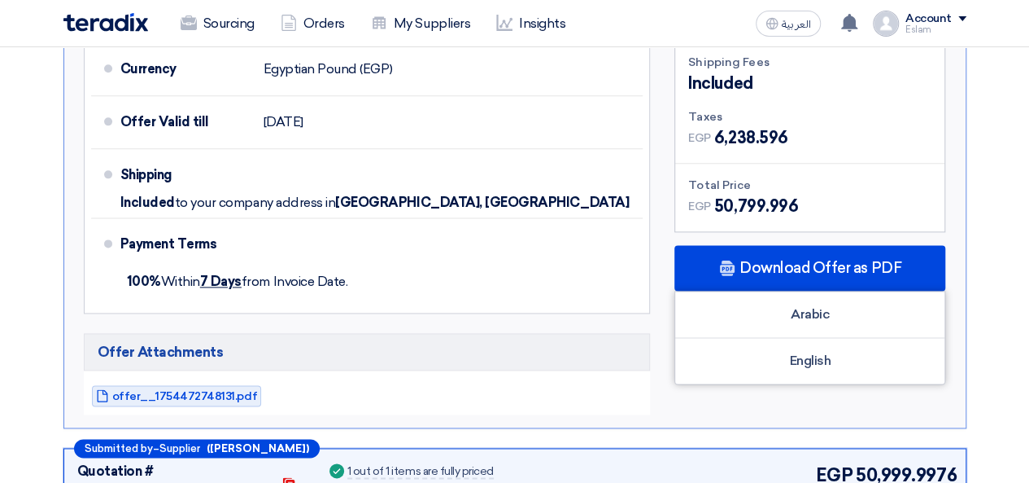
scroll to position [977, 0]
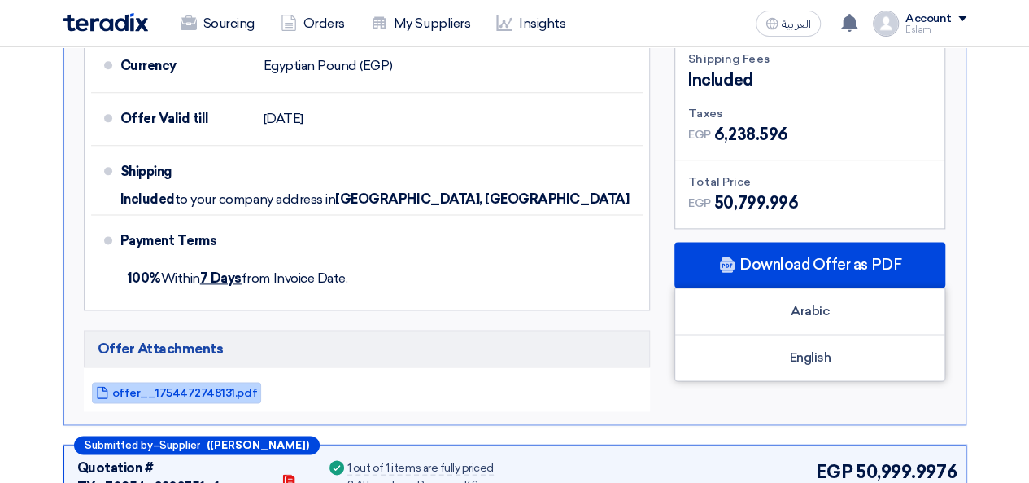
click at [209, 387] on span "offer__1754472748131.pdf" at bounding box center [184, 393] width 145 height 12
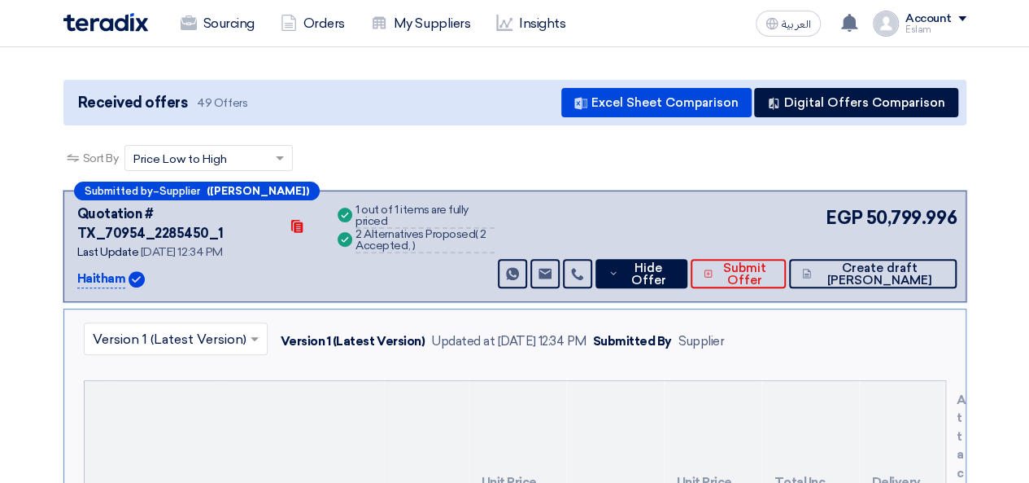
scroll to position [163, 0]
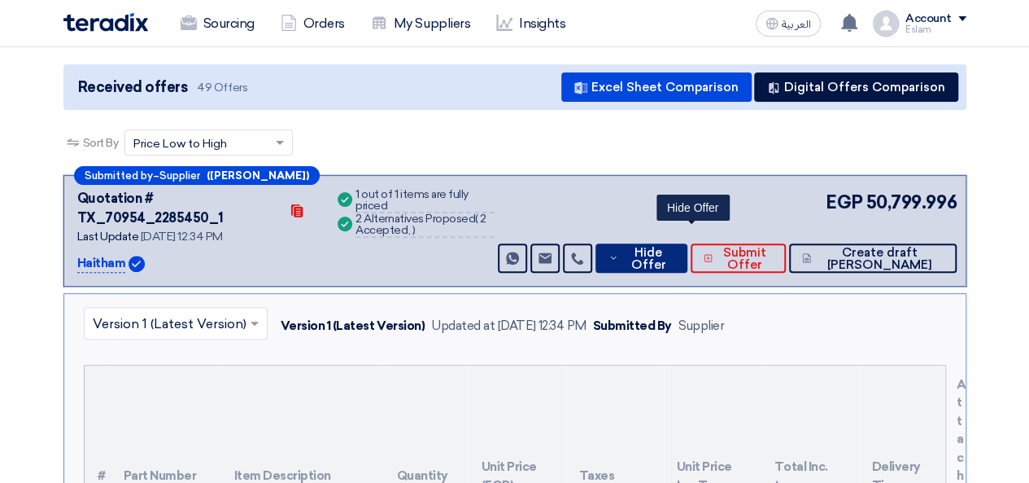
click at [675, 247] on span "Hide Offer" at bounding box center [649, 259] width 52 height 24
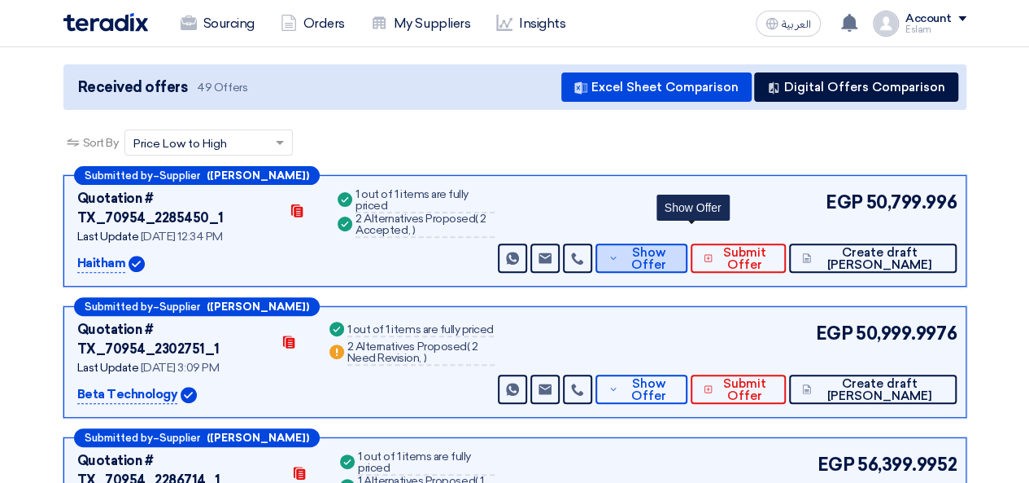
click at [675, 247] on span "Show Offer" at bounding box center [649, 259] width 53 height 24
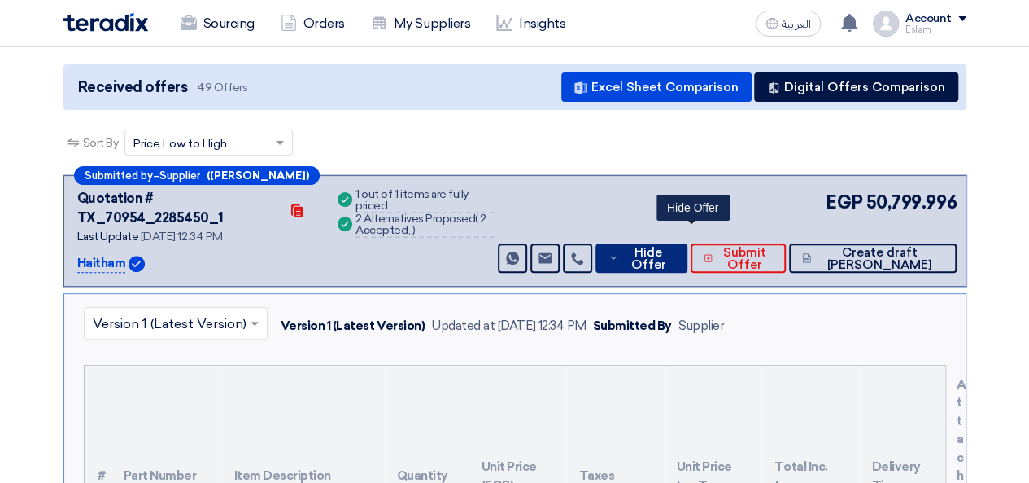
click at [675, 247] on span "Hide Offer" at bounding box center [649, 259] width 52 height 24
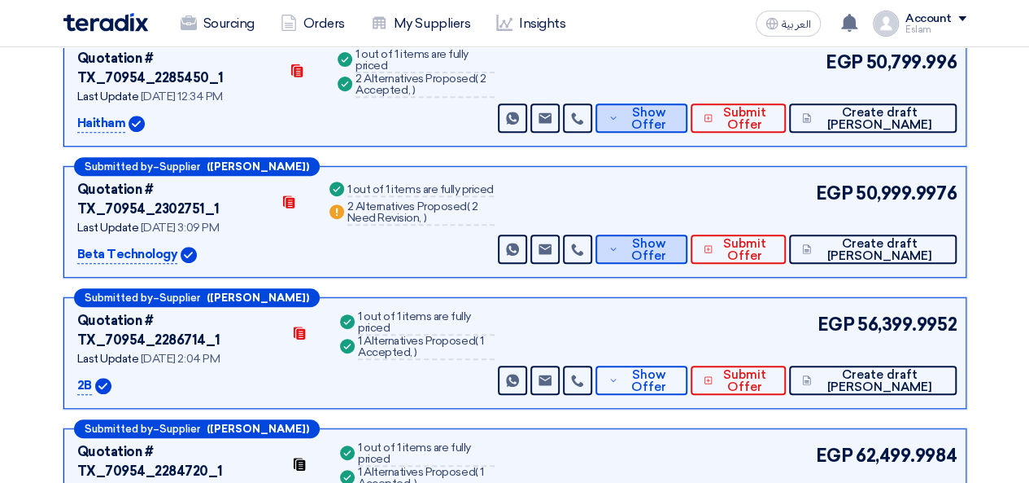
scroll to position [326, 0]
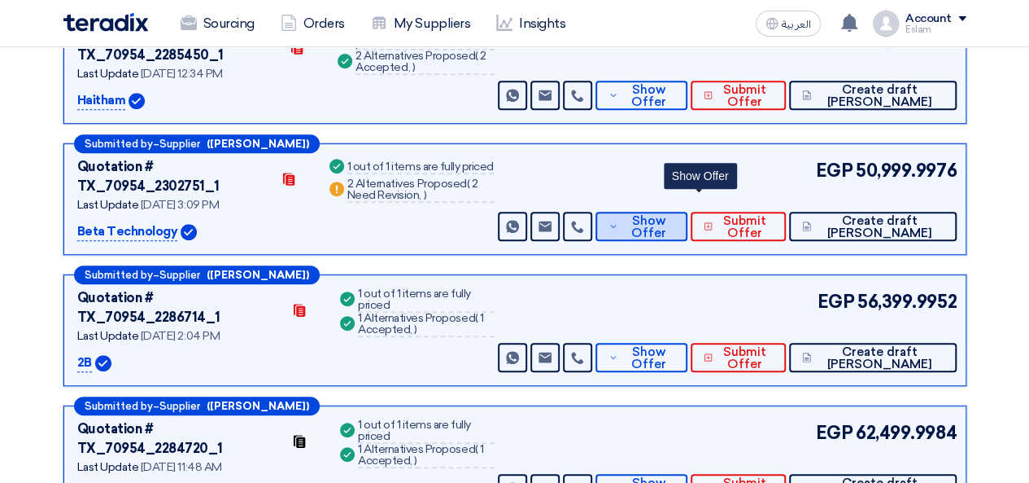
click at [664, 212] on button "Show Offer" at bounding box center [642, 226] width 92 height 29
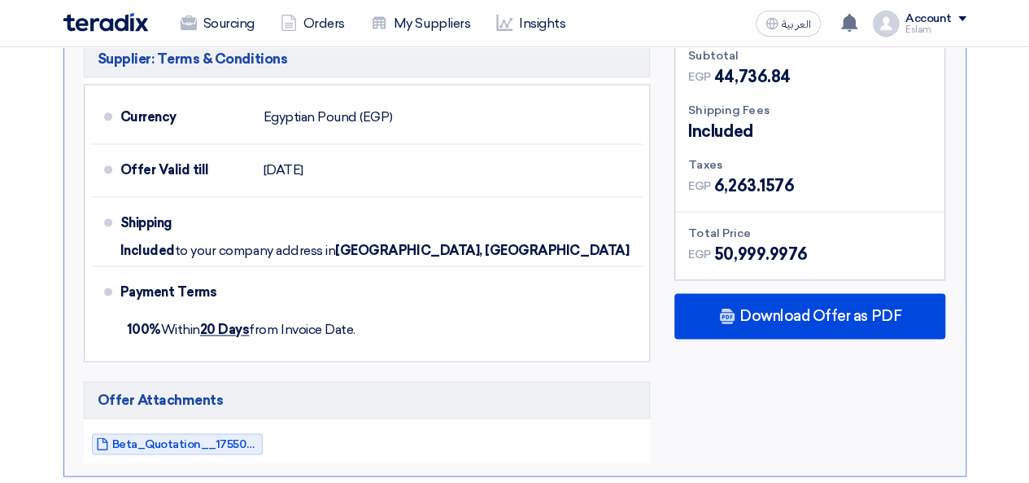
scroll to position [1058, 0]
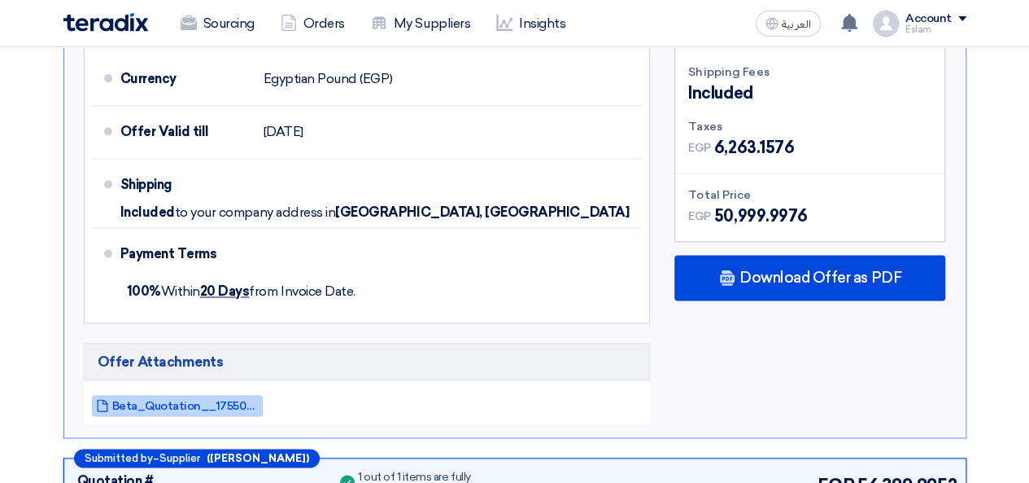
click at [162, 400] on span "Beta_Quotation__1755000322105.pdf" at bounding box center [185, 406] width 146 height 12
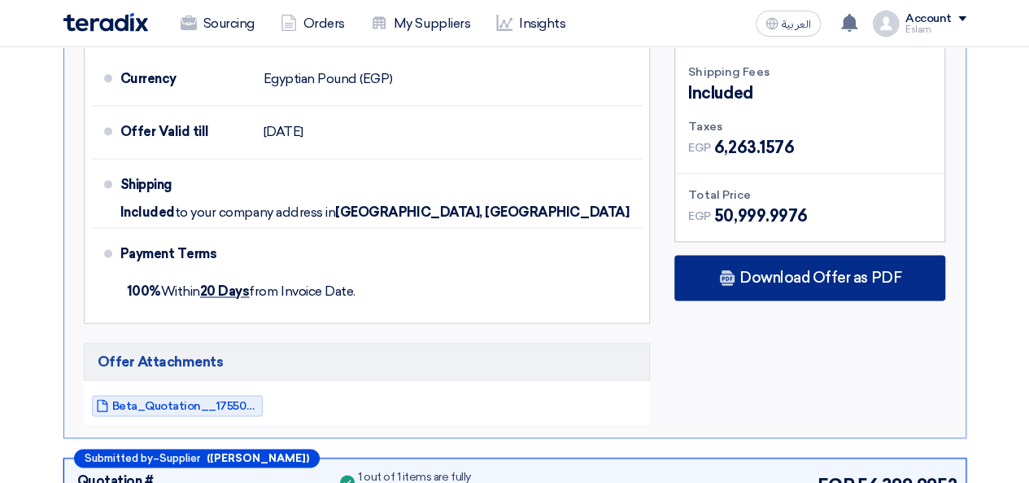
click at [752, 270] on span "Download Offer as PDF" at bounding box center [821, 277] width 162 height 15
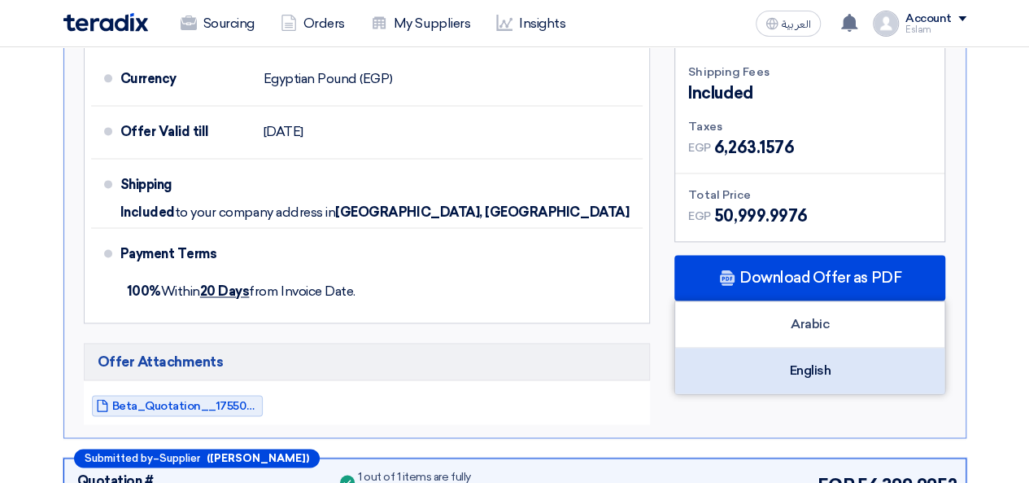
click at [777, 347] on div "English" at bounding box center [809, 370] width 269 height 46
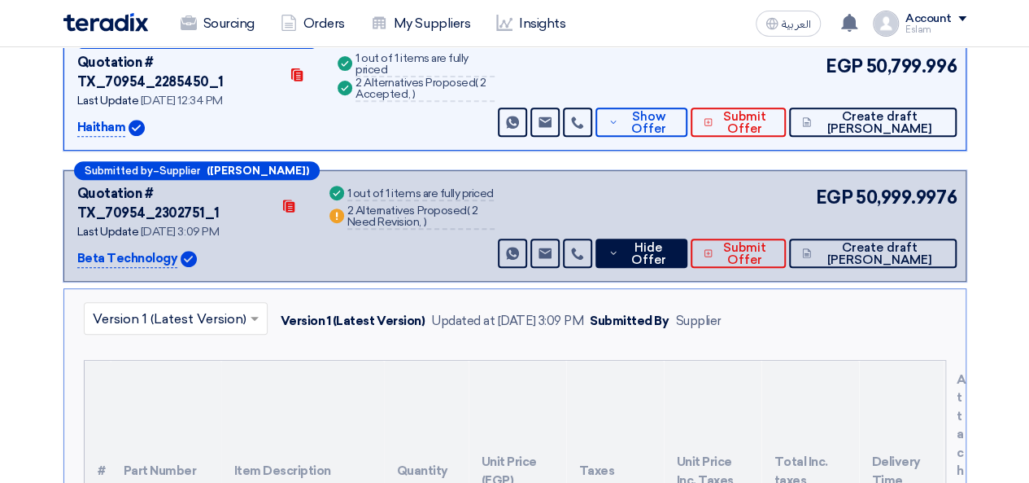
scroll to position [244, 0]
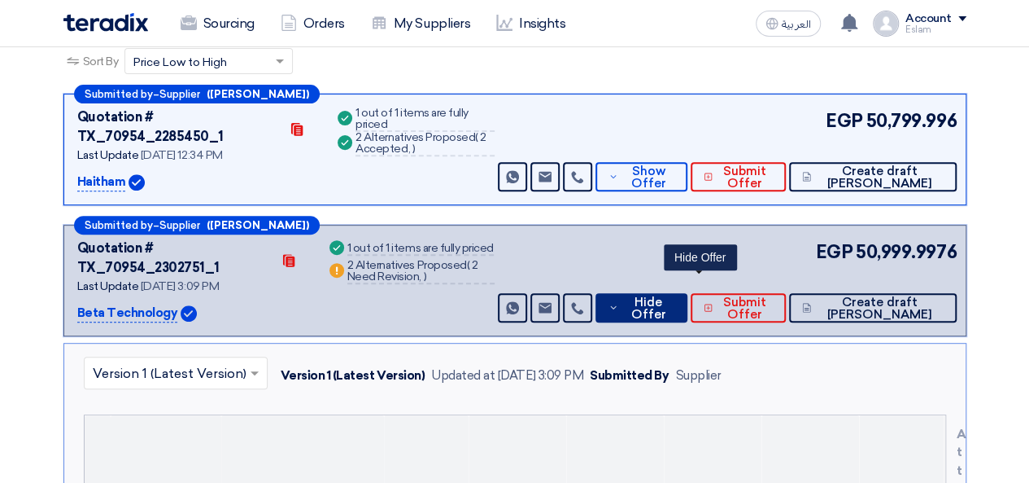
click at [675, 296] on span "Hide Offer" at bounding box center [649, 308] width 52 height 24
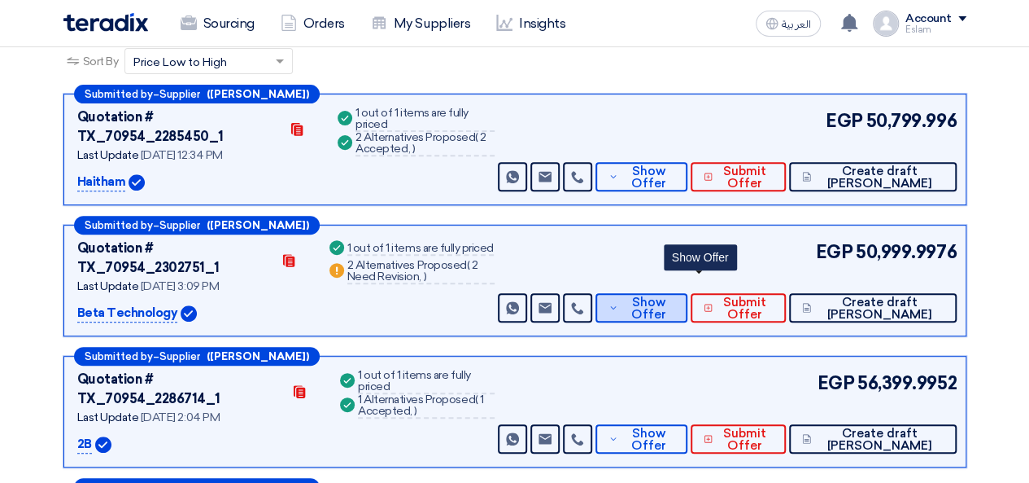
click at [675, 296] on span "Show Offer" at bounding box center [649, 308] width 53 height 24
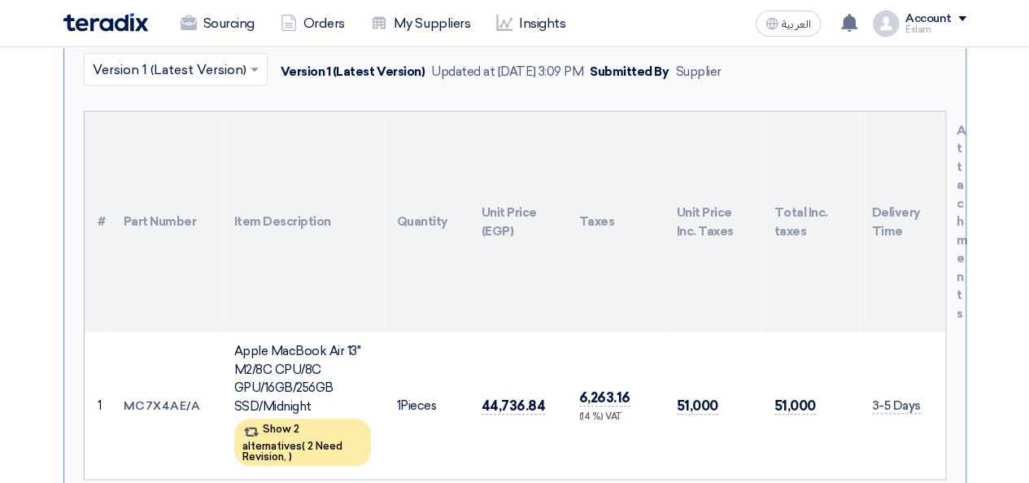
scroll to position [326, 0]
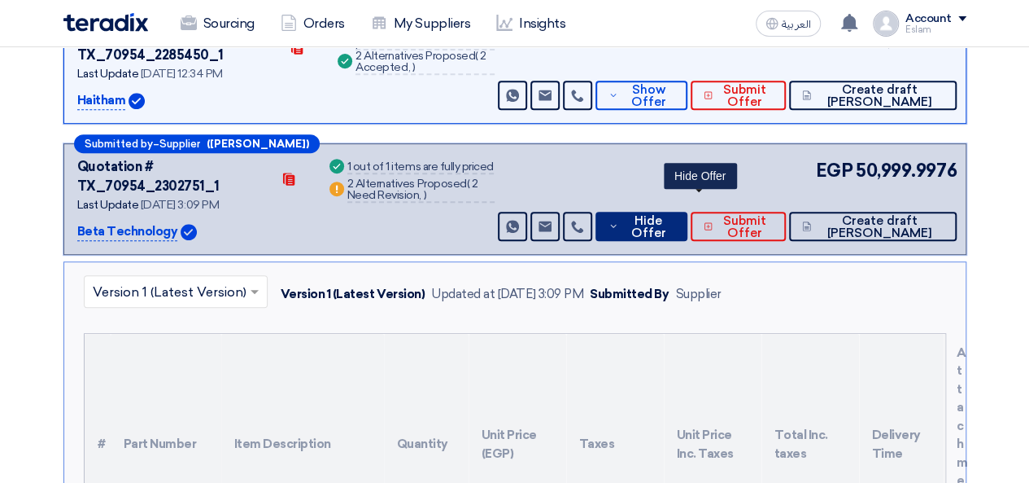
click at [675, 215] on span "Hide Offer" at bounding box center [649, 227] width 52 height 24
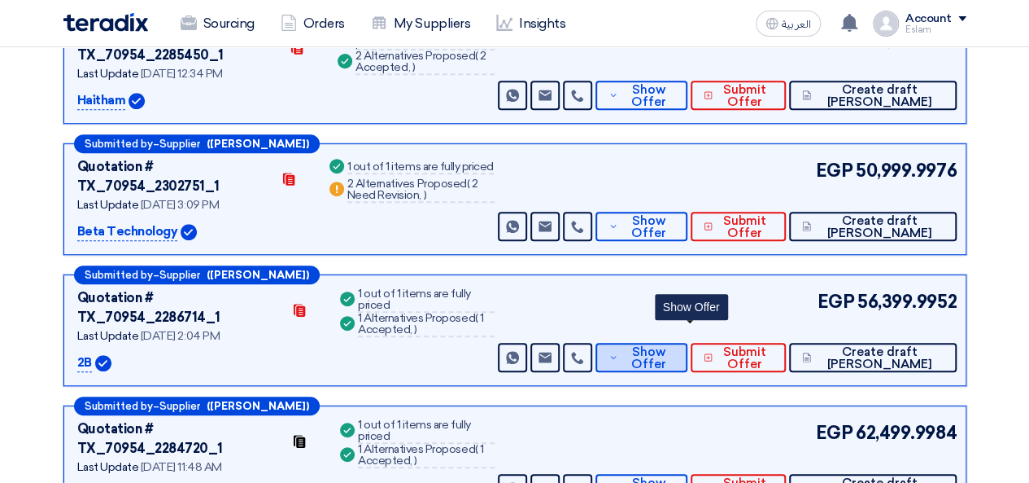
click at [675, 346] on span "Show Offer" at bounding box center [649, 358] width 53 height 24
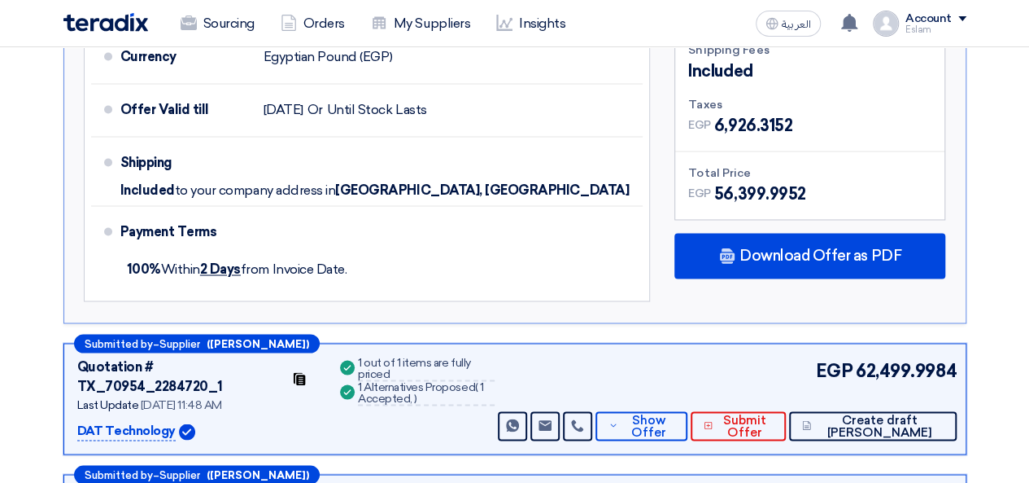
scroll to position [1221, 0]
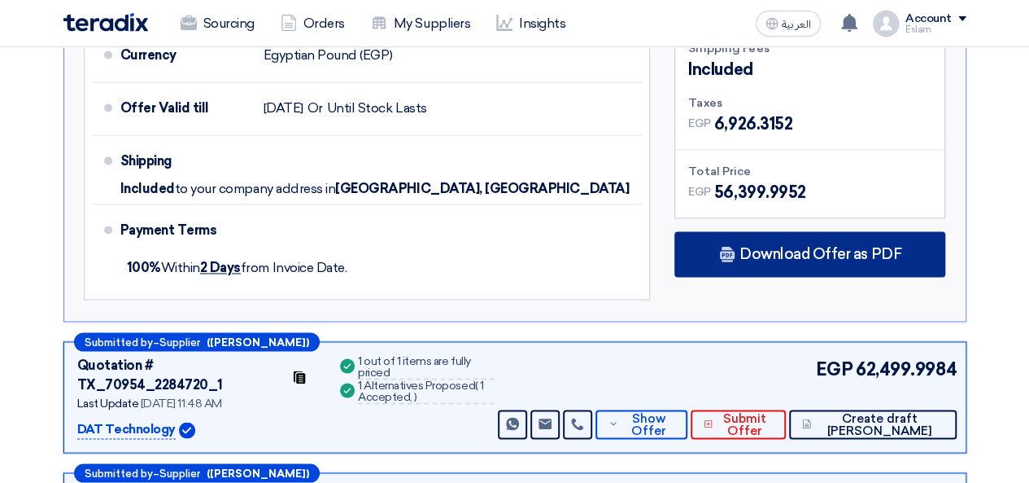
click at [726, 231] on div "Download Offer as PDF" at bounding box center [810, 254] width 271 height 46
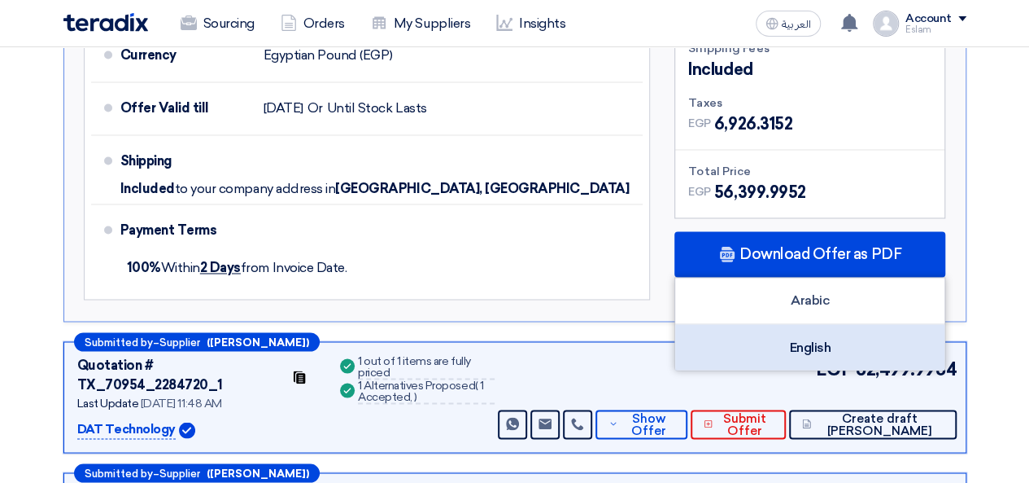
click at [807, 324] on div "English" at bounding box center [809, 347] width 269 height 46
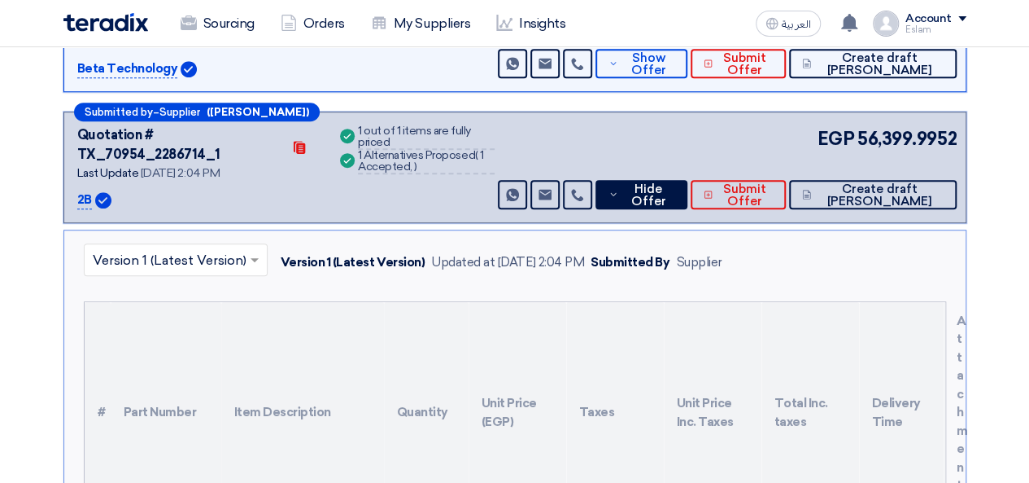
scroll to position [407, 0]
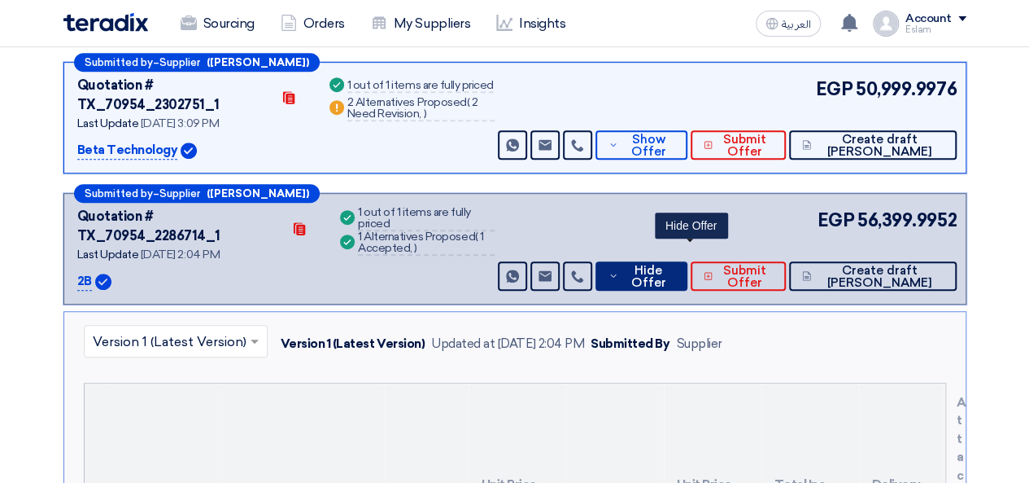
click at [675, 264] on span "Hide Offer" at bounding box center [649, 276] width 52 height 24
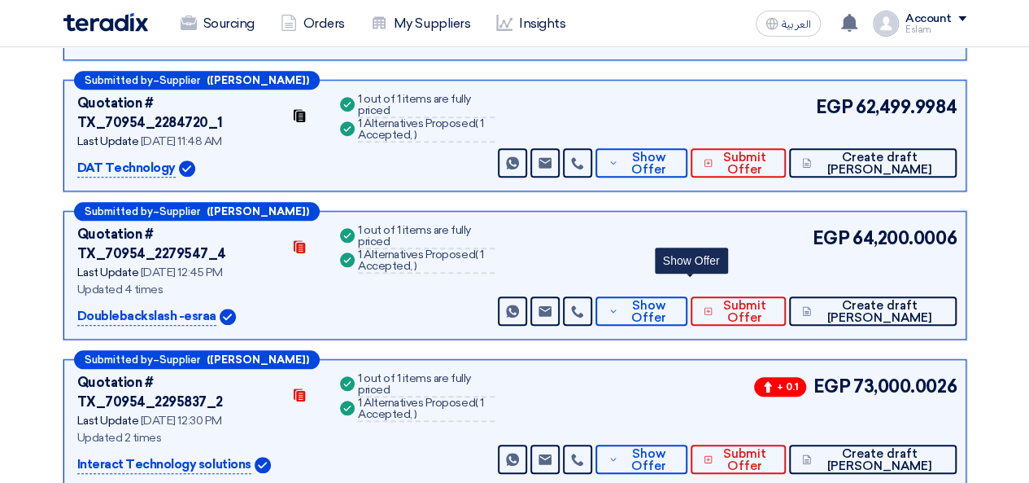
scroll to position [570, 0]
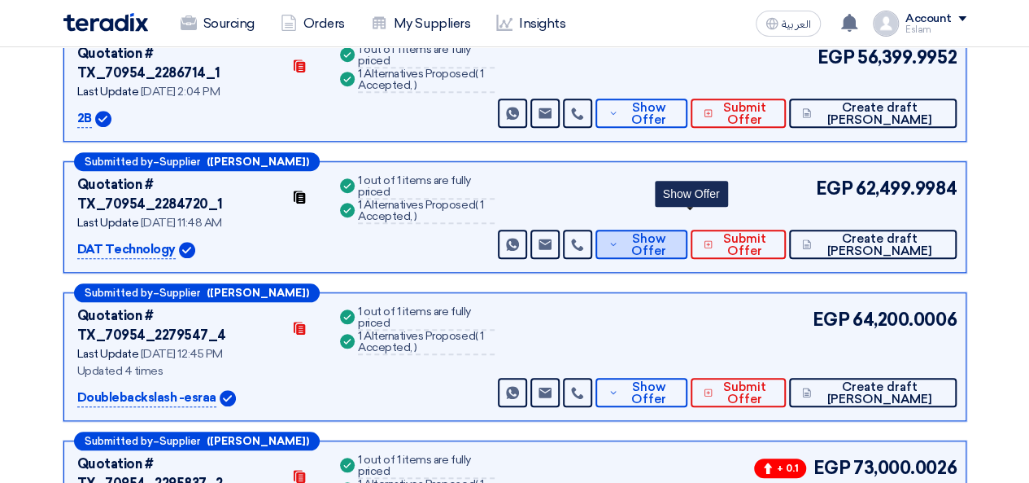
click at [675, 233] on span "Show Offer" at bounding box center [649, 245] width 53 height 24
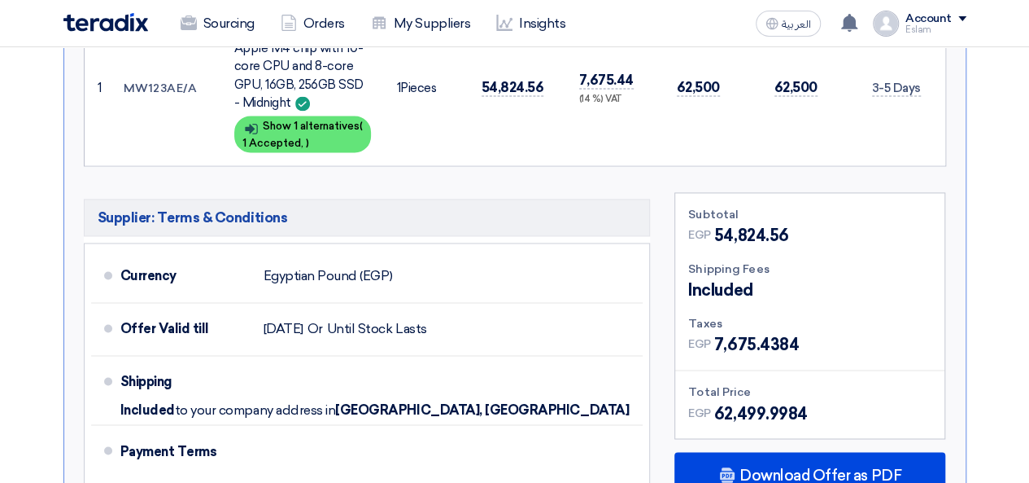
scroll to position [1221, 0]
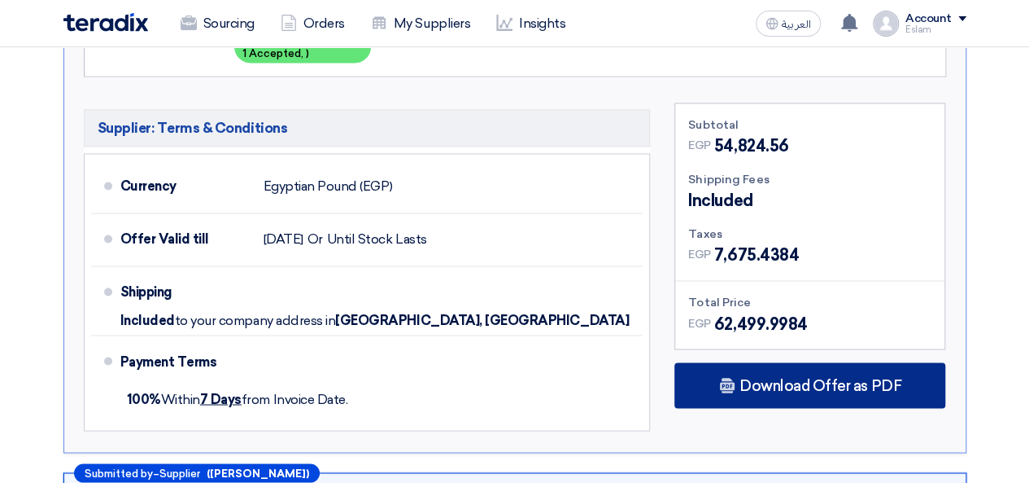
click at [790, 362] on div "Download Offer as PDF" at bounding box center [810, 385] width 271 height 46
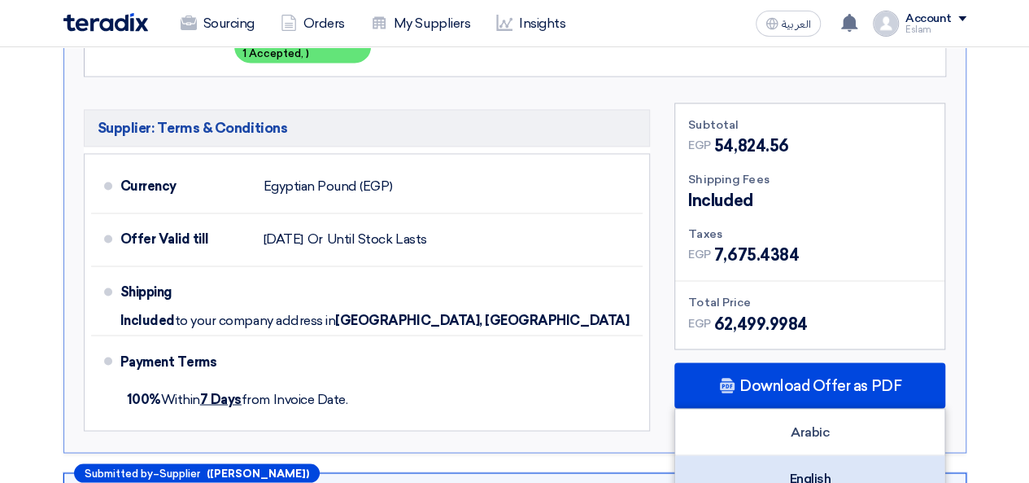
click at [837, 455] on div "English" at bounding box center [809, 478] width 269 height 46
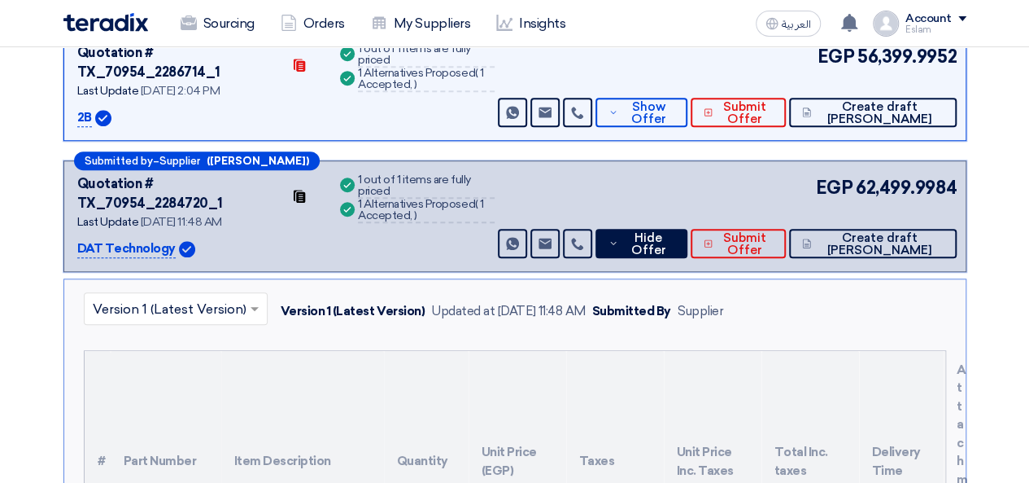
scroll to position [570, 0]
drag, startPoint x: 76, startPoint y: 162, endPoint x: 172, endPoint y: 168, distance: 96.2
click at [172, 168] on div "Submitted by – Supplier ([PERSON_NAME]) Quotation # TX_70954_2284720_1 Contacts…" at bounding box center [514, 216] width 903 height 111
copy p "DAT Technology"
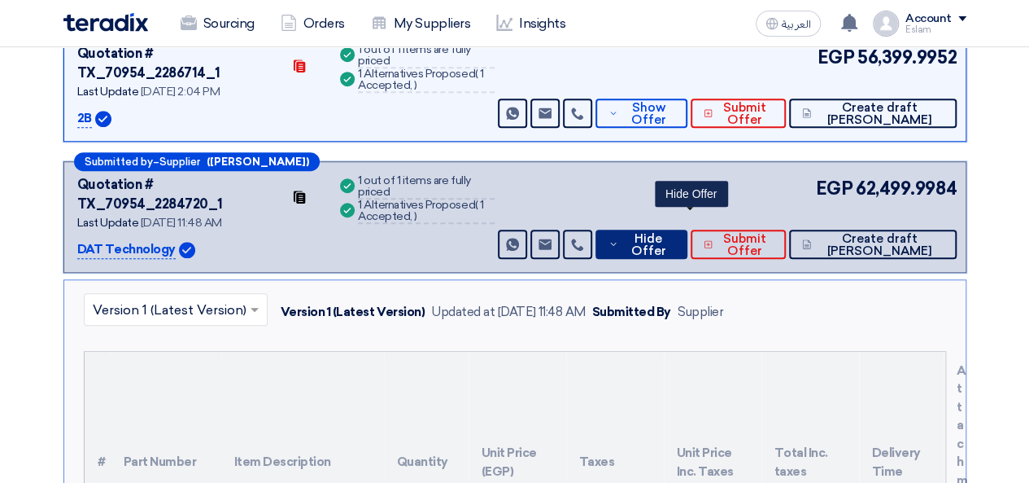
click at [675, 233] on span "Hide Offer" at bounding box center [649, 245] width 52 height 24
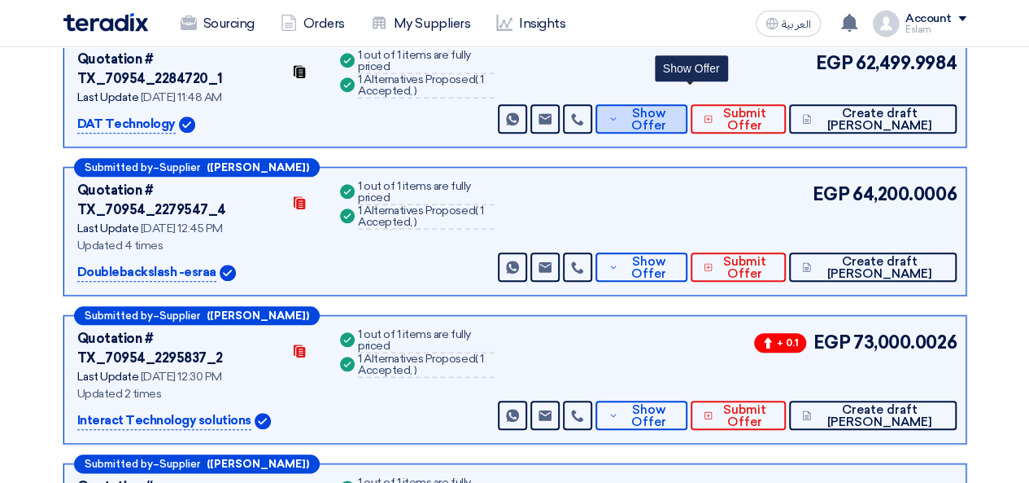
scroll to position [732, 0]
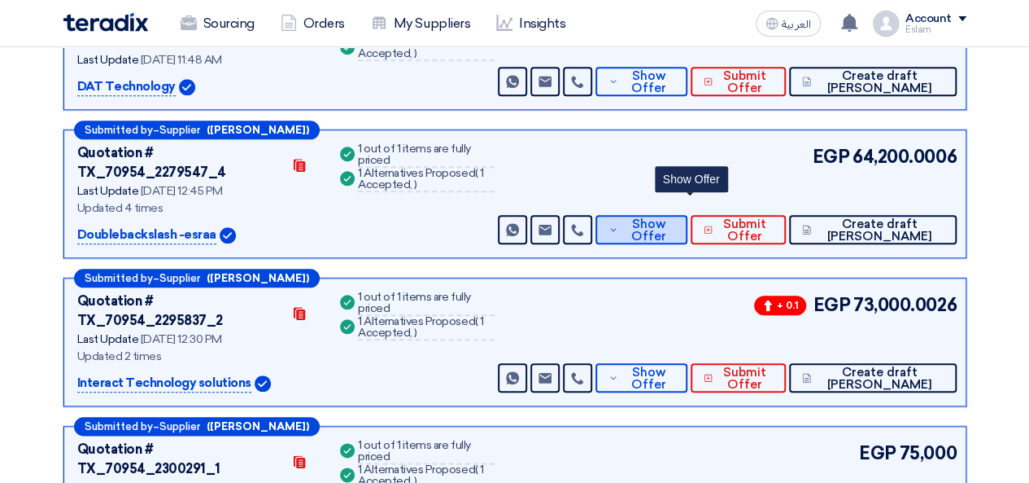
click at [675, 218] on span "Show Offer" at bounding box center [649, 230] width 53 height 24
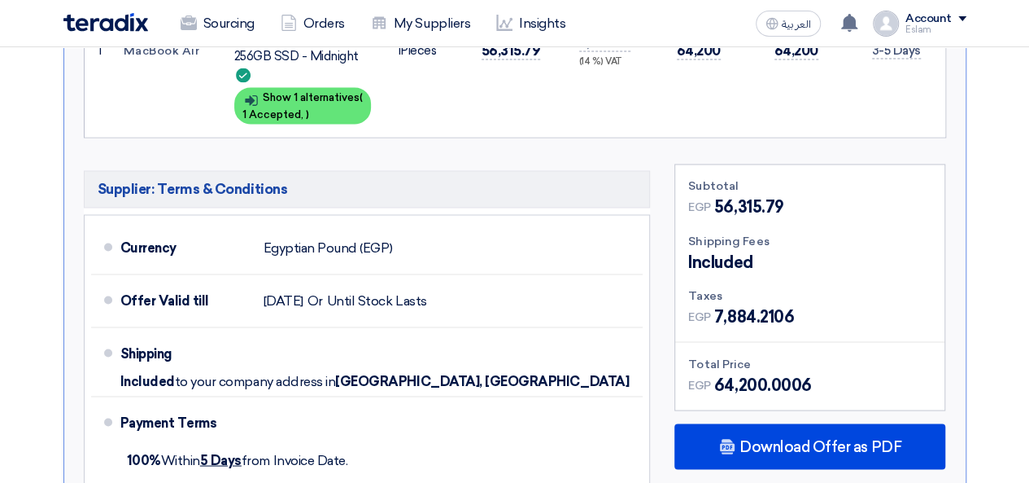
scroll to position [1383, 0]
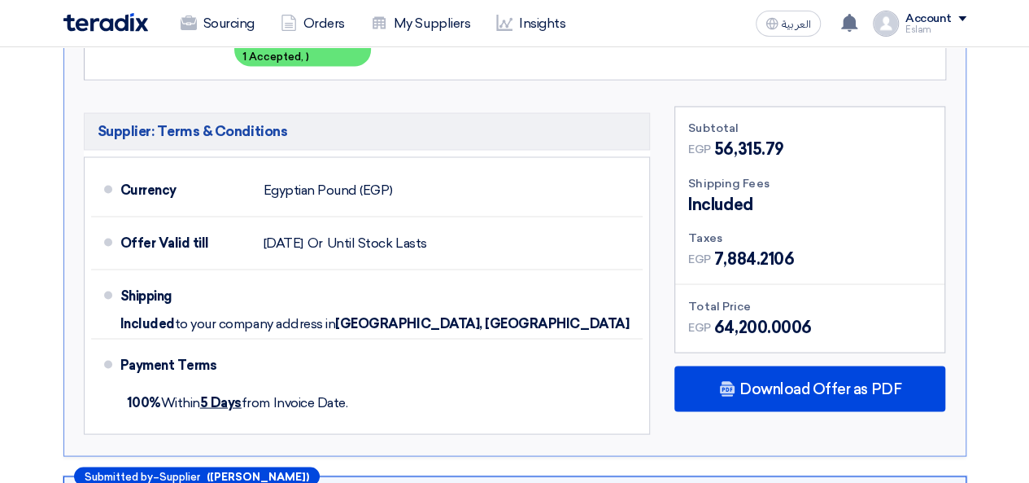
click at [781, 381] on span "Download Offer as PDF" at bounding box center [821, 388] width 162 height 15
click at [819, 458] on div "English" at bounding box center [809, 481] width 269 height 46
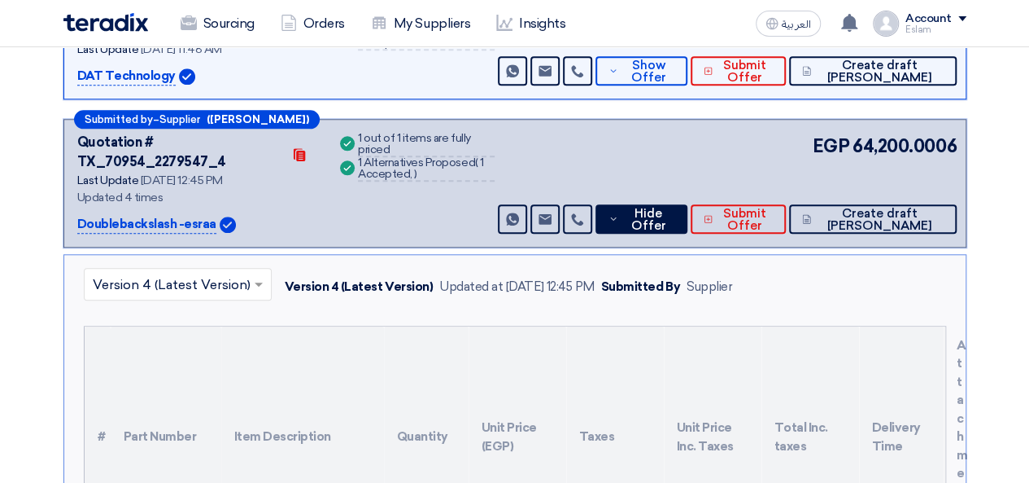
scroll to position [732, 0]
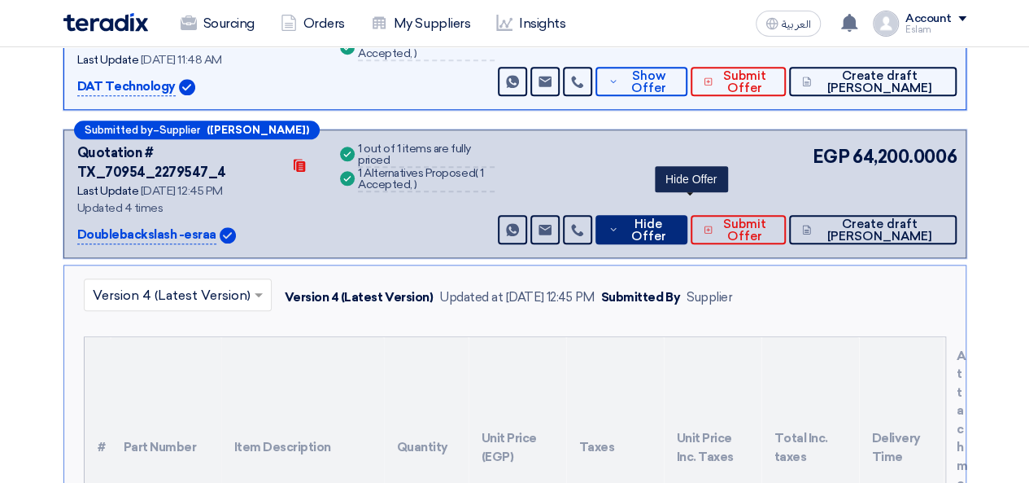
click at [675, 218] on span "Hide Offer" at bounding box center [649, 230] width 52 height 24
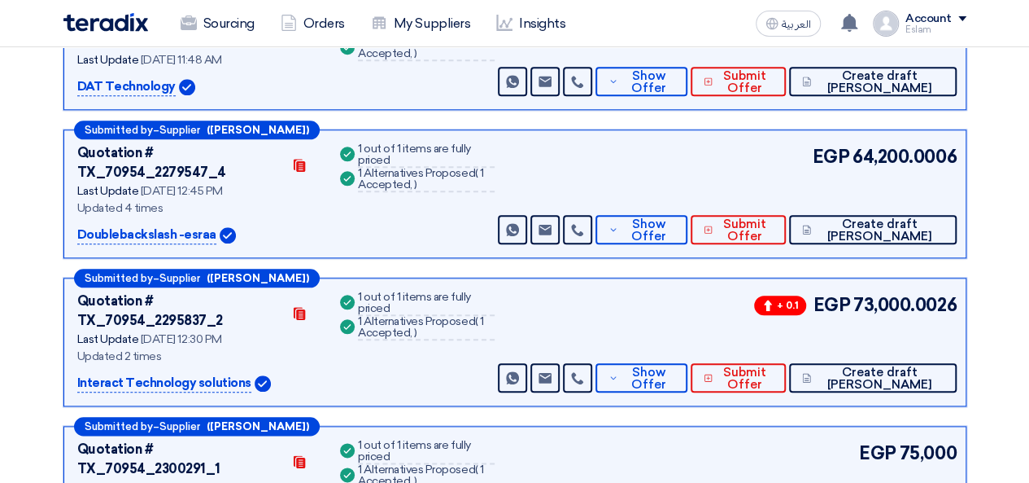
drag, startPoint x: 78, startPoint y: 129, endPoint x: 175, endPoint y: 131, distance: 96.9
click at [175, 225] on p "Doublebackslash -esraa" at bounding box center [146, 235] width 139 height 20
copy p "Doublebackslash"
click at [675, 366] on span "Show Offer" at bounding box center [649, 378] width 53 height 24
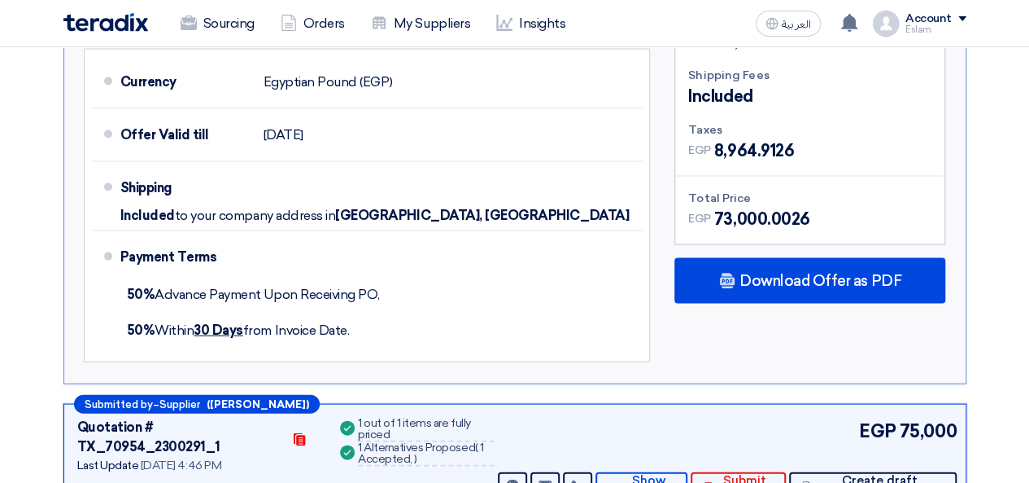
scroll to position [1628, 0]
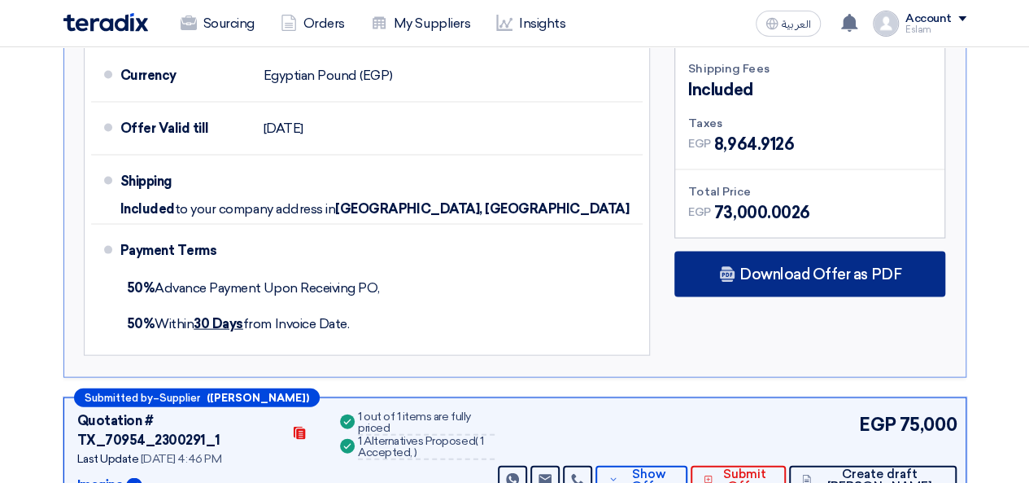
click at [781, 251] on div "Download Offer as PDF" at bounding box center [810, 274] width 271 height 46
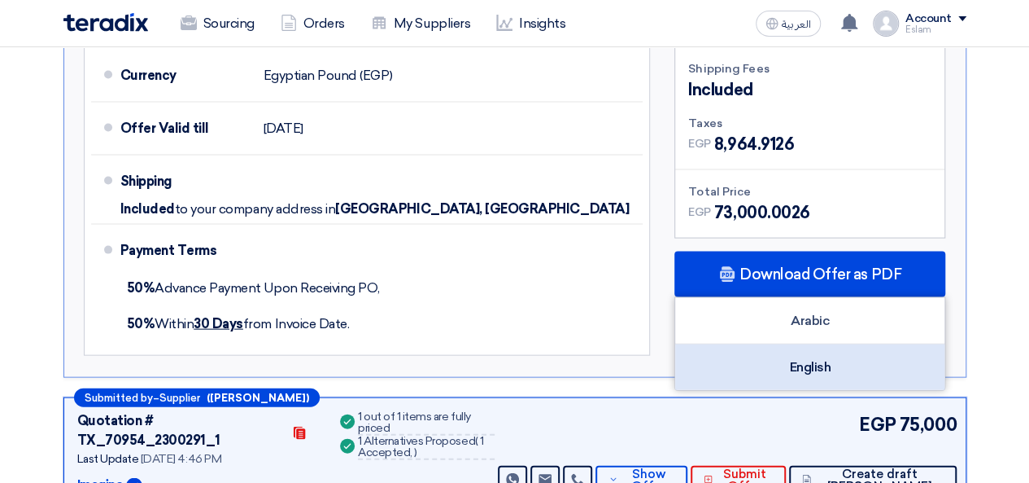
click at [812, 344] on div "English" at bounding box center [809, 367] width 269 height 46
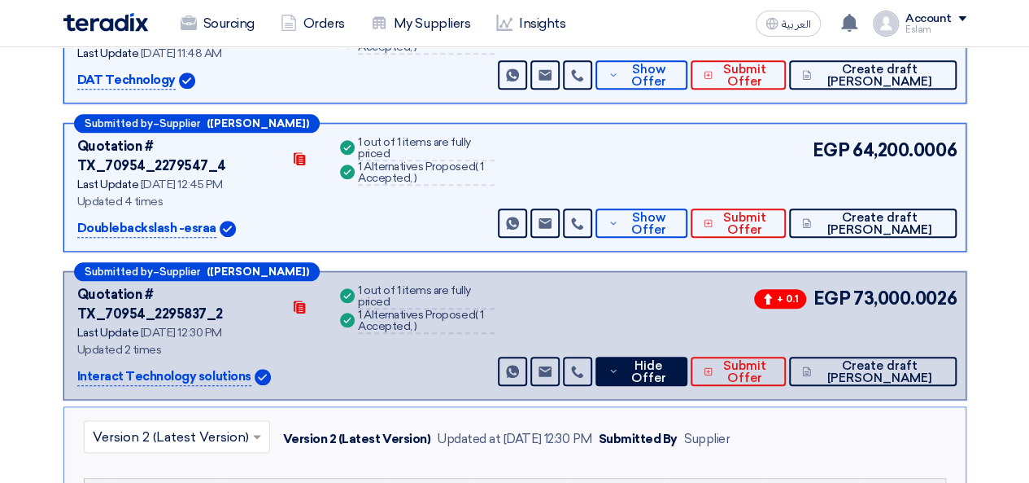
scroll to position [732, 0]
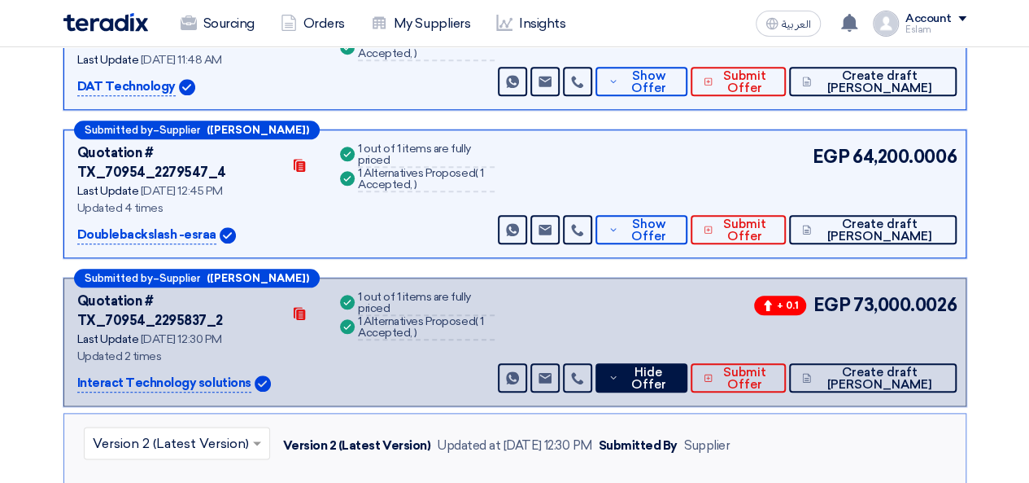
drag, startPoint x: 72, startPoint y: 255, endPoint x: 243, endPoint y: 259, distance: 170.9
click at [243, 278] on div "Submitted by – Supplier ([PERSON_NAME]) Quotation # TX_70954_2295837_2 Contacts…" at bounding box center [514, 342] width 903 height 129
copy p "Interact Technology solutions"
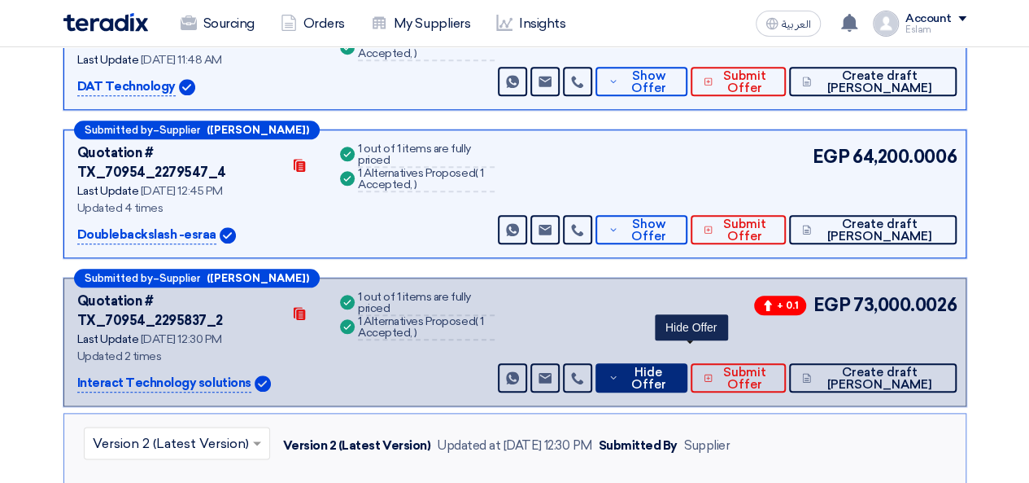
click at [675, 366] on span "Hide Offer" at bounding box center [649, 378] width 52 height 24
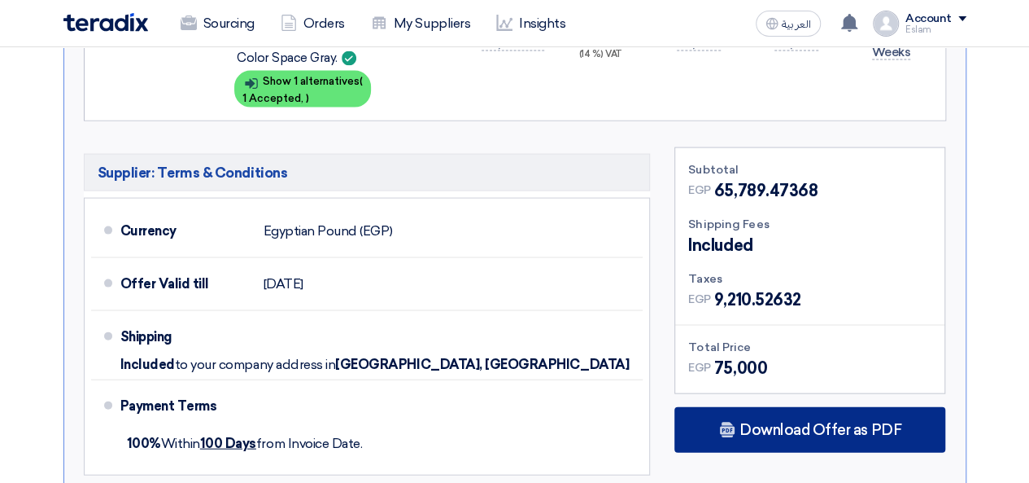
scroll to position [1628, 0]
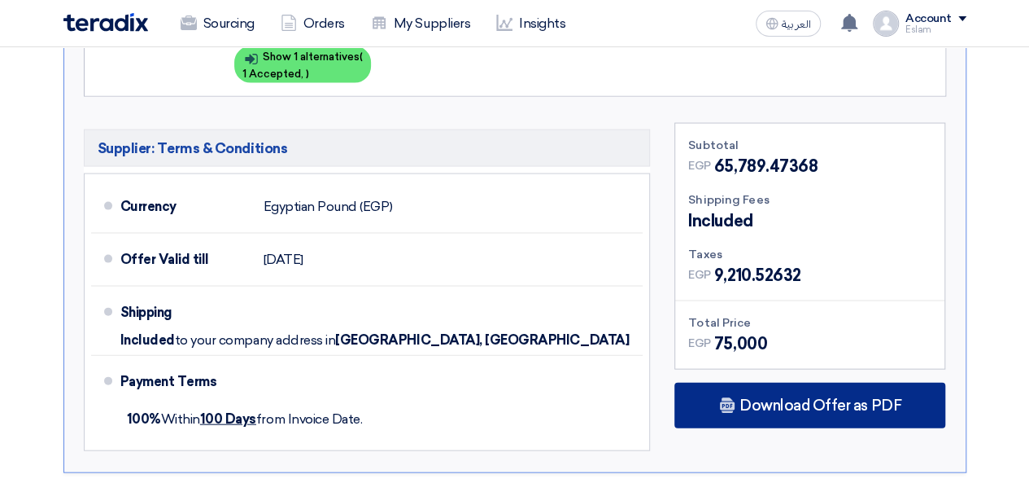
click at [755, 382] on div "Download Offer as PDF" at bounding box center [810, 405] width 271 height 46
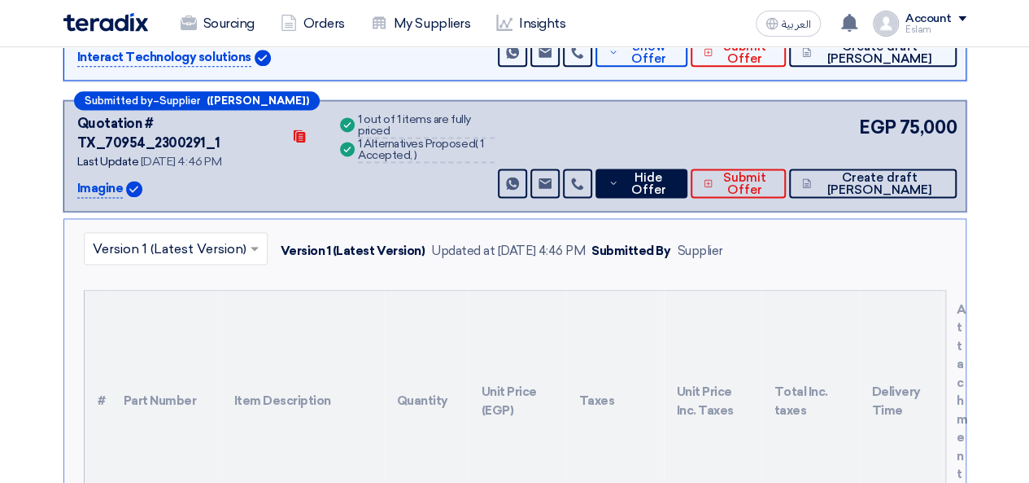
scroll to position [977, 0]
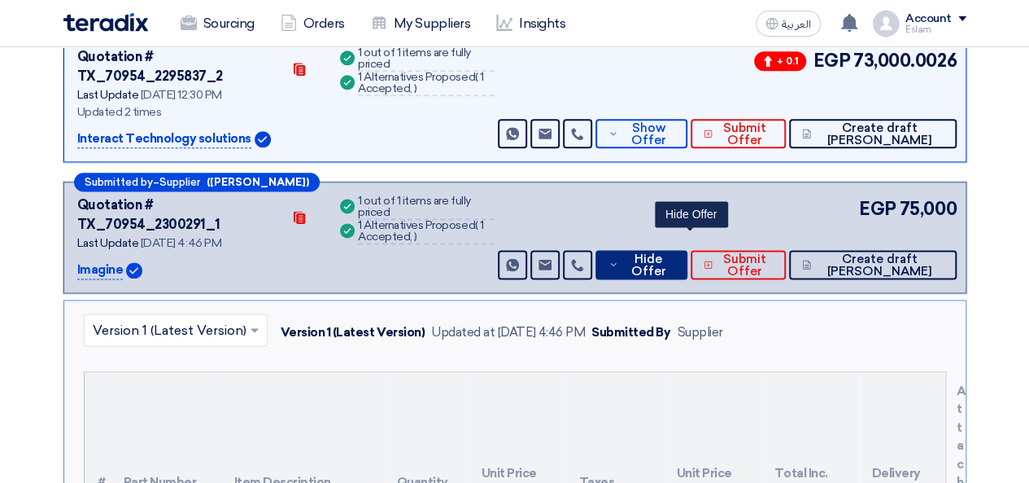
click at [675, 253] on span "Hide Offer" at bounding box center [649, 265] width 52 height 24
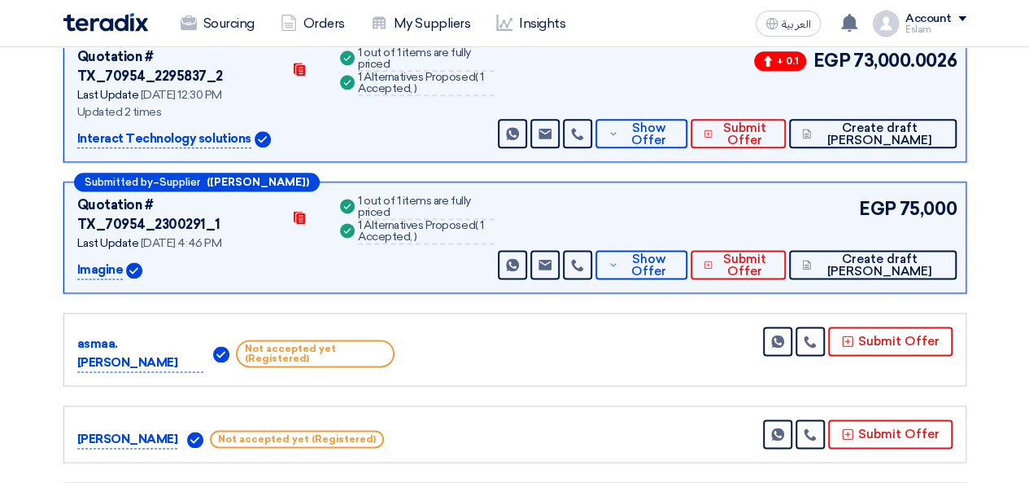
drag, startPoint x: 80, startPoint y: 125, endPoint x: 100, endPoint y: 126, distance: 20.4
click at [100, 260] on p "Imagine" at bounding box center [100, 270] width 46 height 20
drag, startPoint x: 74, startPoint y: 125, endPoint x: 124, endPoint y: 133, distance: 50.3
click at [124, 181] on div "Submitted by – Supplier ([PERSON_NAME]) Quotation # TX_70954_2300291_1 Contacts…" at bounding box center [514, 236] width 903 height 111
copy div "Imagine"
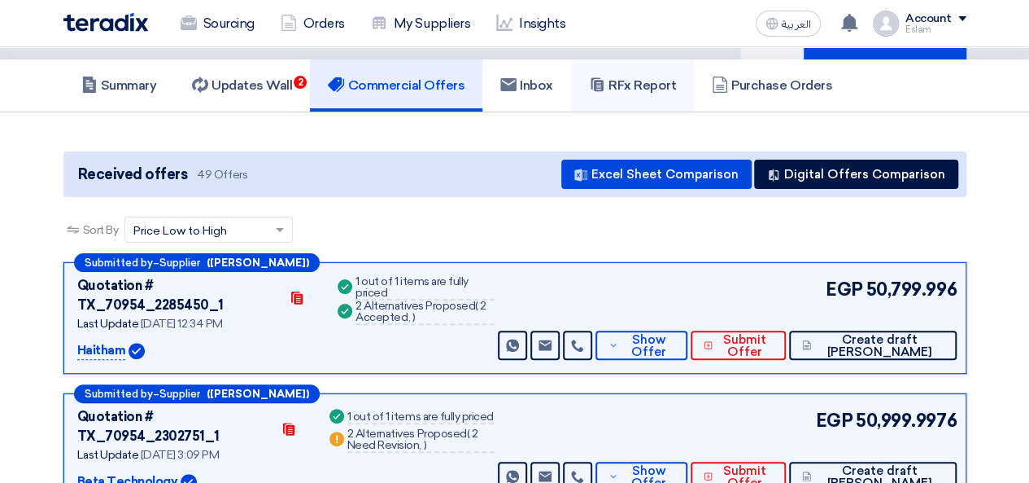
scroll to position [0, 0]
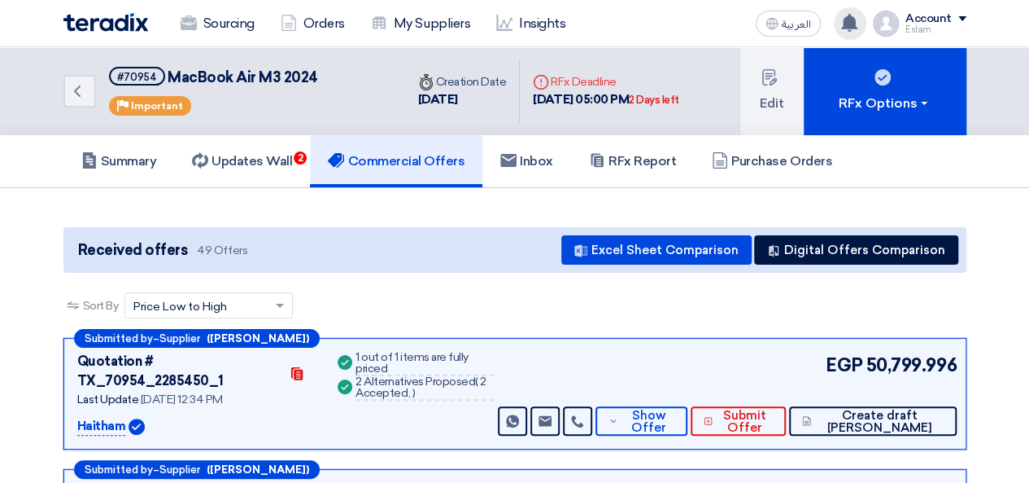
click at [861, 17] on div "You have a new offer for 'MacBook Air M3 2024' request with total price '74200.…" at bounding box center [850, 23] width 33 height 33
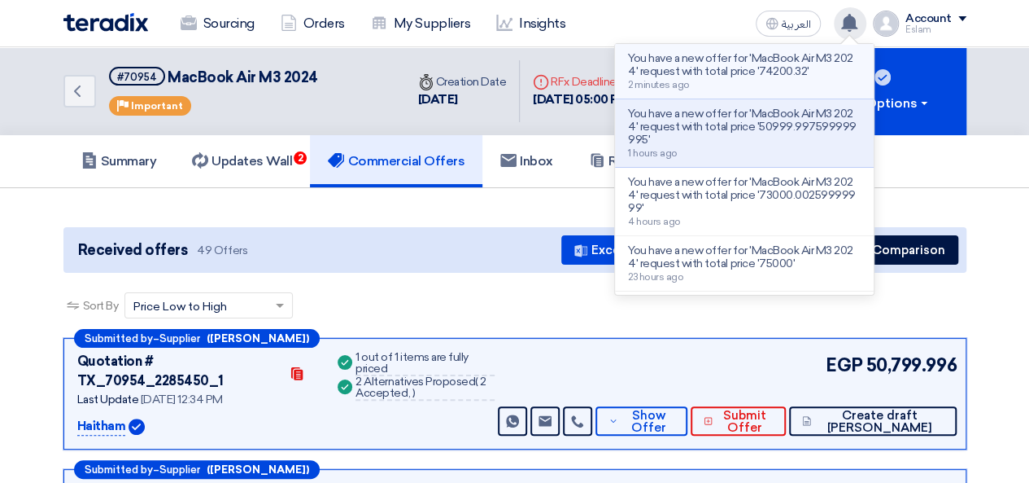
click at [699, 62] on p "You have a new offer for 'MacBook Air M3 2024' request with total price '74200.…" at bounding box center [744, 65] width 233 height 26
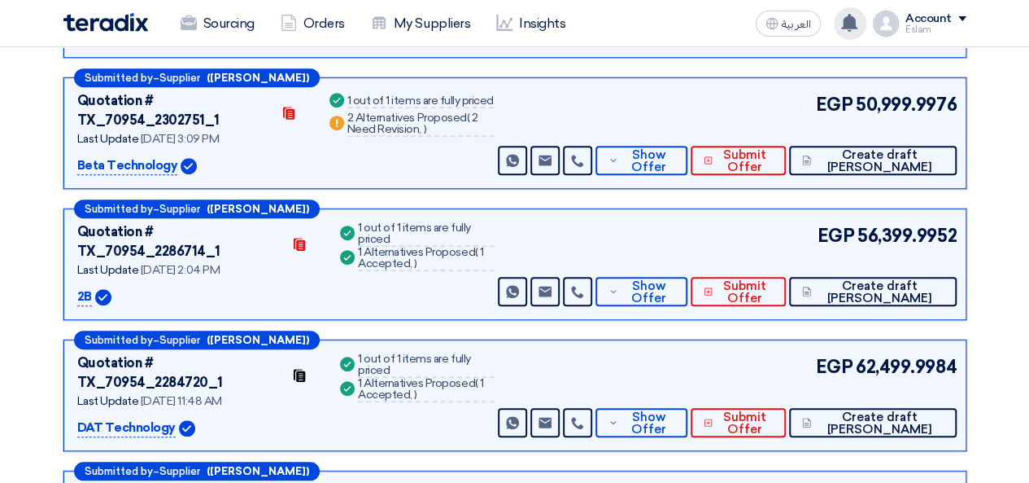
scroll to position [244, 0]
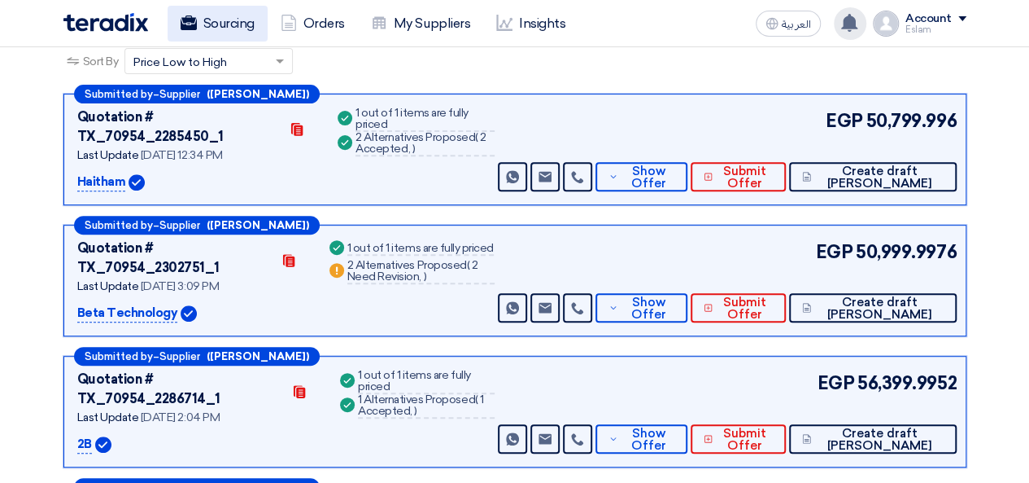
click at [249, 27] on link "Sourcing" at bounding box center [218, 24] width 100 height 36
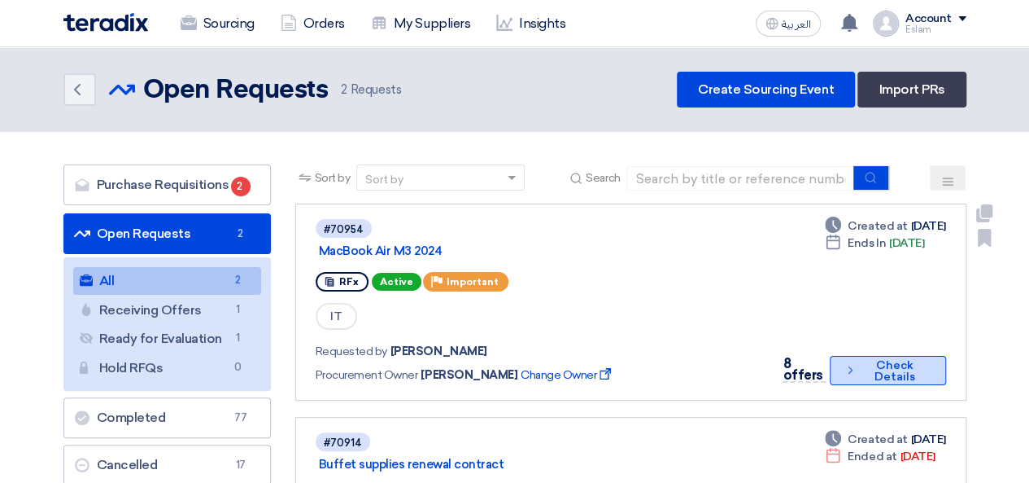
click at [916, 362] on button "Check details Check Details" at bounding box center [888, 370] width 116 height 29
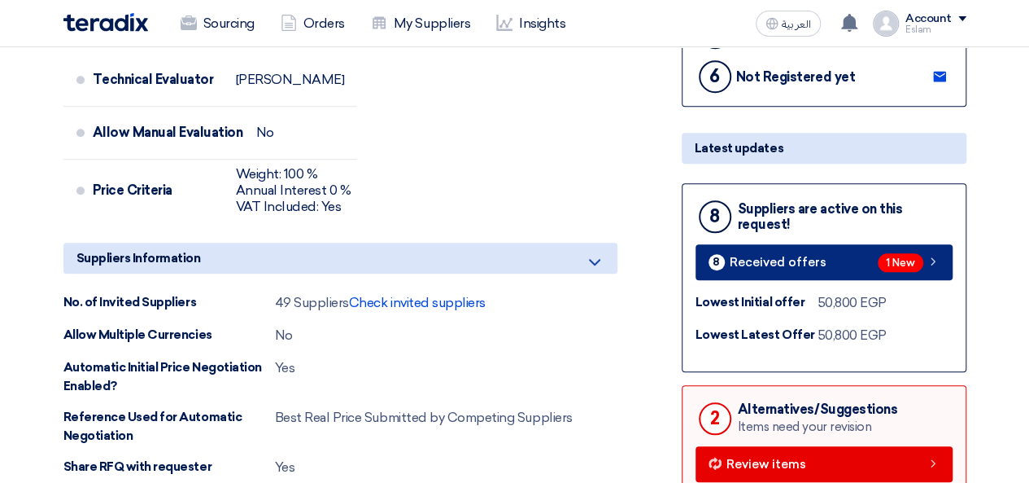
click at [809, 266] on span "Received offers" at bounding box center [778, 262] width 97 height 12
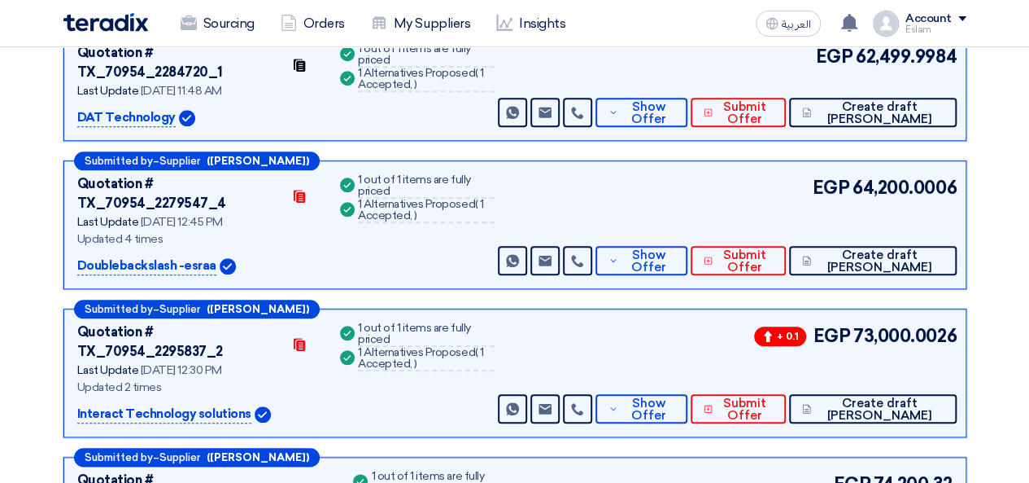
scroll to position [739, 0]
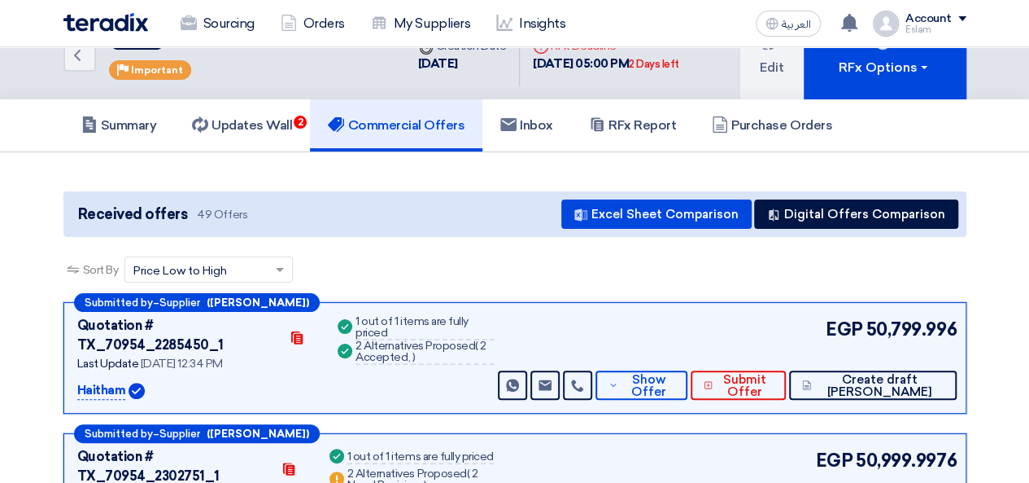
scroll to position [0, 0]
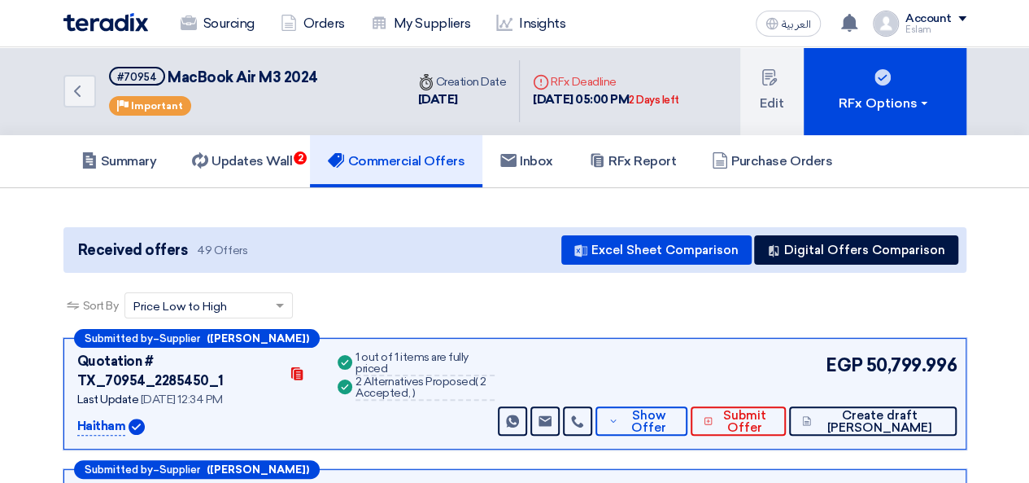
click at [835, 30] on app-header-notification-menu "You have a new offer for 'MacBook Air M3 2024' request with total price '74200.…" at bounding box center [851, 23] width 46 height 33
click at [851, 27] on use at bounding box center [849, 23] width 16 height 18
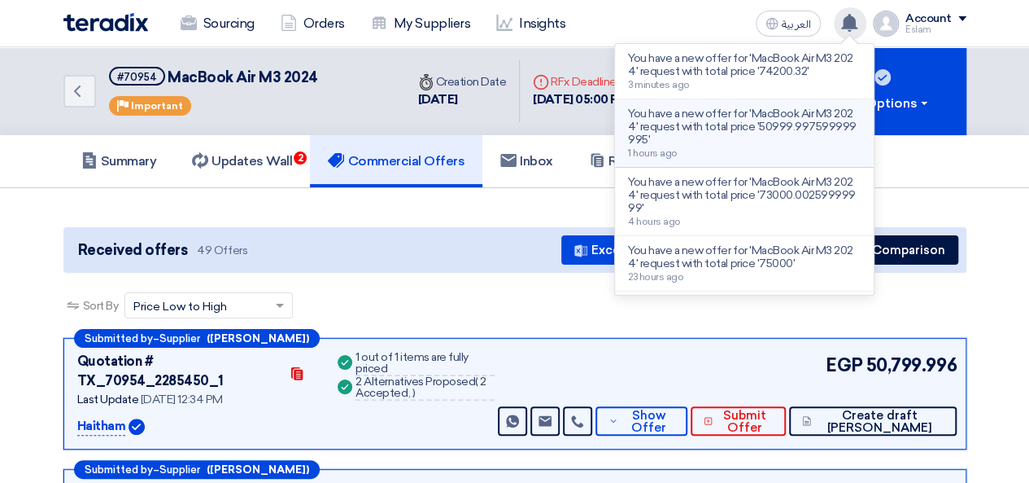
click at [765, 125] on p "You have a new offer for 'MacBook Air M3 2024' request with total price '50999.…" at bounding box center [744, 126] width 233 height 39
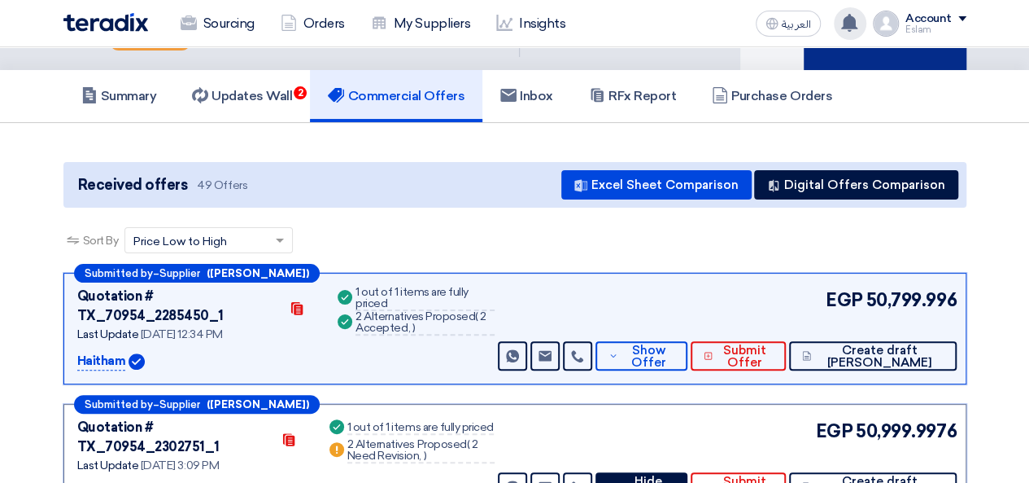
scroll to position [41, 0]
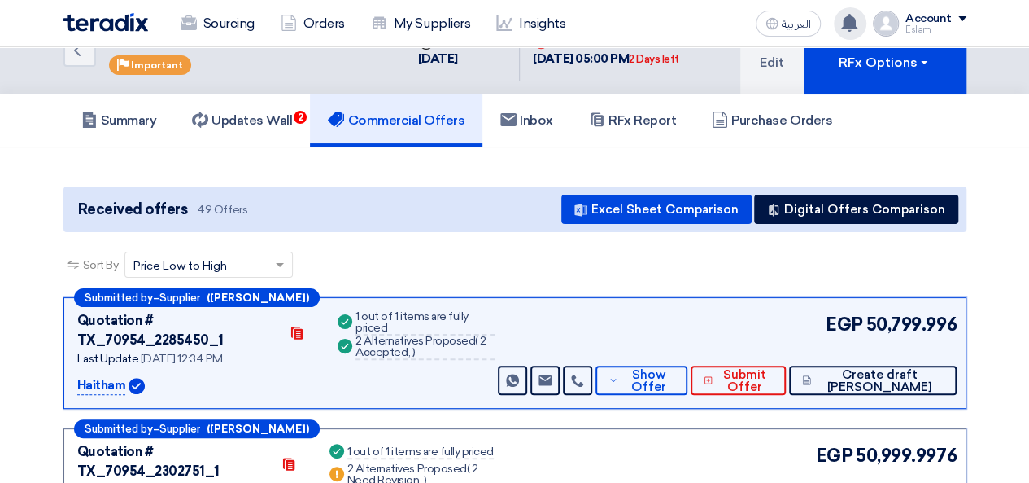
click at [841, 12] on div "You have a new offer for 'MacBook Air M3 2024' request with total price '74200.…" at bounding box center [850, 23] width 33 height 33
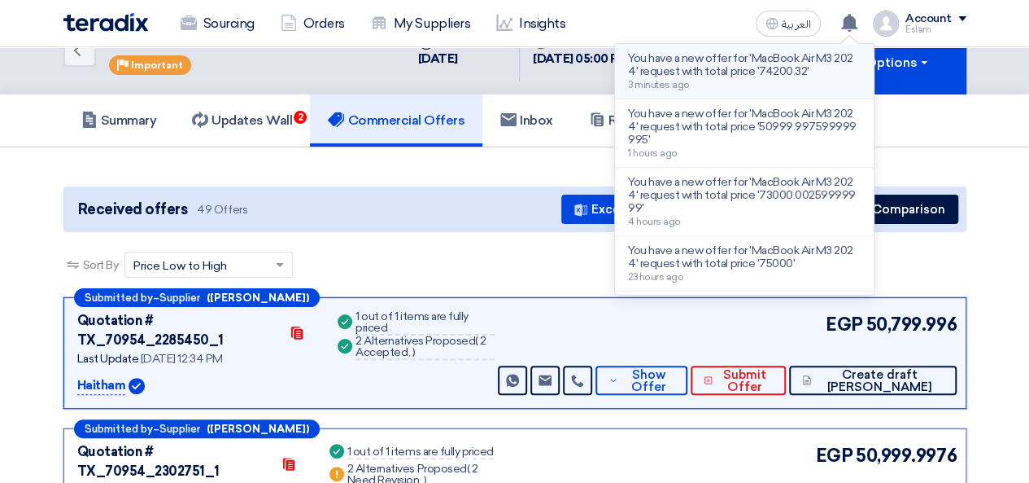
click at [763, 77] on div "You have a new offer for 'MacBook Air M3 2024' request with total price '74200.…" at bounding box center [744, 71] width 233 height 38
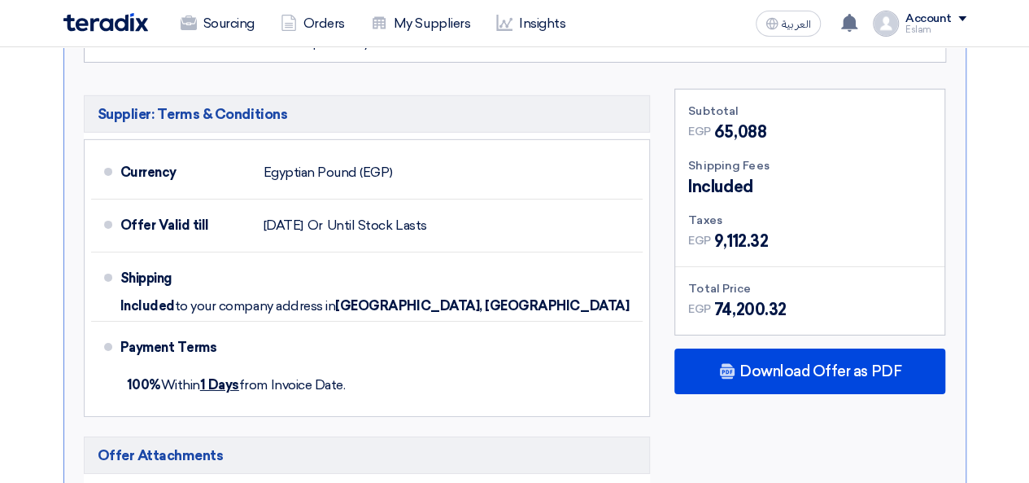
scroll to position [2509, 0]
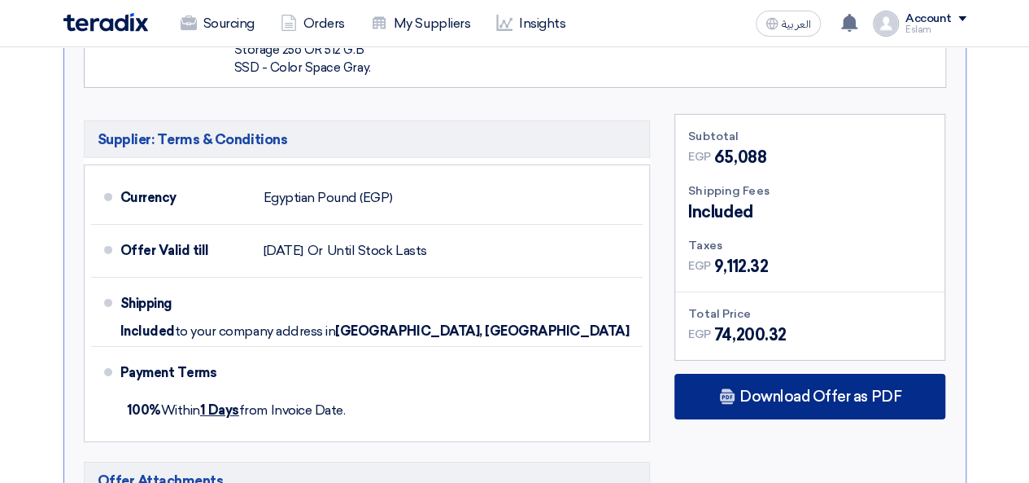
click at [781, 389] on span "Download Offer as PDF" at bounding box center [821, 396] width 162 height 15
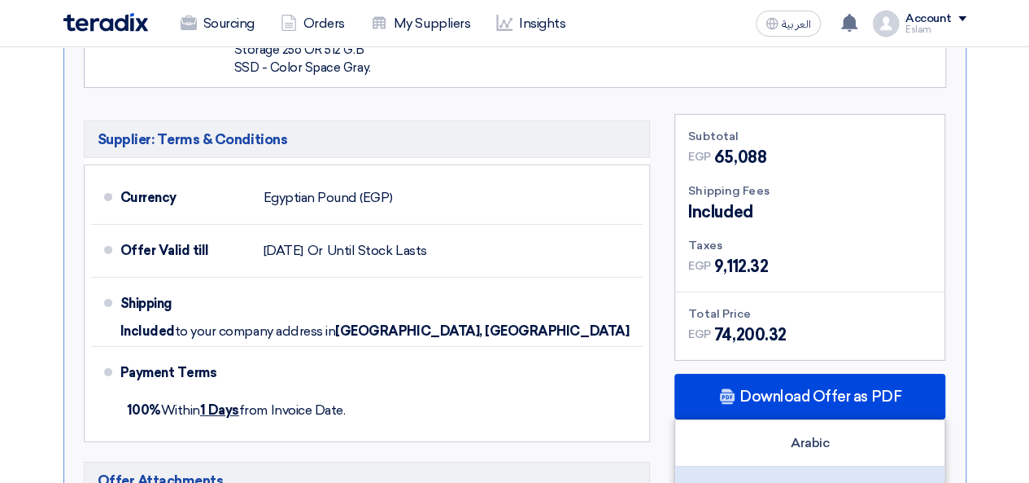
click at [800, 466] on div "English" at bounding box center [809, 489] width 269 height 46
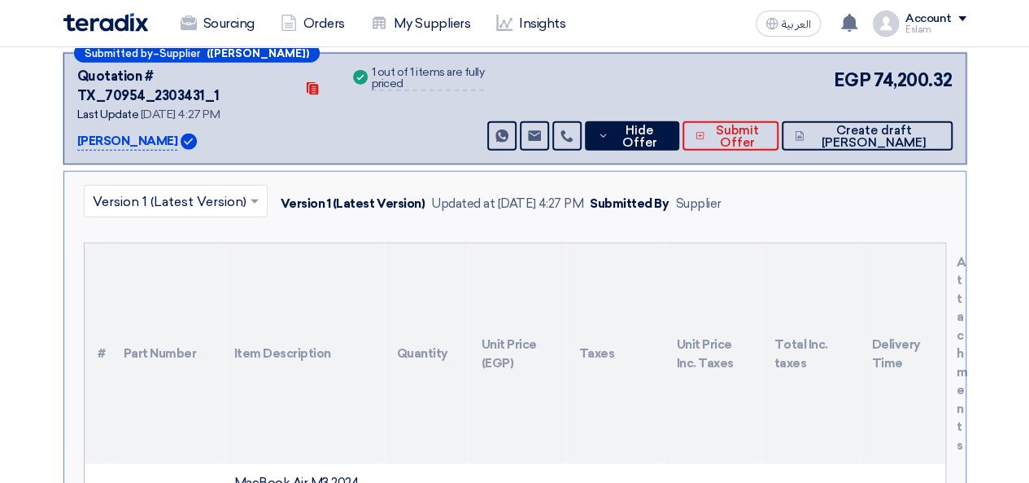
scroll to position [1614, 0]
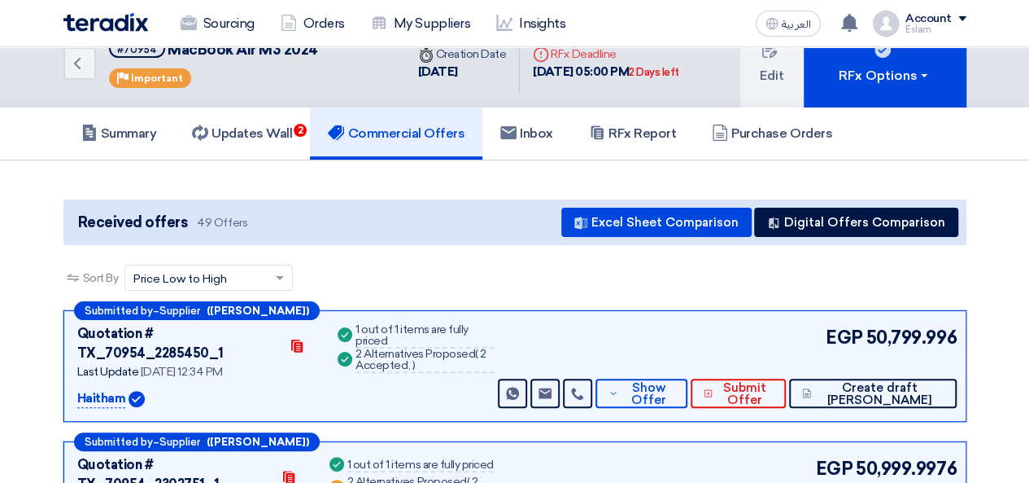
scroll to position [0, 0]
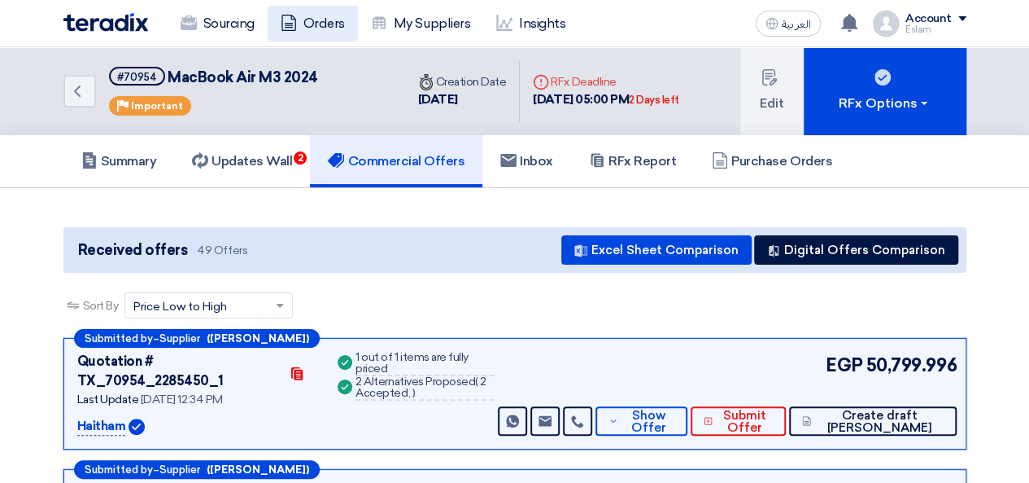
click at [304, 24] on link "Orders" at bounding box center [313, 24] width 90 height 36
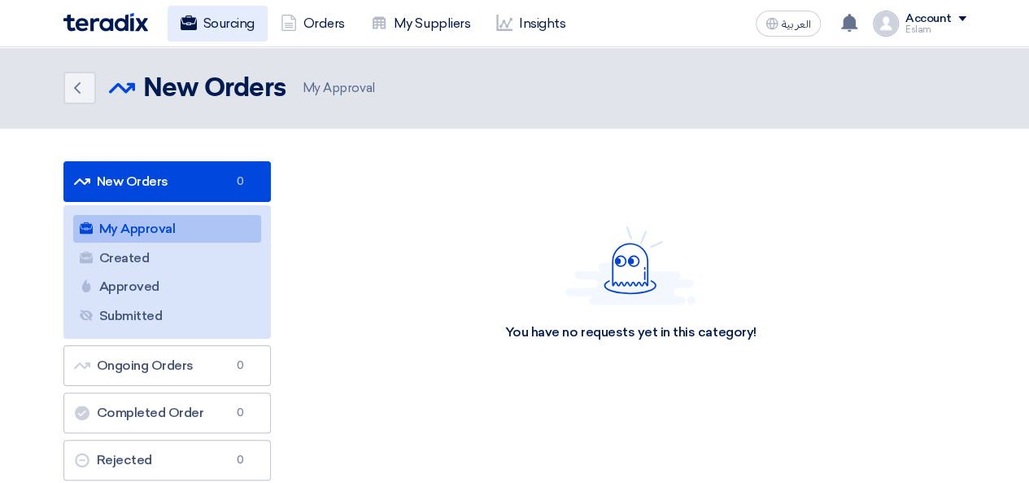
click at [233, 29] on link "Sourcing" at bounding box center [218, 24] width 100 height 36
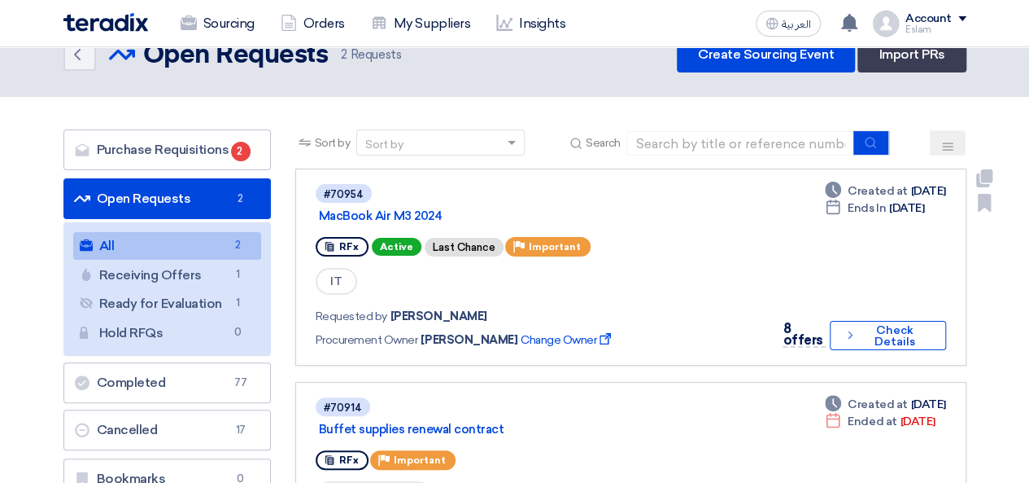
scroll to position [81, 0]
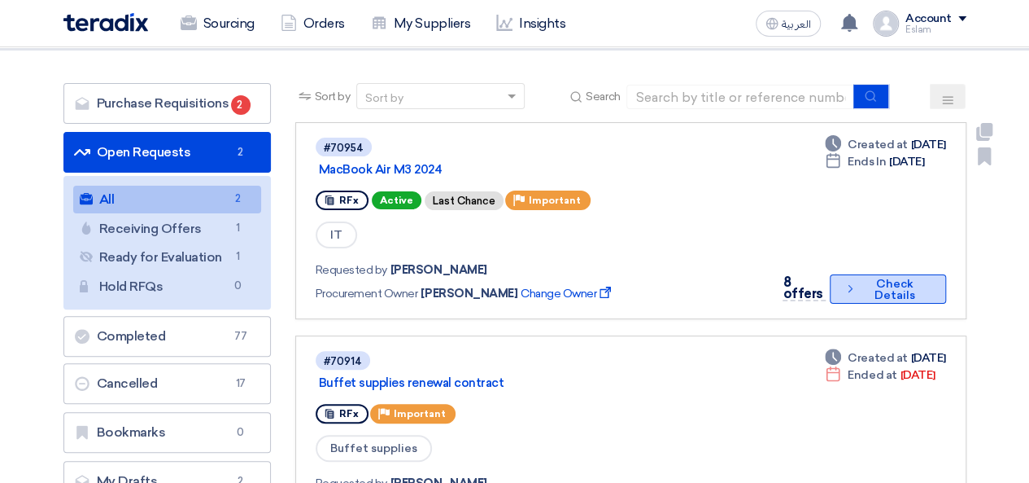
click at [905, 295] on button "Check details Check Details" at bounding box center [888, 288] width 116 height 29
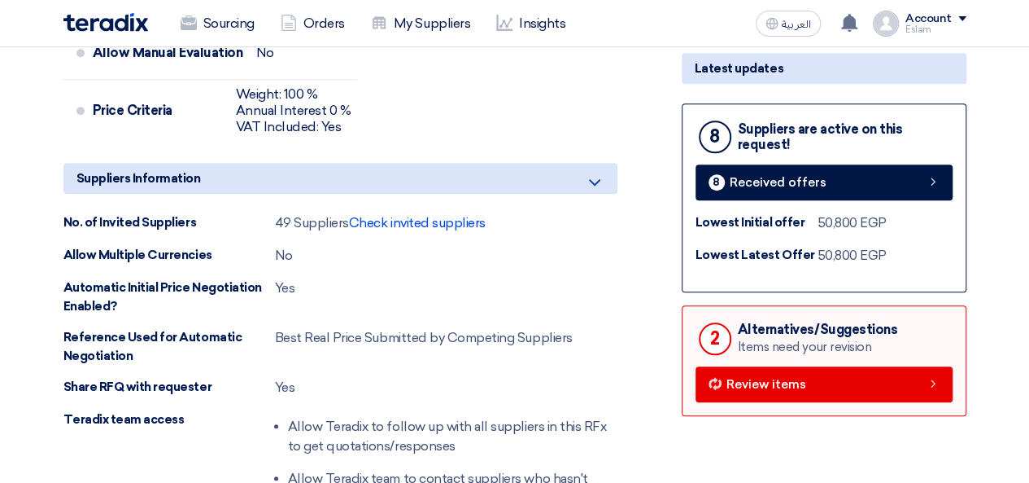
scroll to position [651, 0]
